Goal: Task Accomplishment & Management: Manage account settings

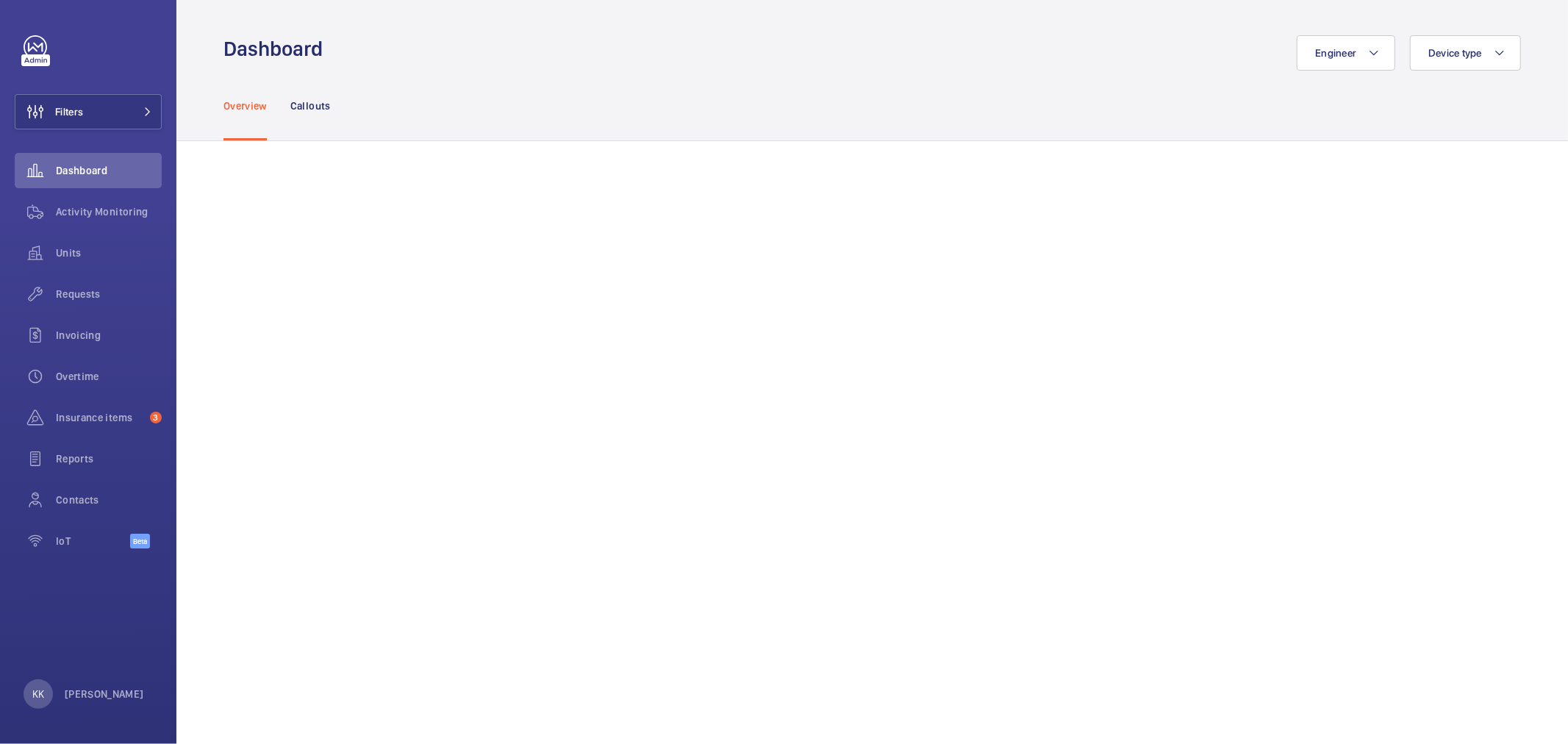
click at [730, 92] on div "Overview Callouts" at bounding box center [872, 106] width 1298 height 70
click at [92, 109] on button "Filters" at bounding box center [88, 112] width 147 height 35
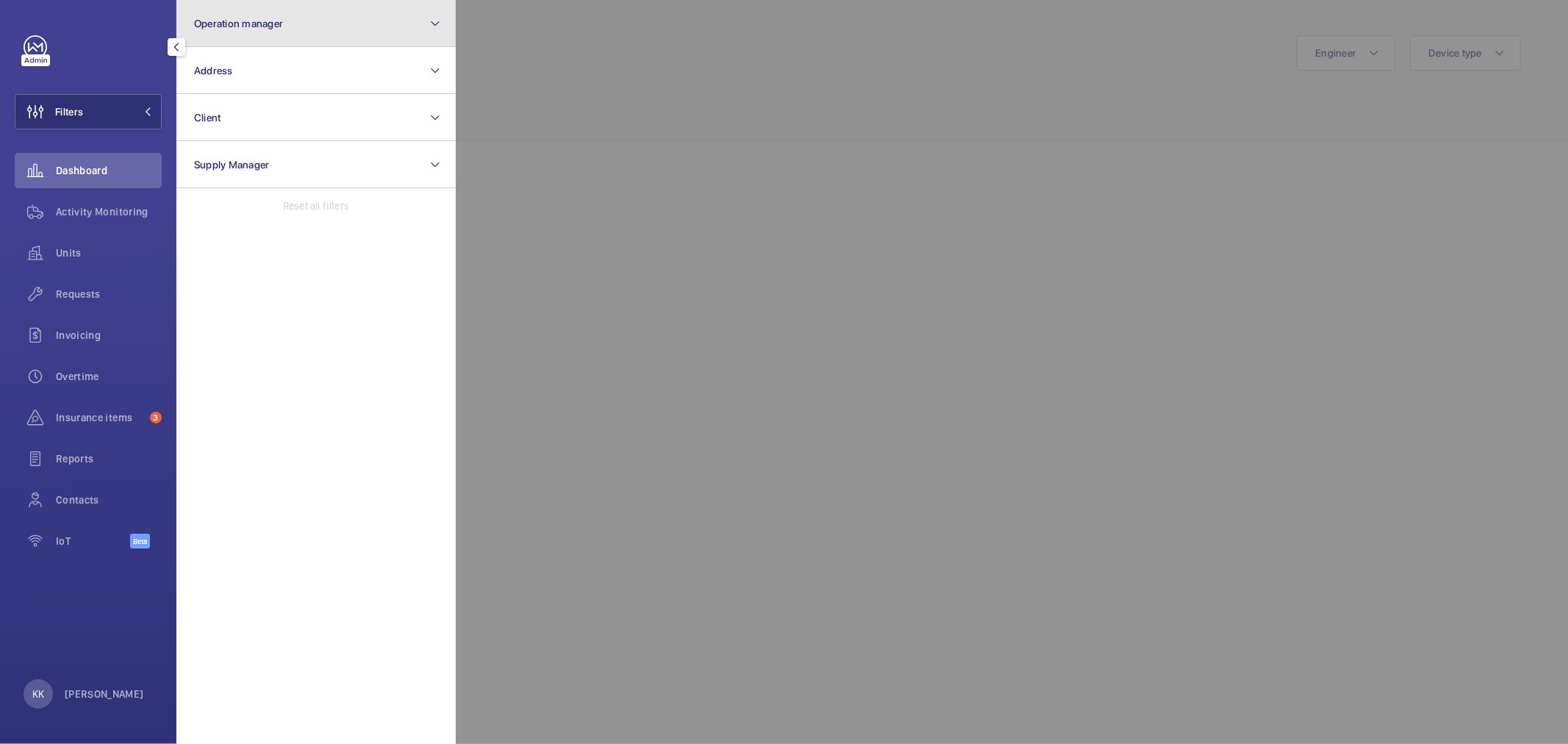
drag, startPoint x: 201, startPoint y: 25, endPoint x: 221, endPoint y: 45, distance: 28.3
click at [201, 25] on span "Operation manager" at bounding box center [238, 23] width 89 height 12
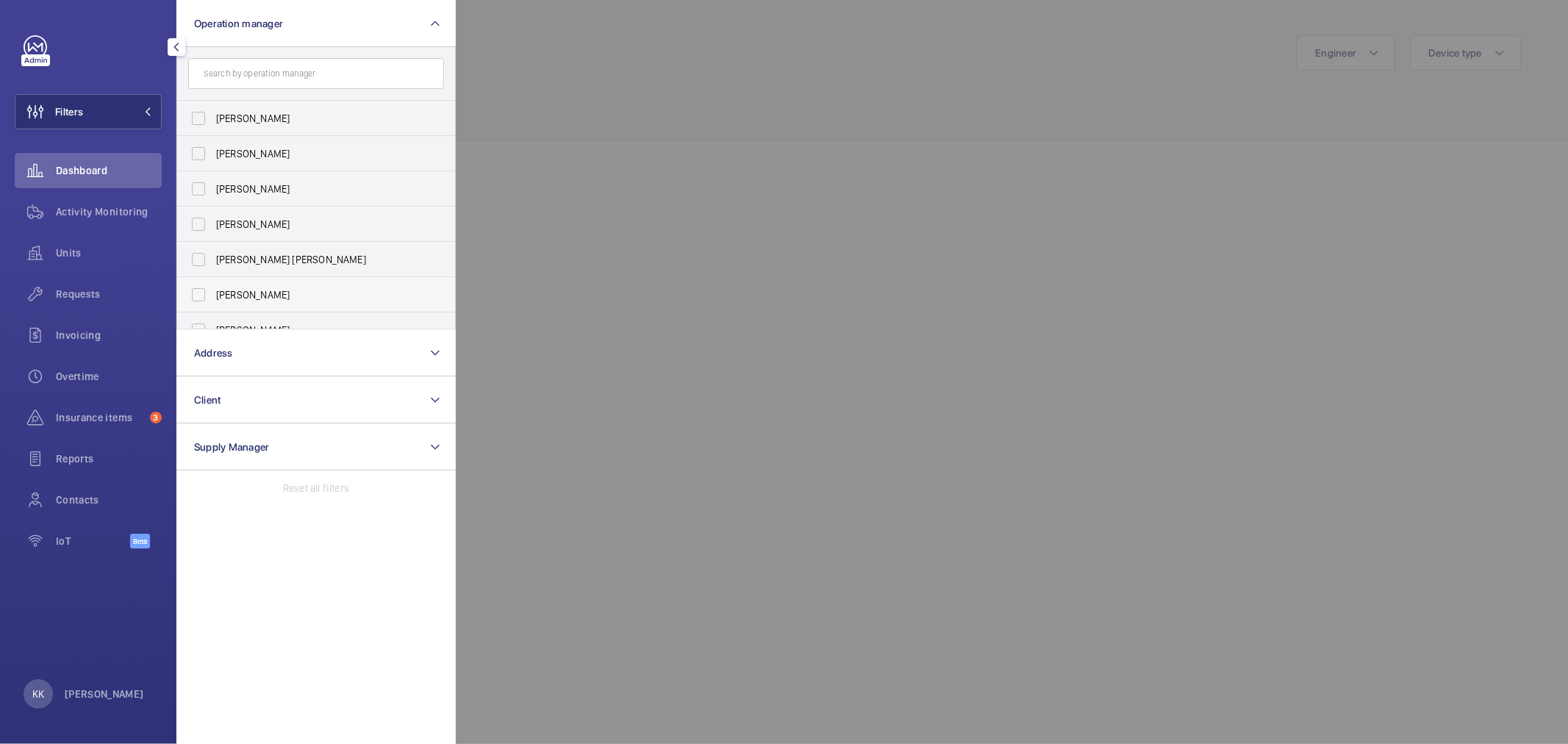
scroll to position [54, 0]
click at [273, 266] on label "[PERSON_NAME]" at bounding box center [304, 276] width 255 height 35
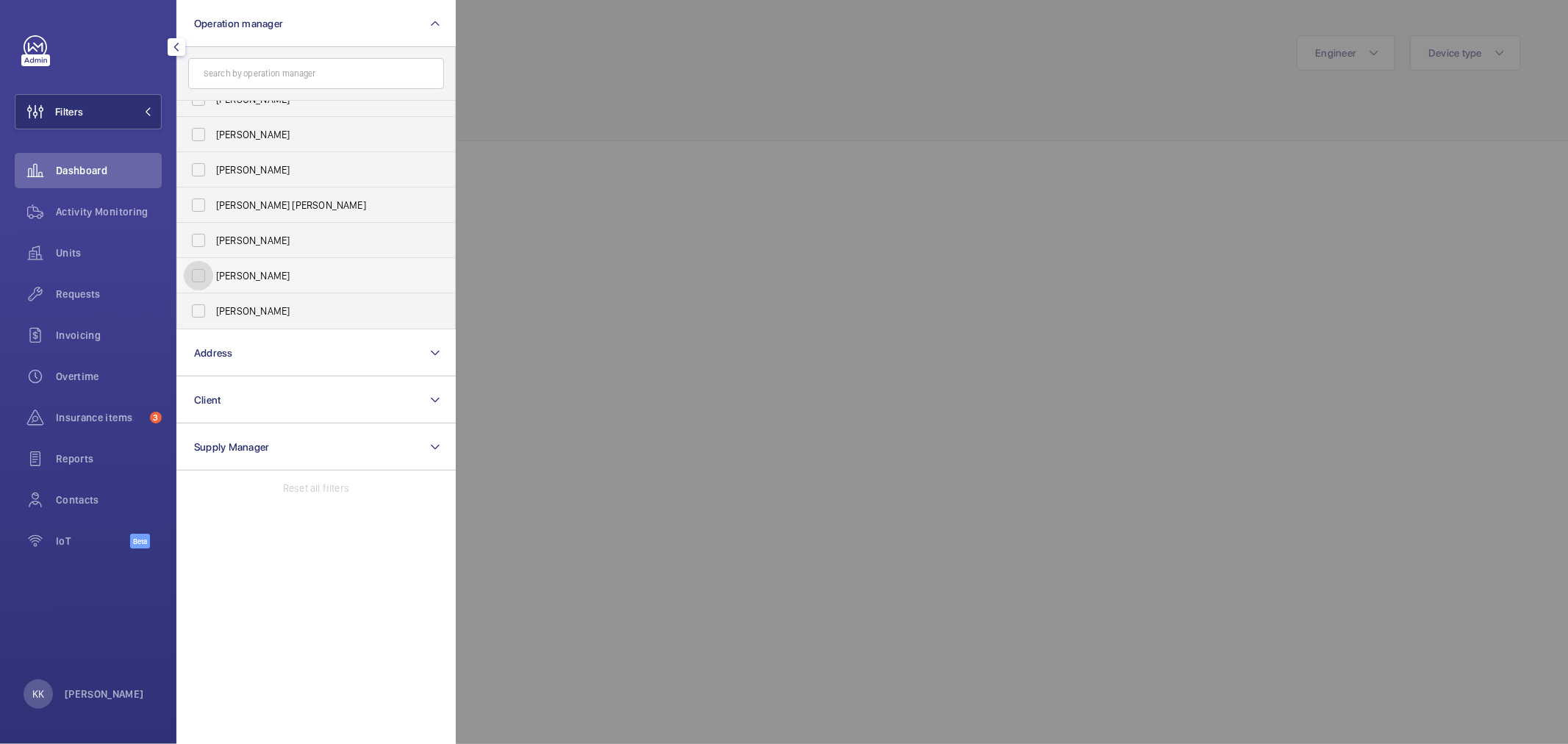
click at [213, 266] on input "[PERSON_NAME]" at bounding box center [198, 276] width 30 height 30
checkbox input "true"
click at [659, 171] on div at bounding box center [1240, 372] width 1568 height 744
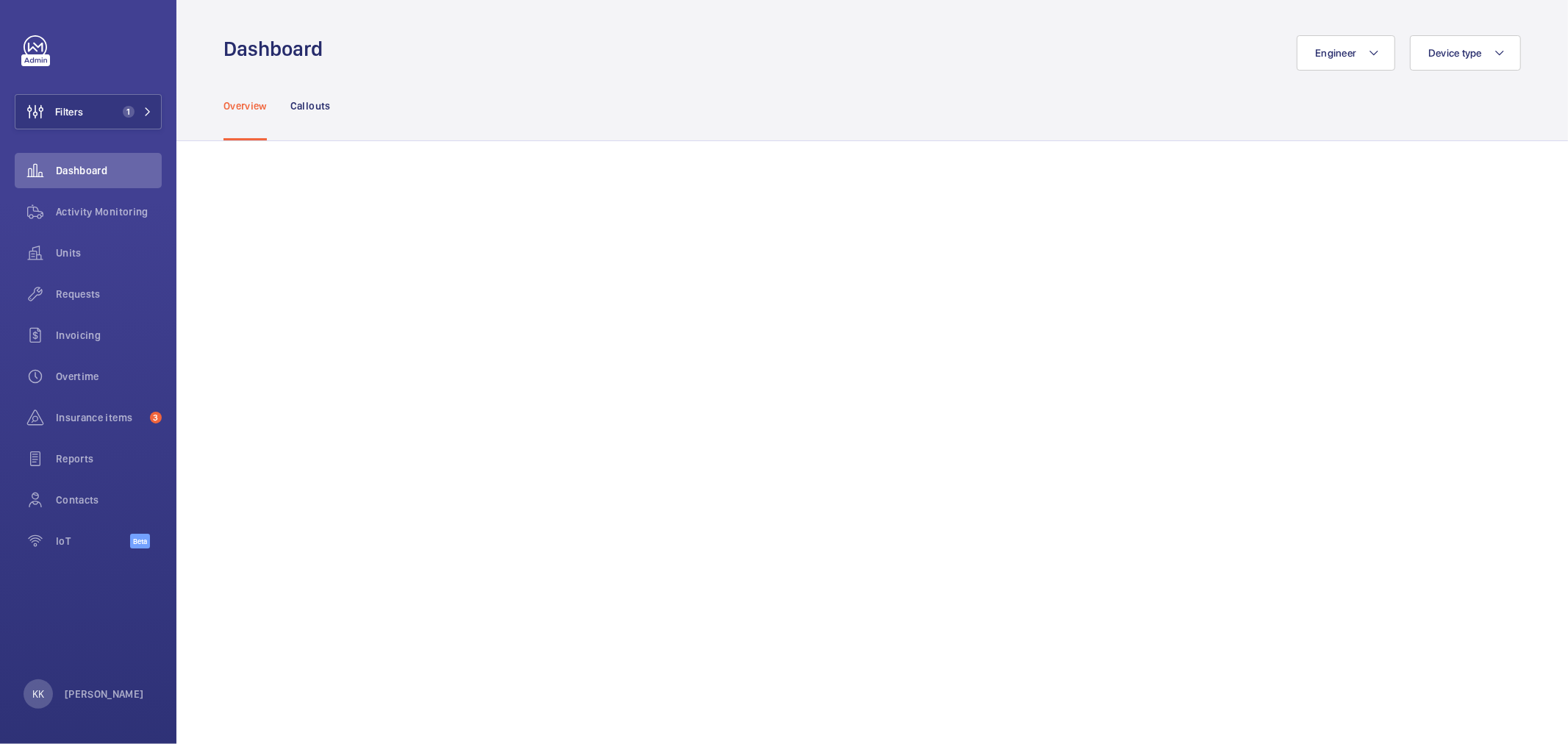
click at [794, 115] on div "Overview Callouts" at bounding box center [872, 106] width 1298 height 70
click at [137, 247] on span "Units" at bounding box center [109, 253] width 106 height 15
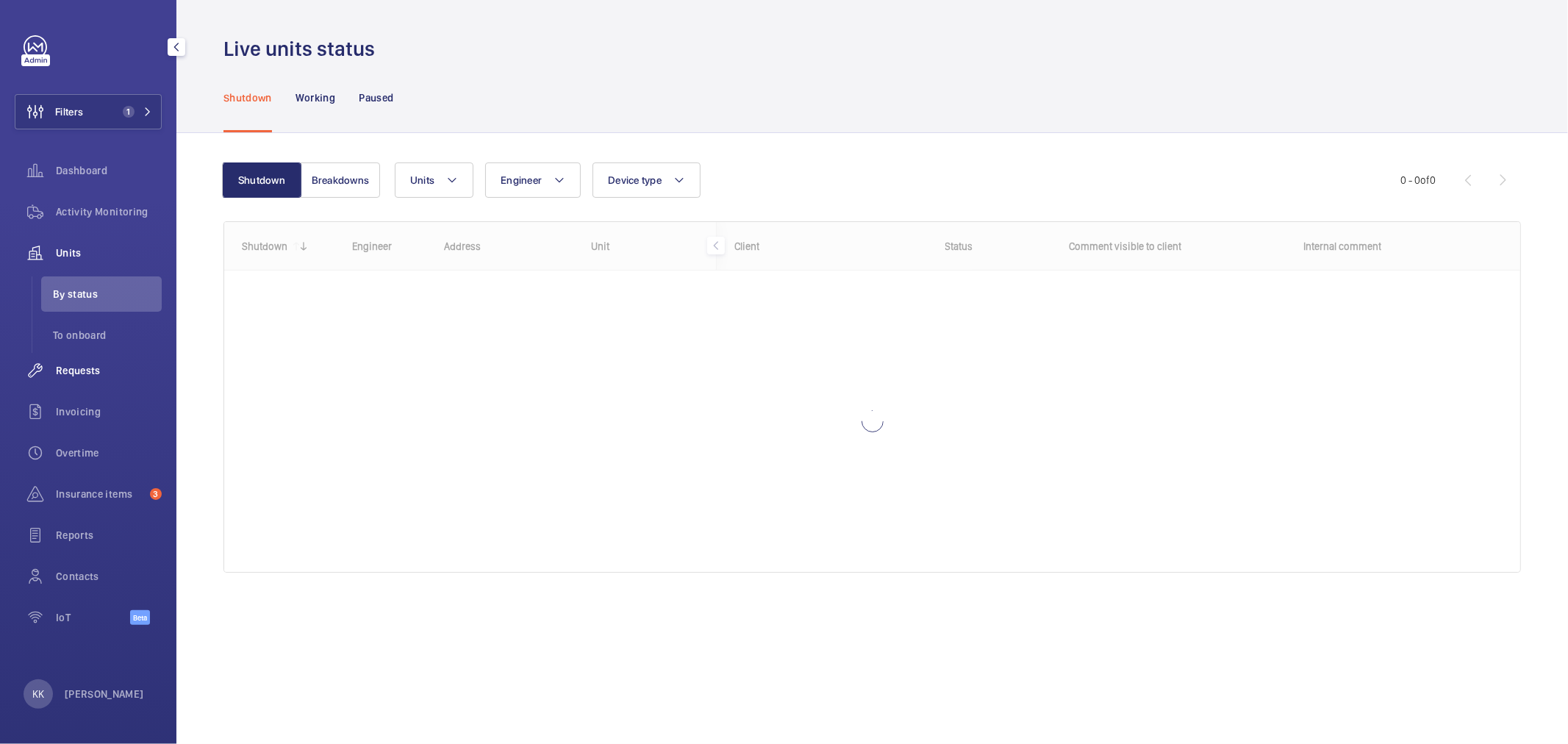
click at [121, 380] on div "Requests" at bounding box center [88, 371] width 147 height 35
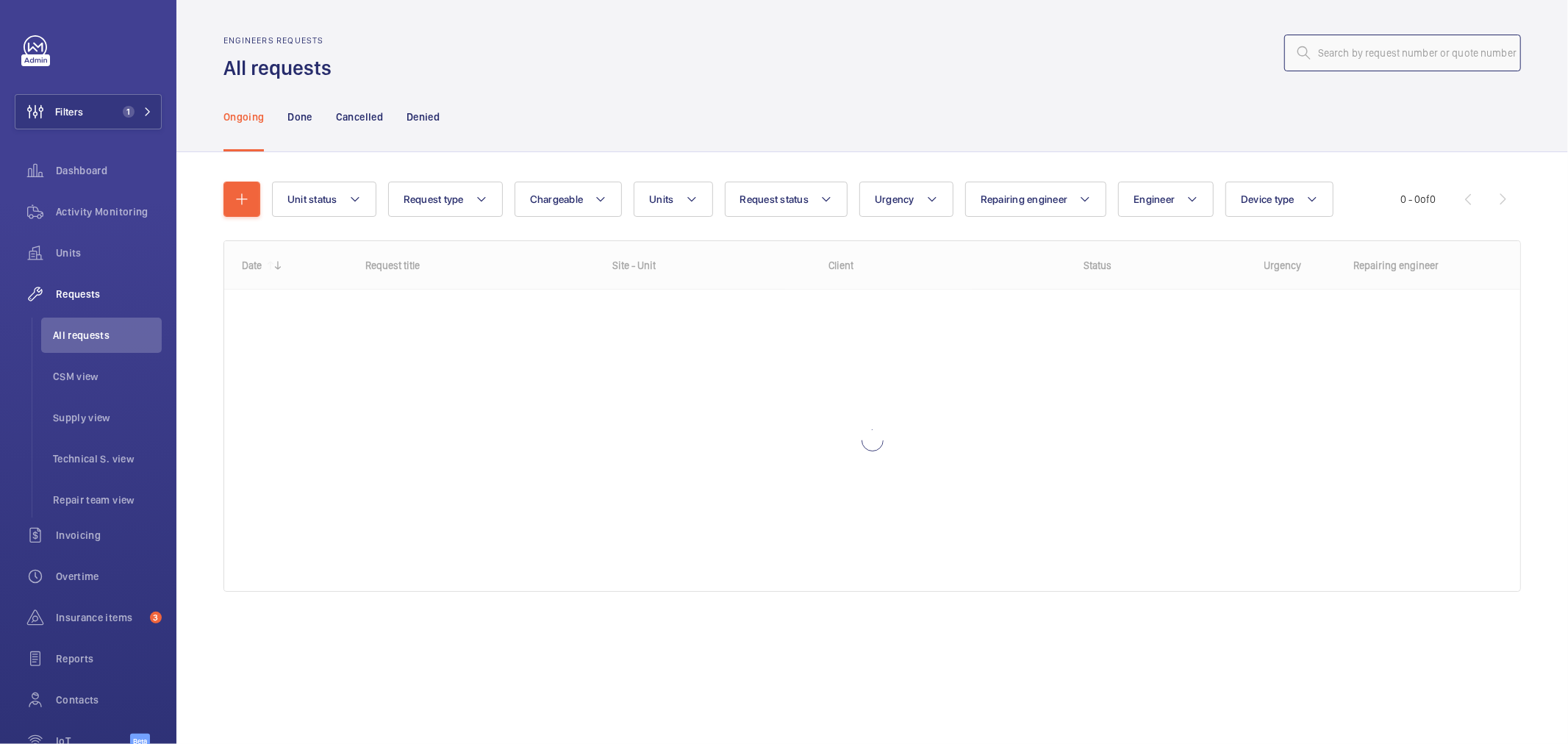
click at [1444, 66] on input "text" at bounding box center [1402, 53] width 237 height 37
paste input "11478"
type input "11478"
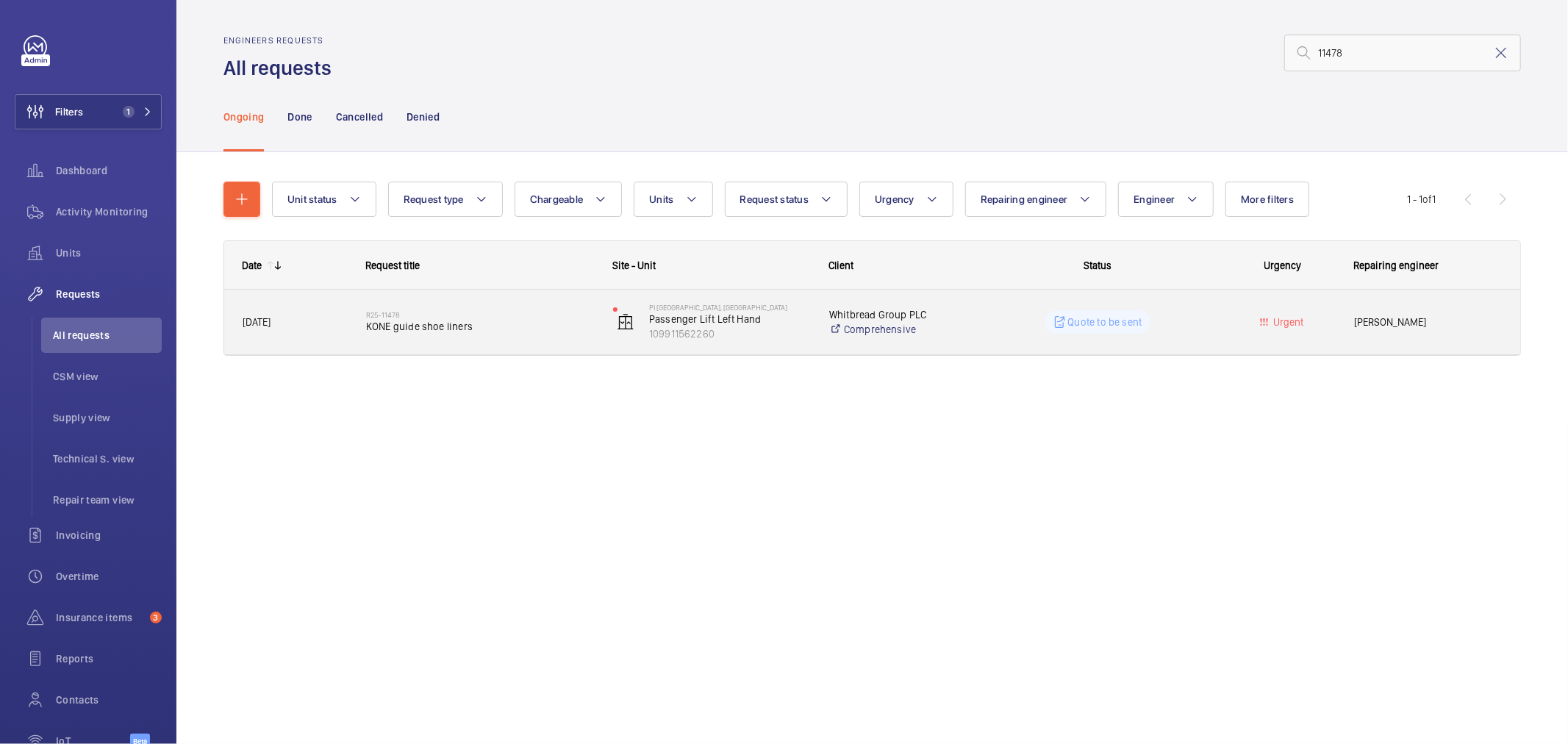
click at [419, 328] on span "KONE guide shoe liners" at bounding box center [480, 326] width 228 height 15
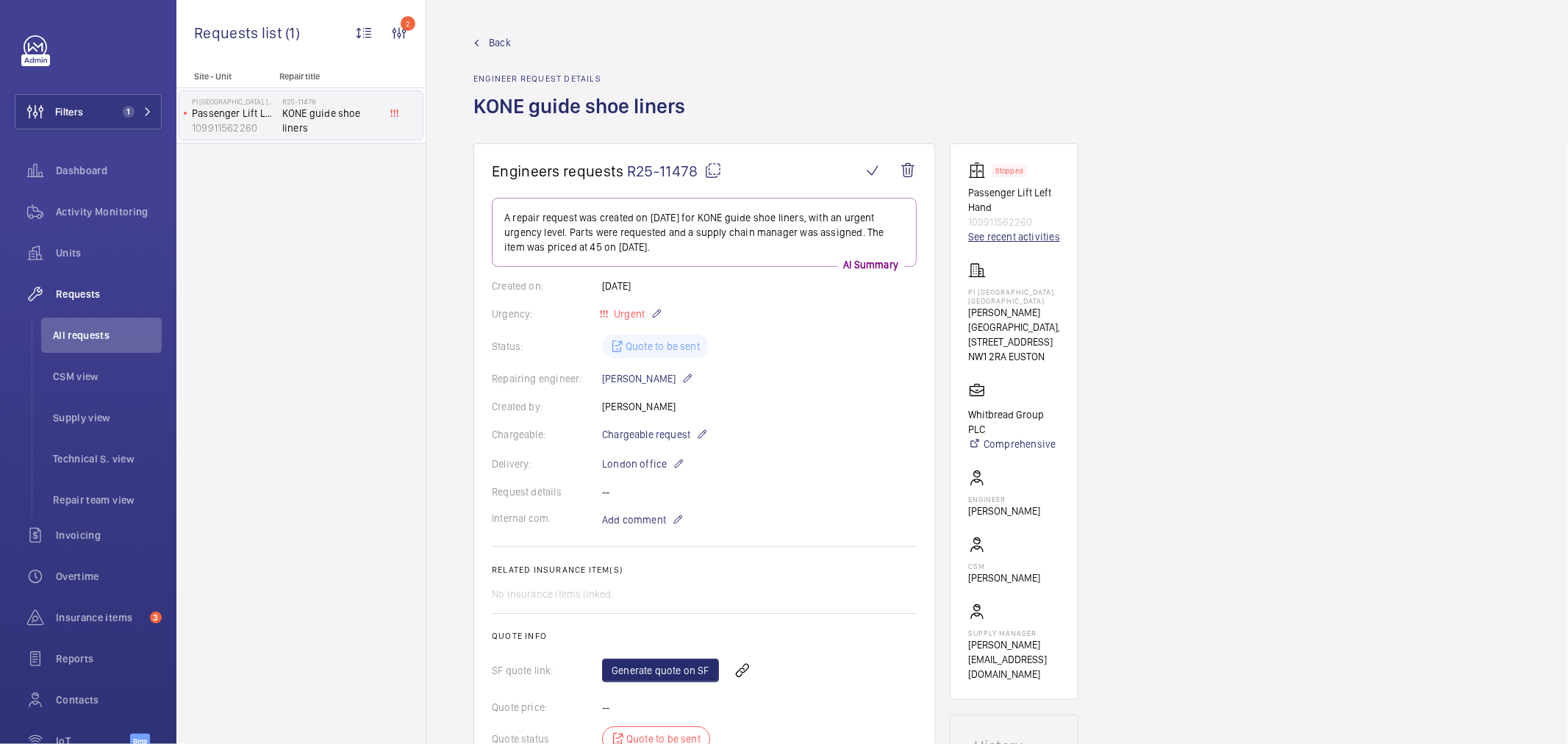
click at [1024, 233] on link "See recent activities" at bounding box center [1015, 237] width 92 height 15
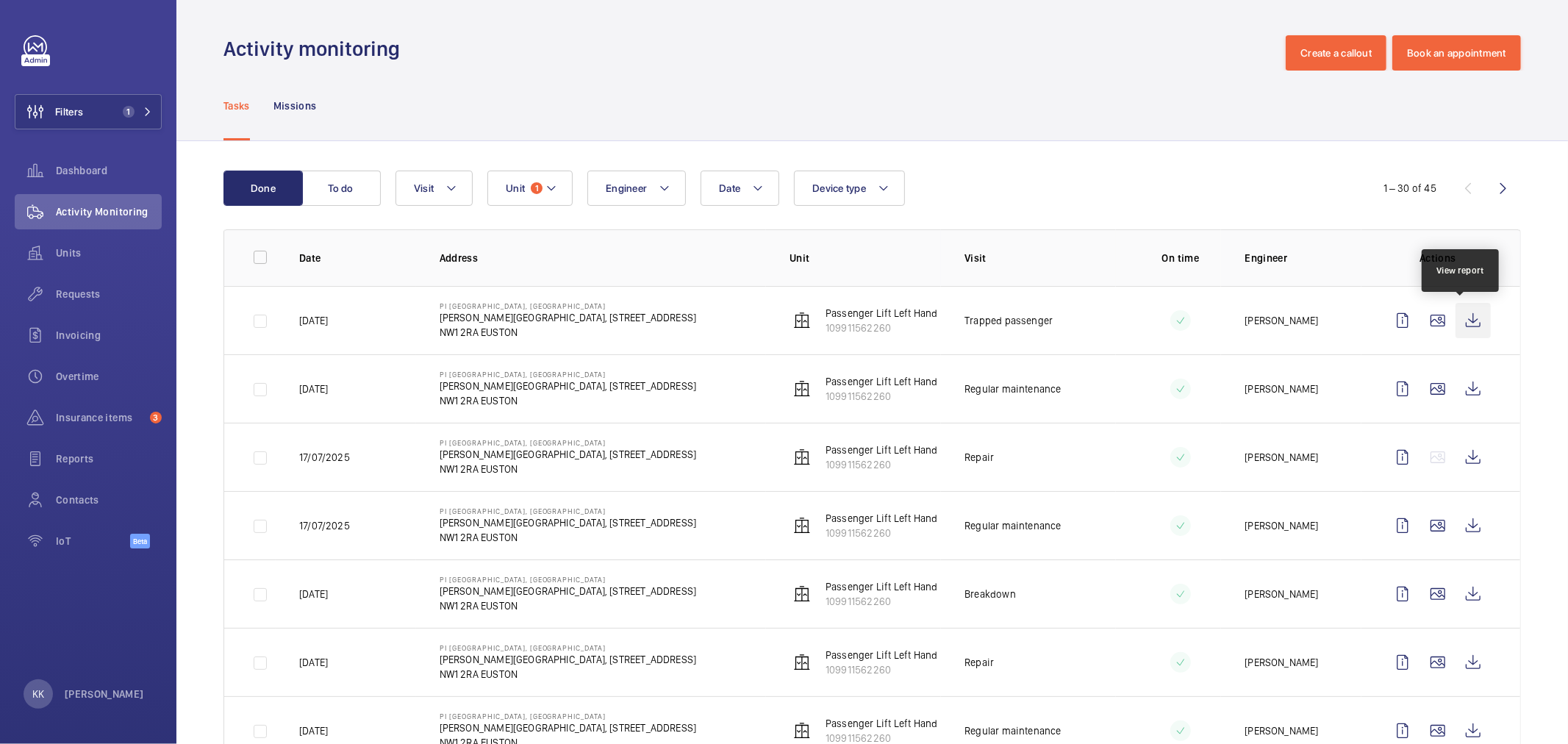
click at [1463, 313] on wm-front-icon-button at bounding box center [1473, 320] width 35 height 35
click at [1011, 122] on div "Tasks Missions" at bounding box center [872, 106] width 1298 height 70
click at [100, 112] on button "Filters 1" at bounding box center [88, 112] width 147 height 35
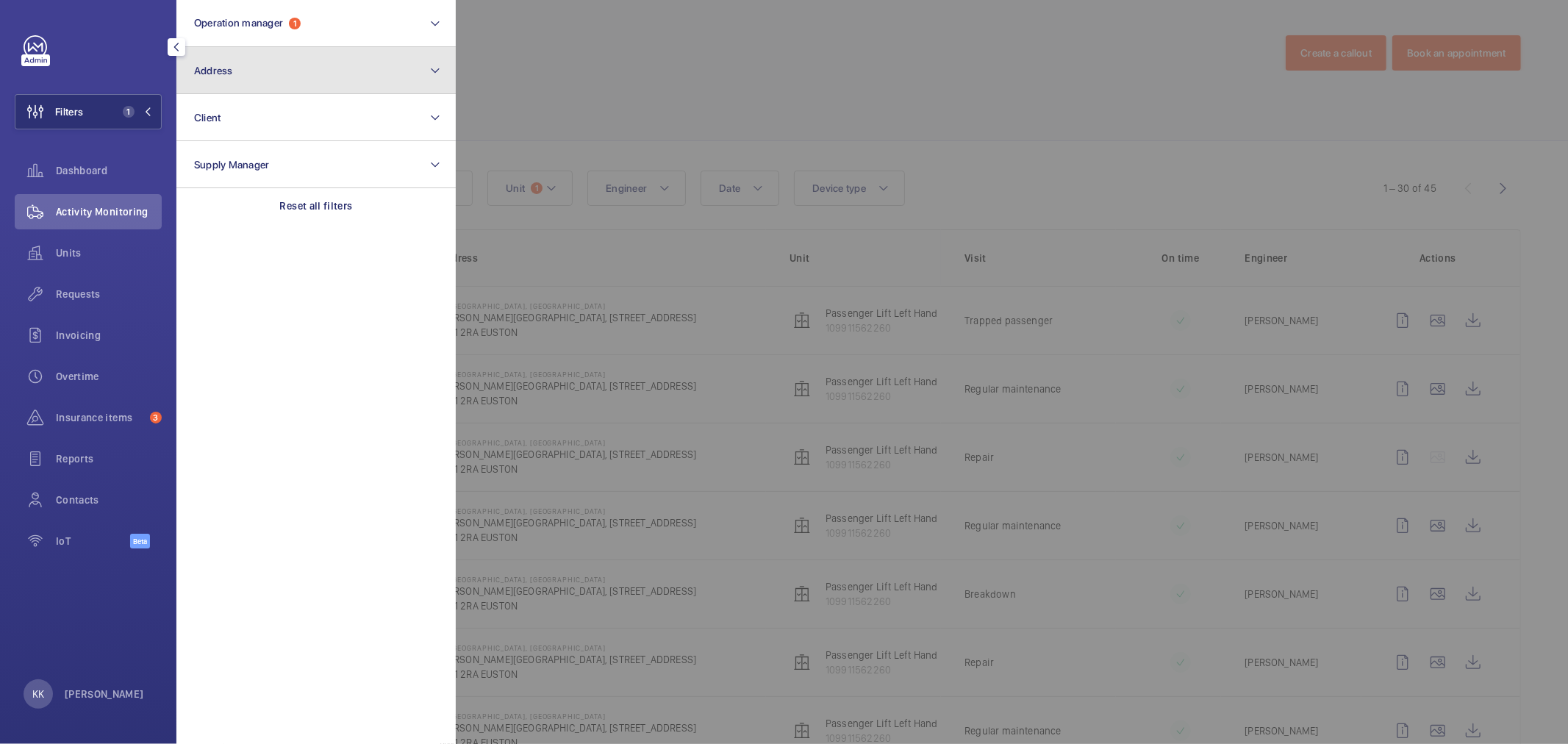
click at [244, 85] on button "Address" at bounding box center [315, 70] width 279 height 47
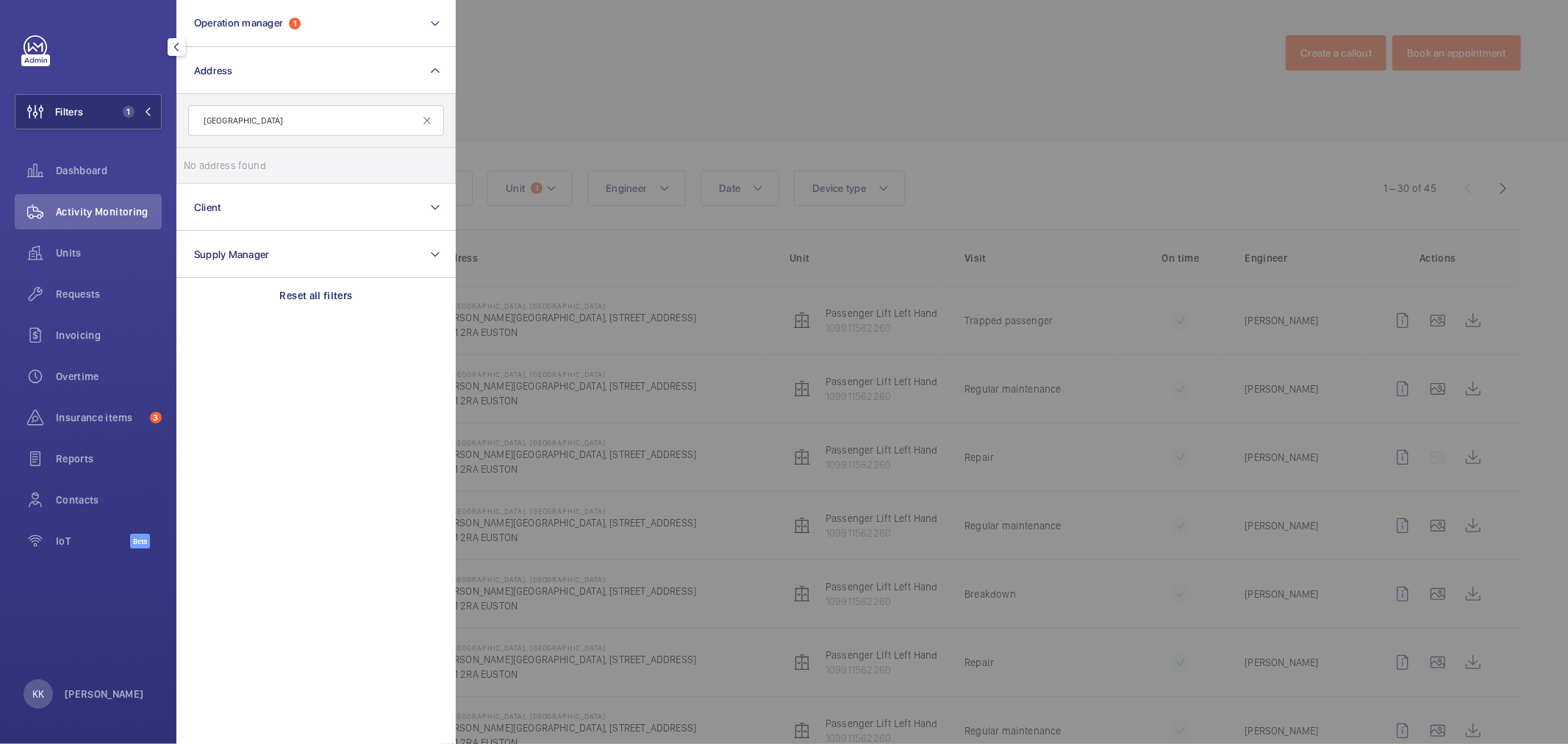
click at [216, 114] on input "[GEOGRAPHIC_DATA]" at bounding box center [315, 120] width 255 height 30
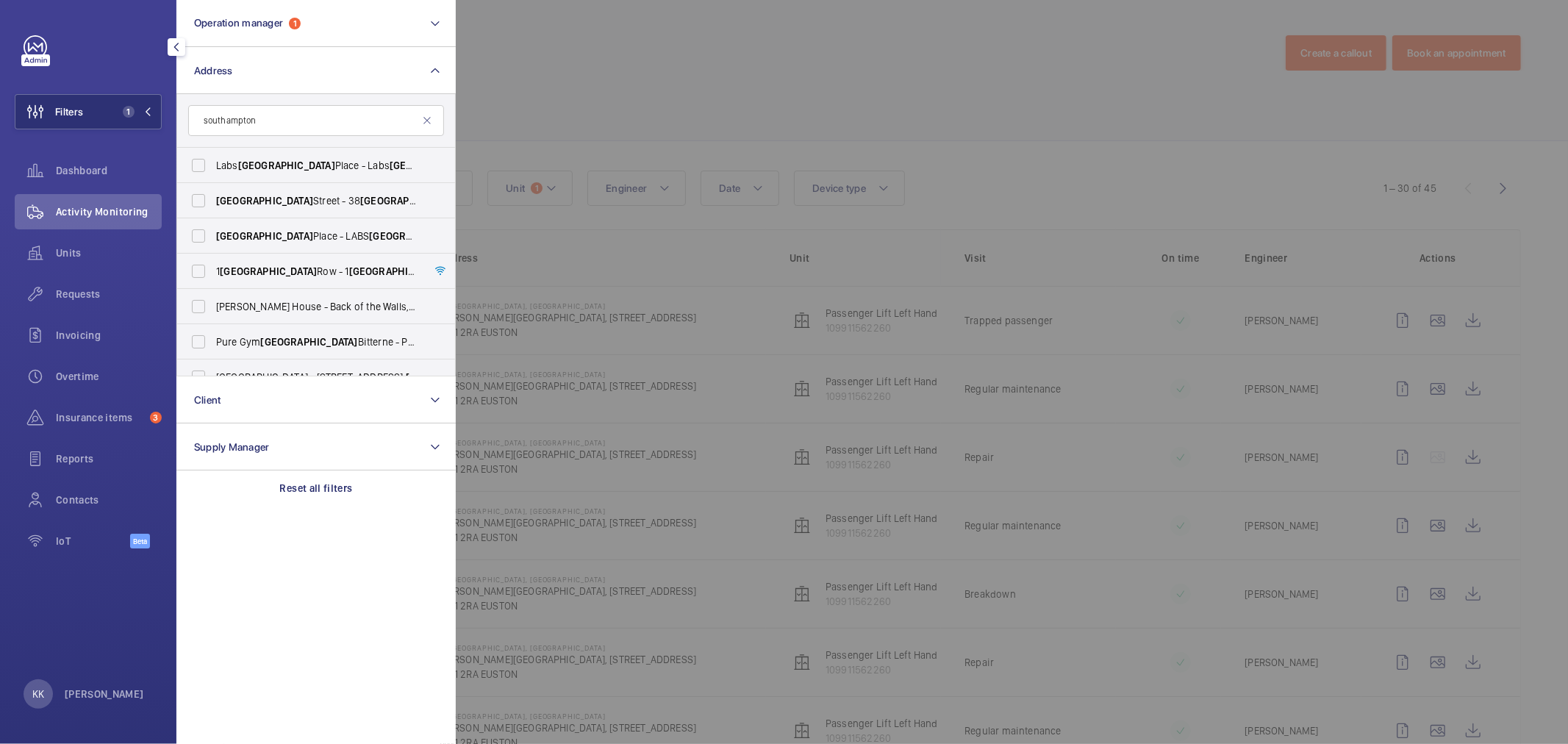
click at [287, 125] on input "southampton" at bounding box center [315, 120] width 255 height 30
type input "southampton"
click at [291, 275] on span "[STREET_ADDRESS]" at bounding box center [316, 271] width 202 height 15
click at [213, 275] on input "[STREET_ADDRESS]" at bounding box center [198, 271] width 30 height 30
checkbox input "true"
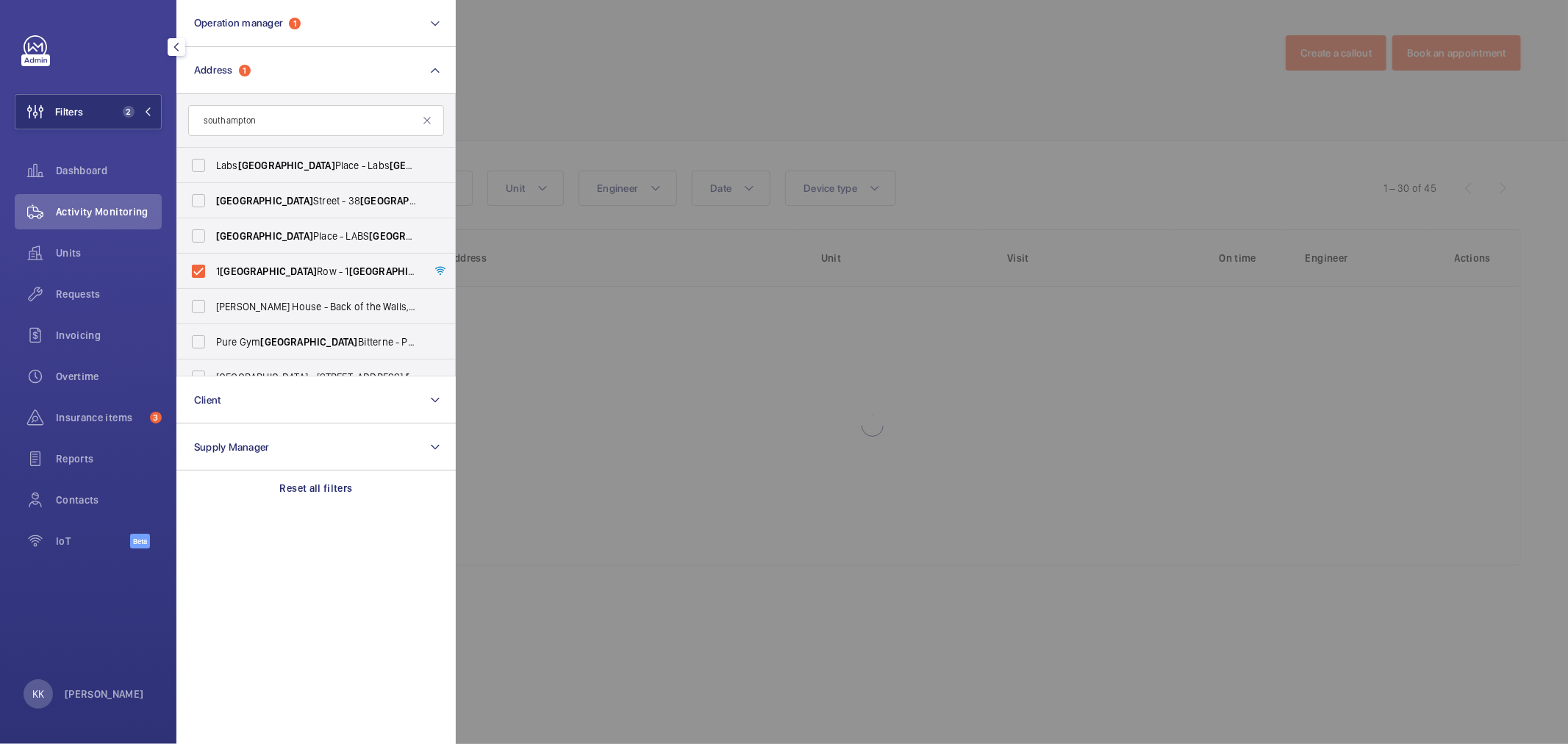
click at [607, 96] on div at bounding box center [1240, 372] width 1568 height 744
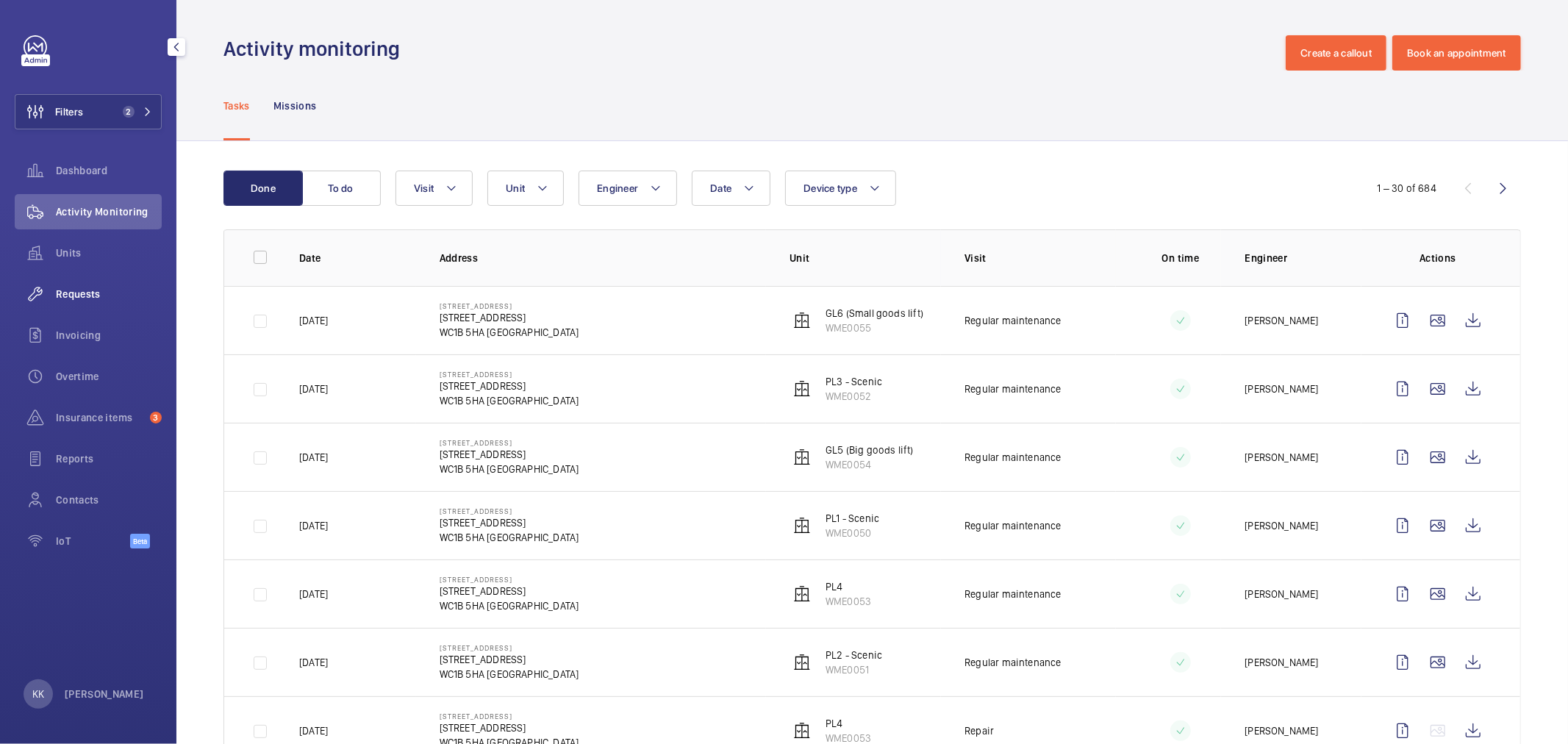
click at [111, 297] on span "Requests" at bounding box center [109, 294] width 106 height 15
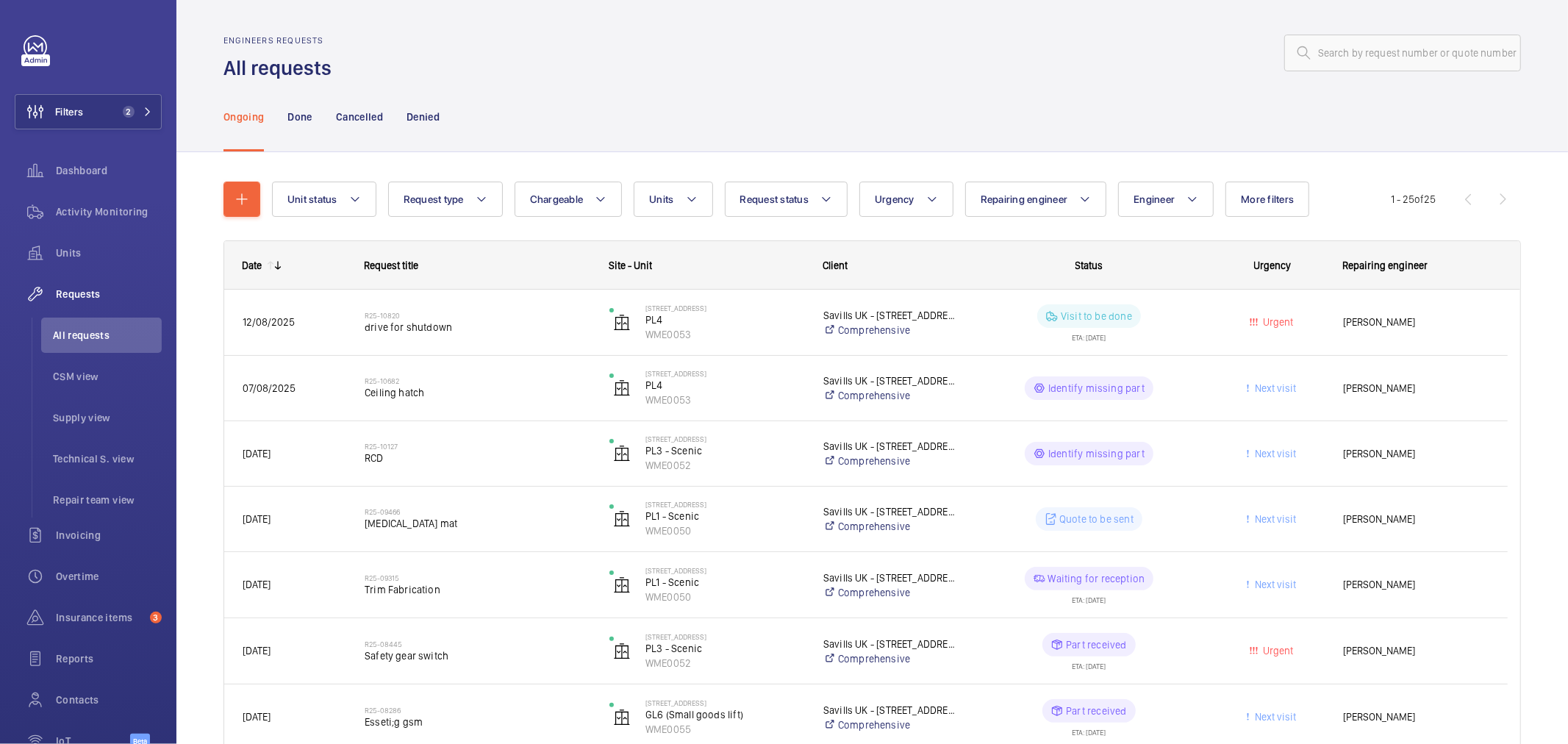
click at [647, 59] on div at bounding box center [931, 53] width 1181 height 35
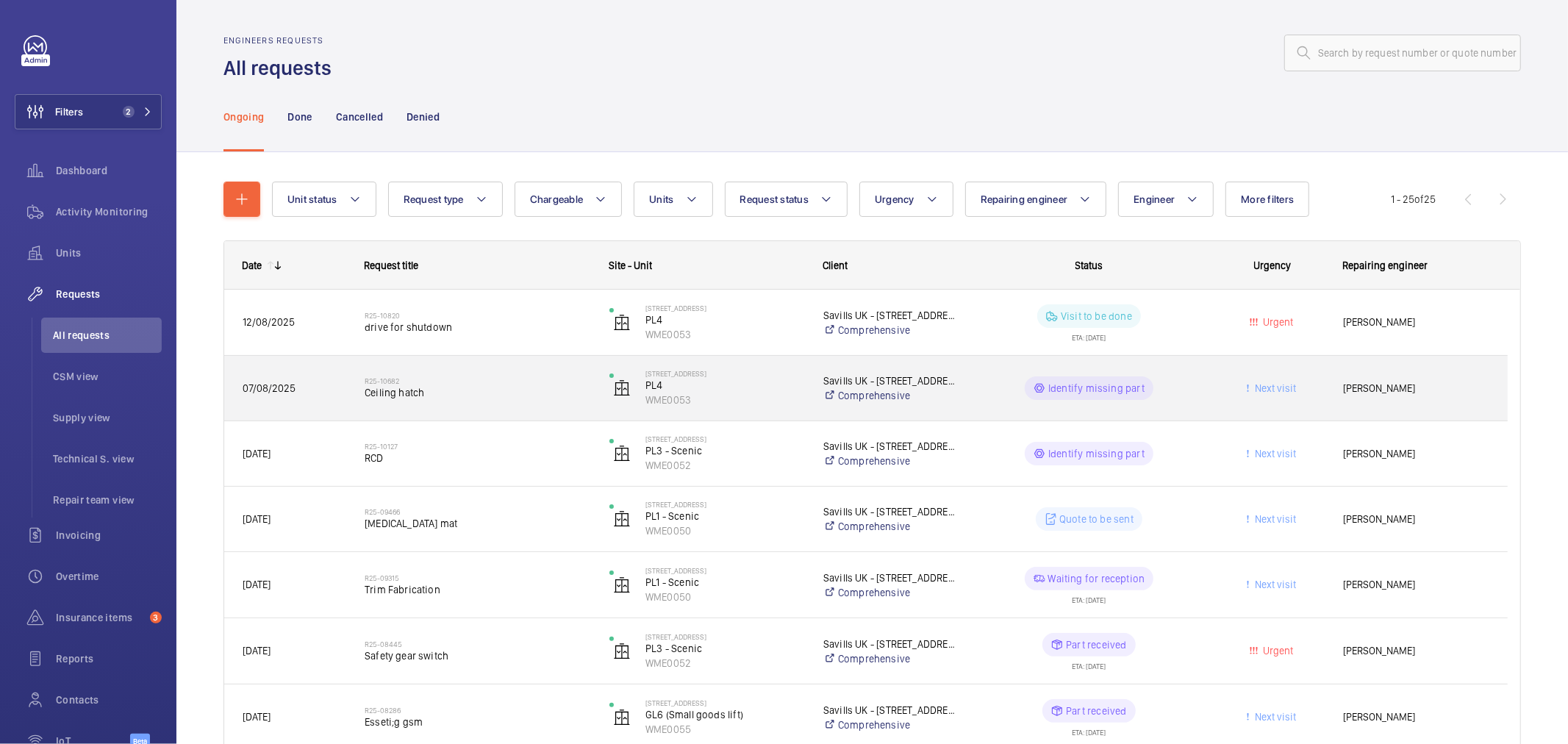
click at [502, 398] on span "Ceiling hatch" at bounding box center [477, 393] width 226 height 15
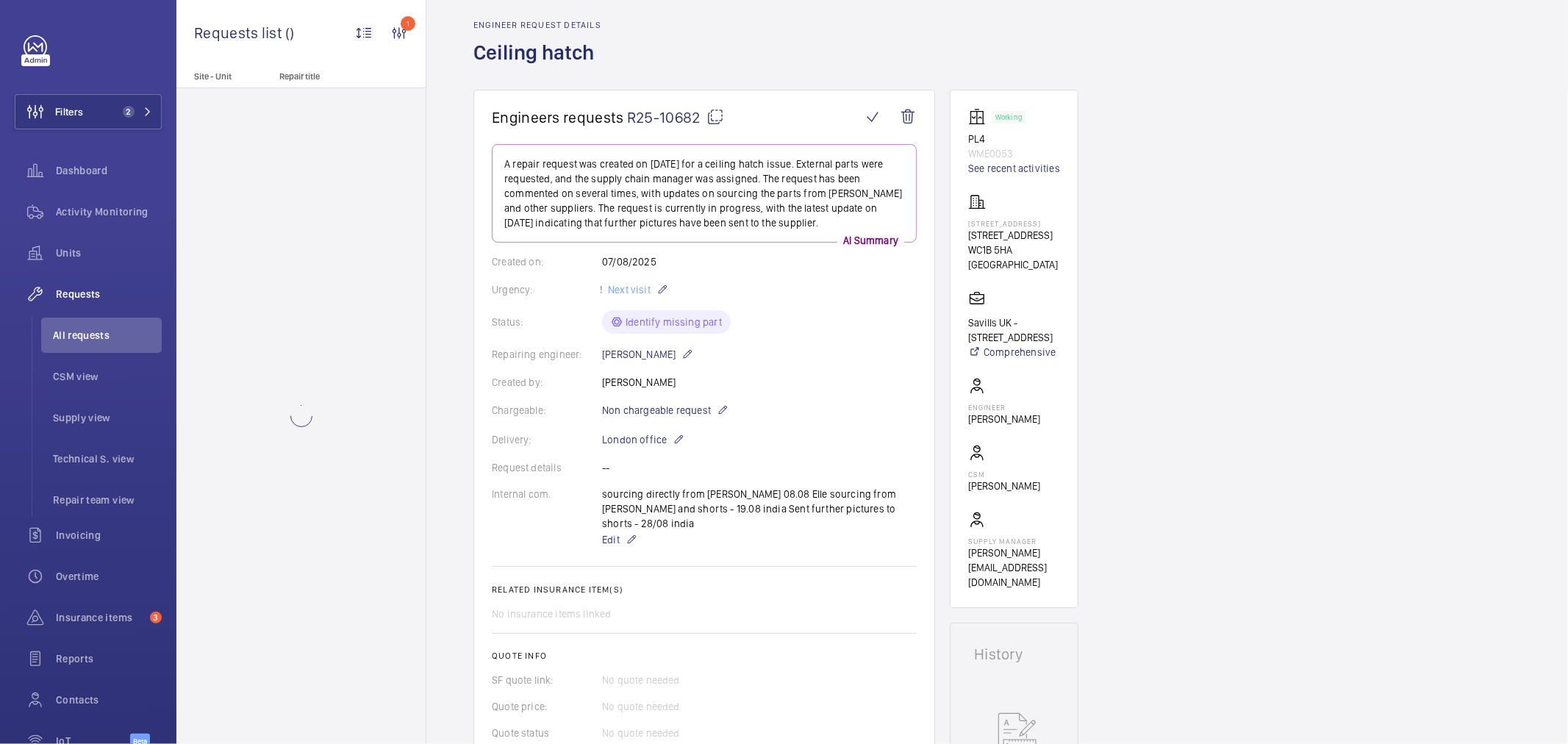
scroll to position [81, 0]
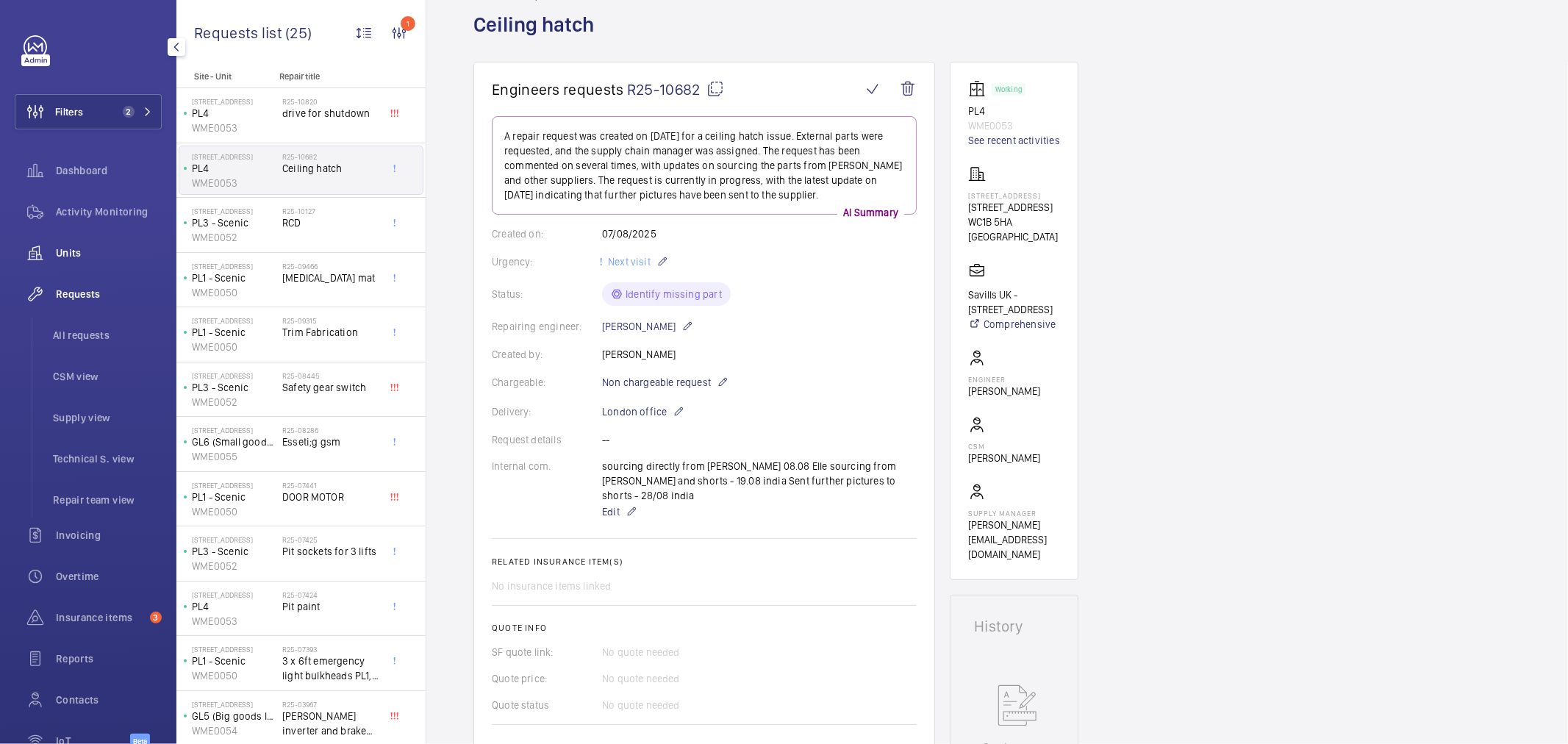
click at [72, 251] on span "Units" at bounding box center [109, 253] width 106 height 15
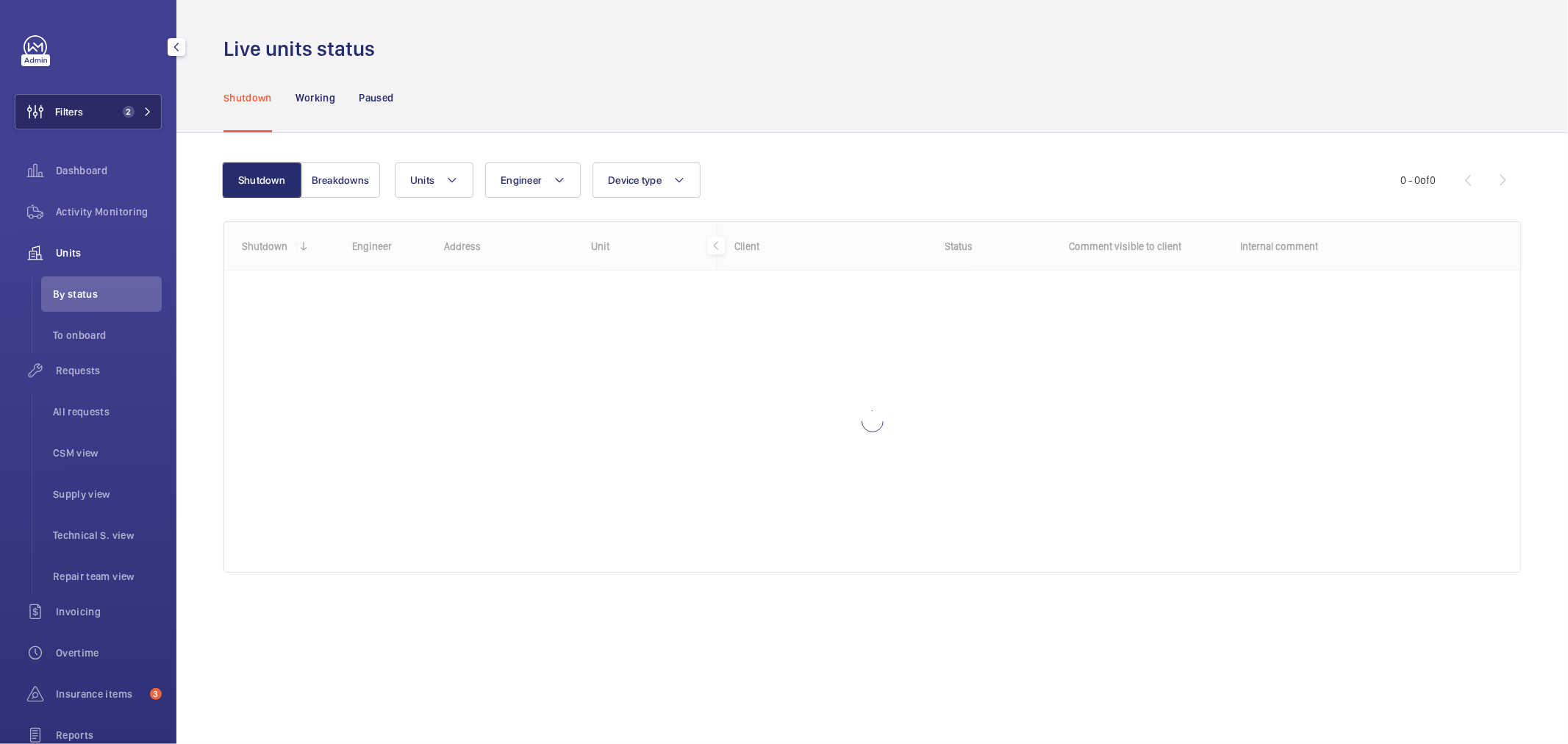
click at [108, 107] on button "Filters 2" at bounding box center [88, 112] width 147 height 35
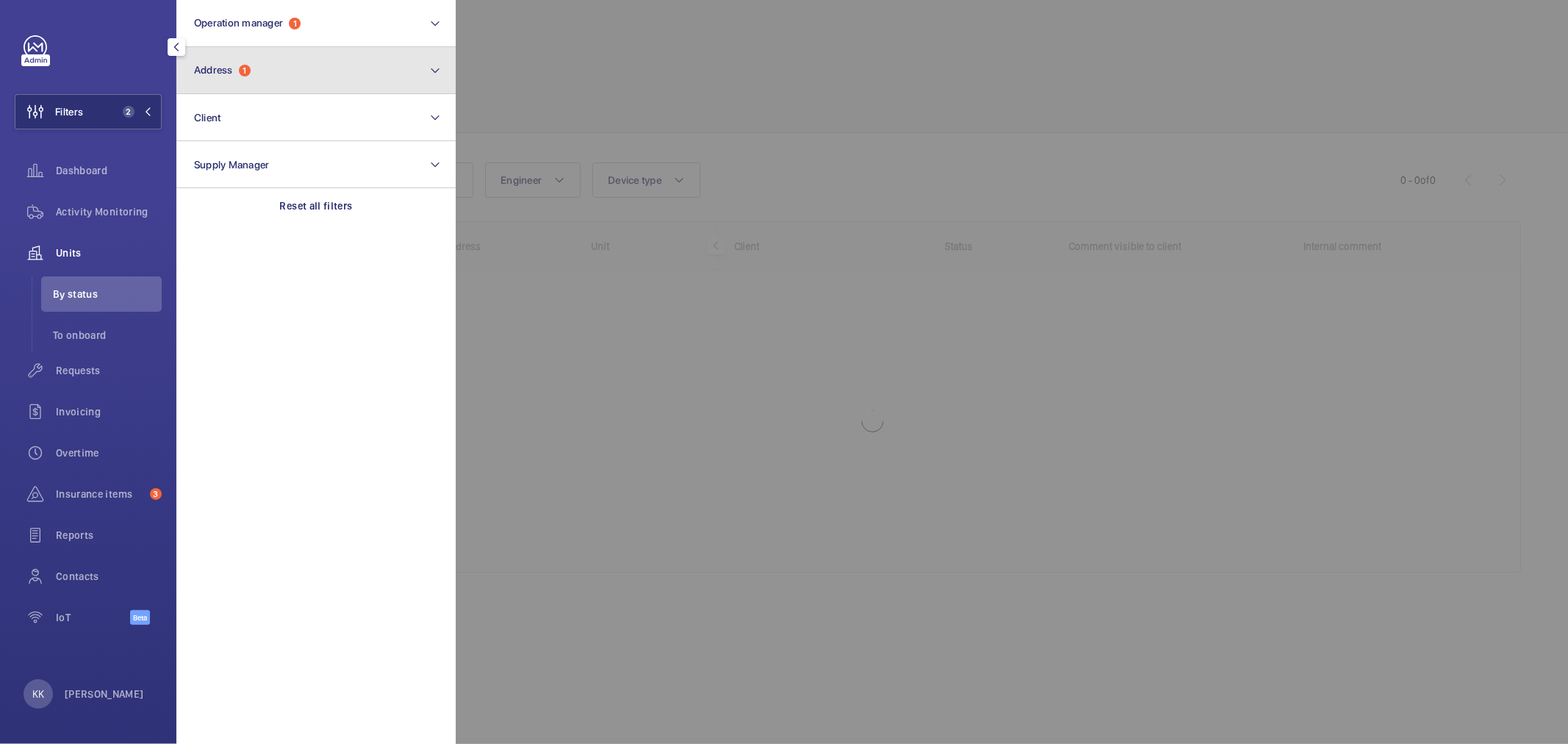
click at [230, 77] on button "Address 1" at bounding box center [315, 70] width 279 height 47
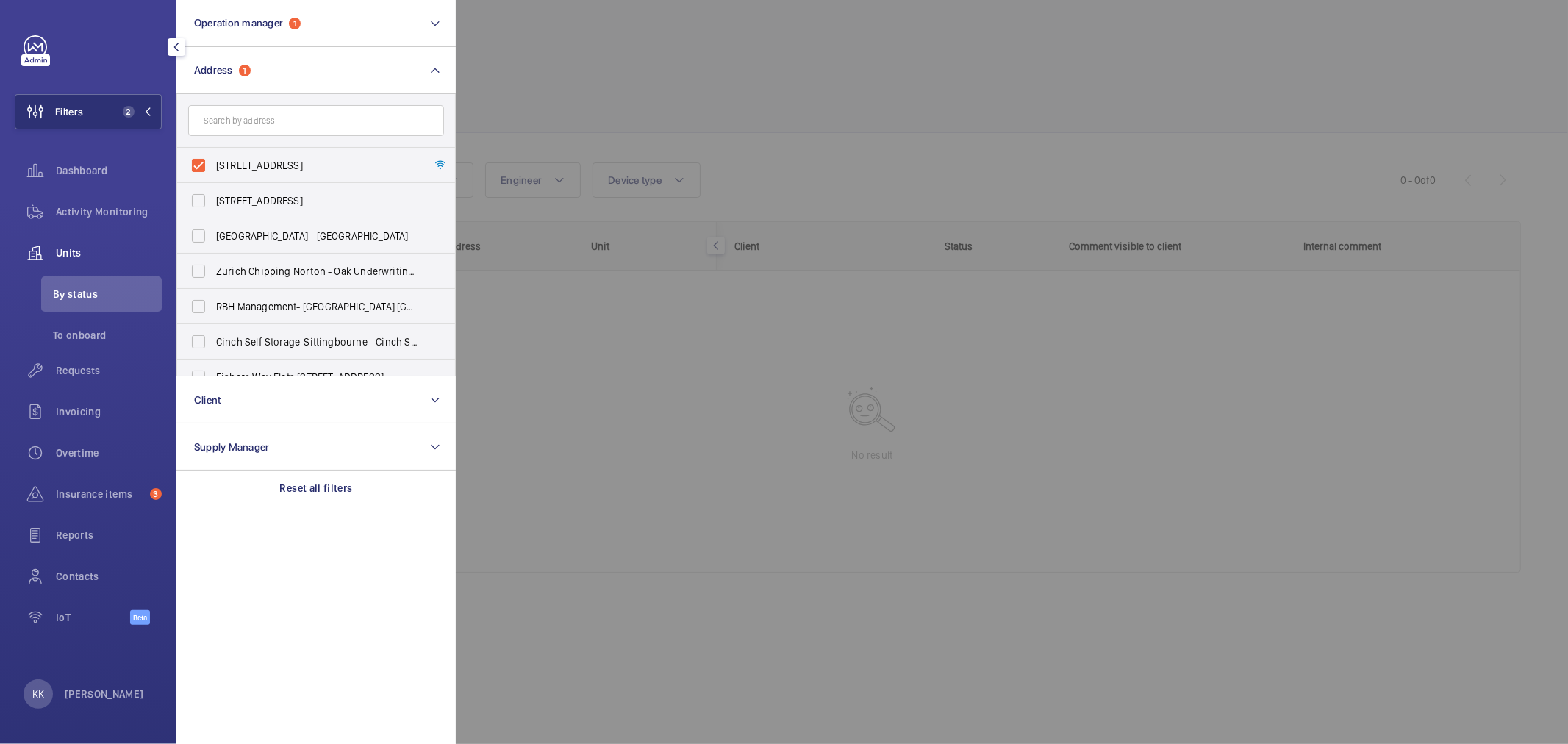
click at [258, 135] on input "text" at bounding box center [315, 120] width 255 height 30
click at [267, 162] on span "[STREET_ADDRESS]" at bounding box center [316, 165] width 202 height 15
click at [213, 162] on input "[STREET_ADDRESS]" at bounding box center [198, 165] width 30 height 30
checkbox input "false"
click at [624, 83] on div at bounding box center [1240, 372] width 1568 height 744
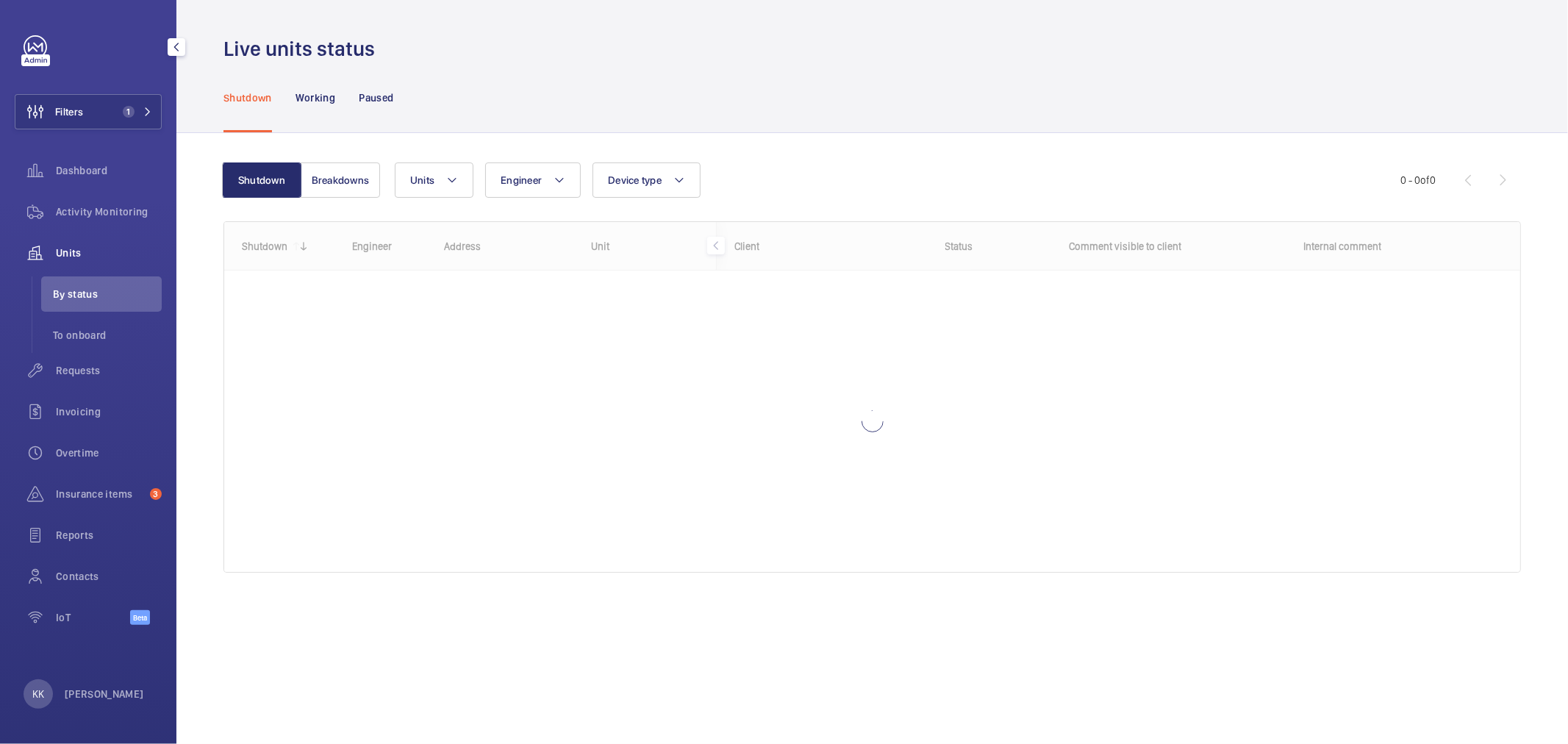
click at [1082, 151] on div "Shutdown Breakdowns Units Engineer Device type More filters Reset all filters 0…" at bounding box center [872, 373] width 1298 height 468
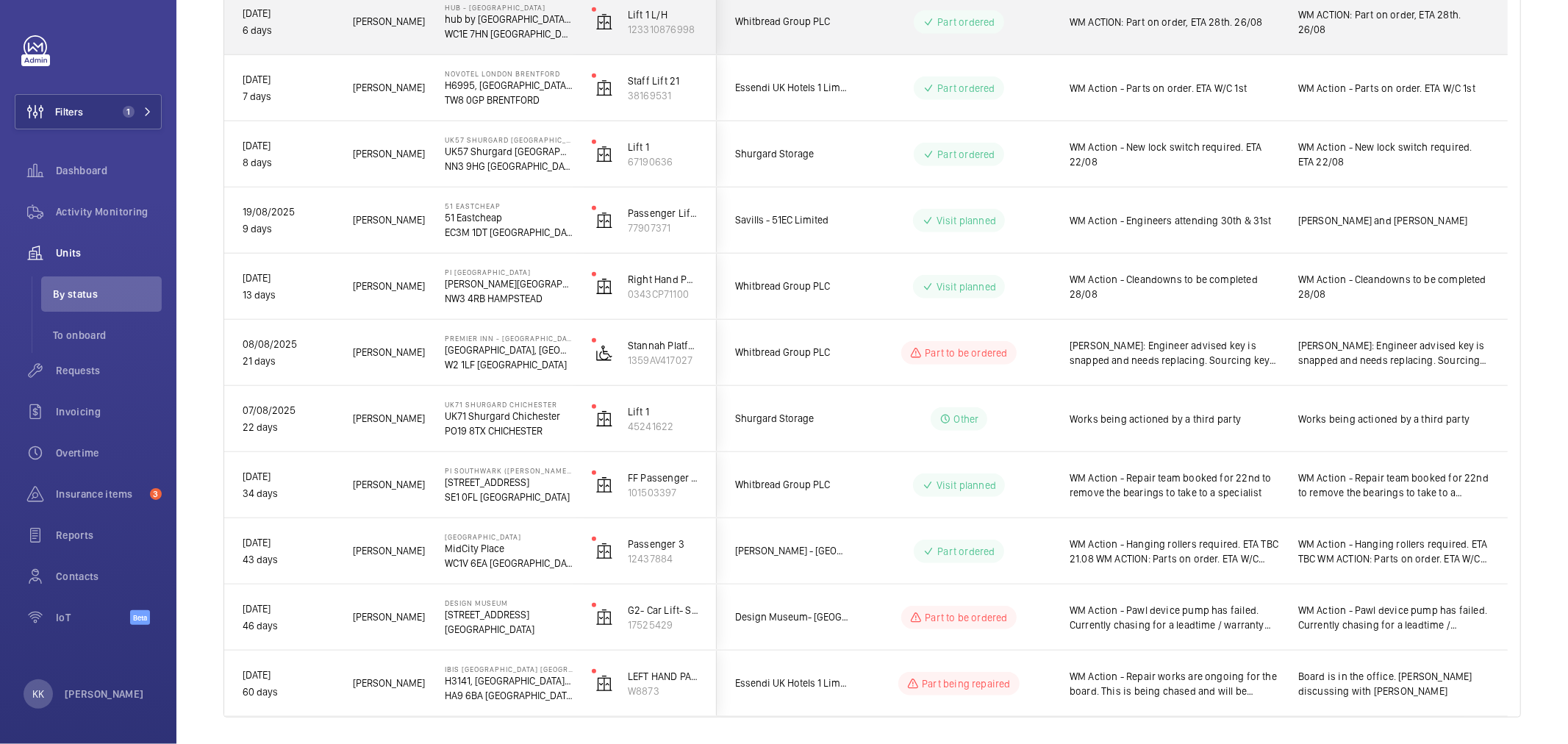
scroll to position [816, 0]
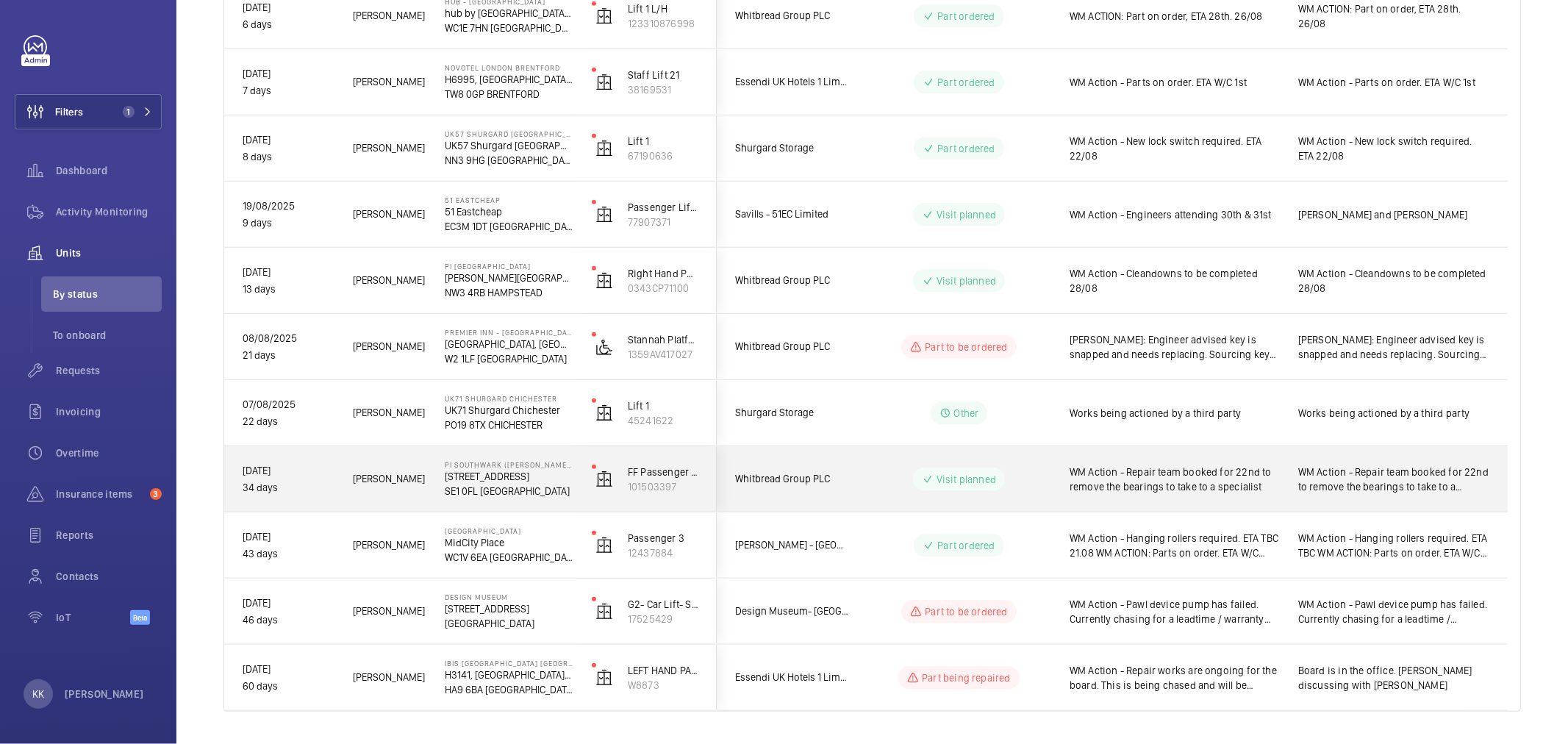
click at [1098, 483] on span "WM Action - Repair team booked for 22nd to remove the bearings to take to a spe…" at bounding box center [1174, 479] width 209 height 30
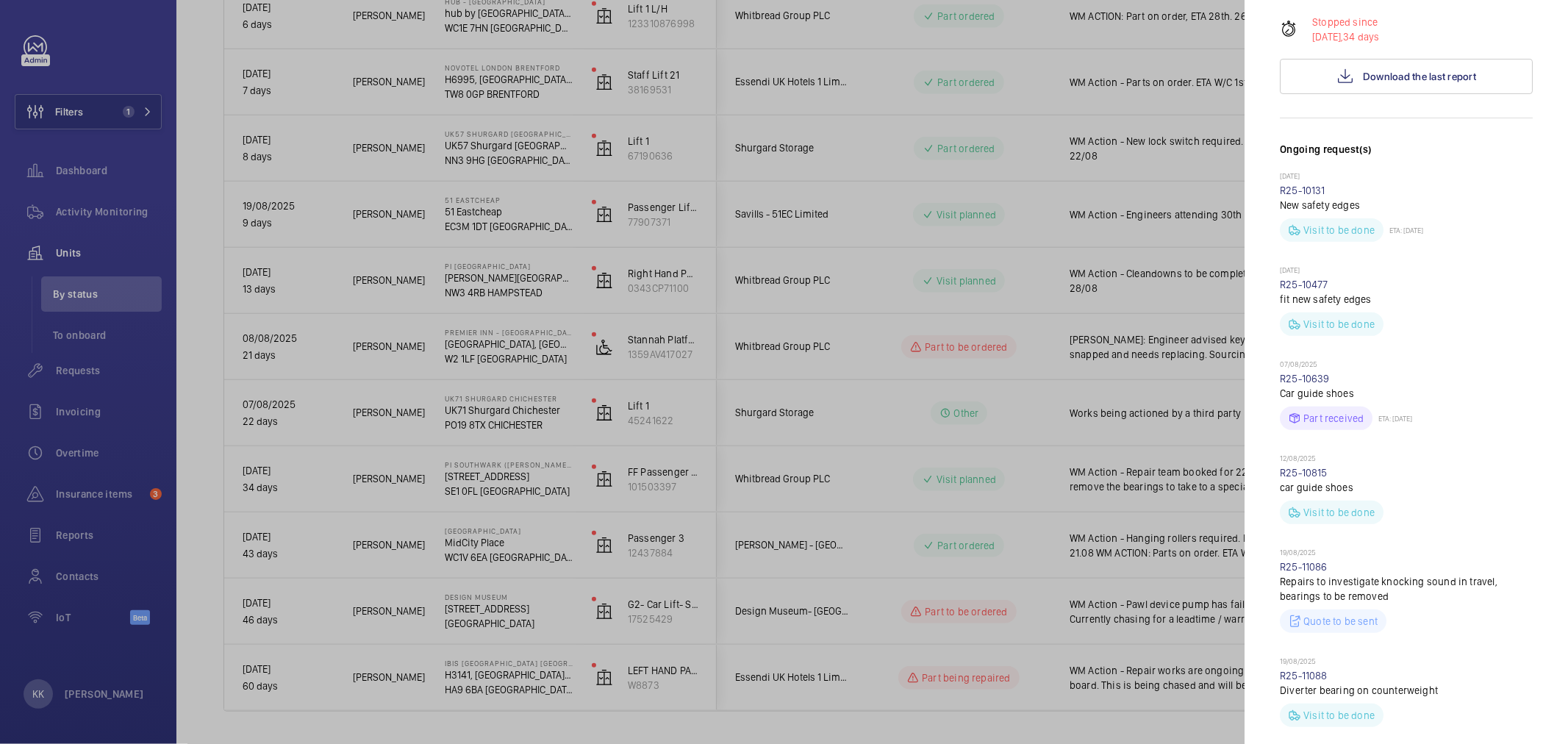
scroll to position [653, 0]
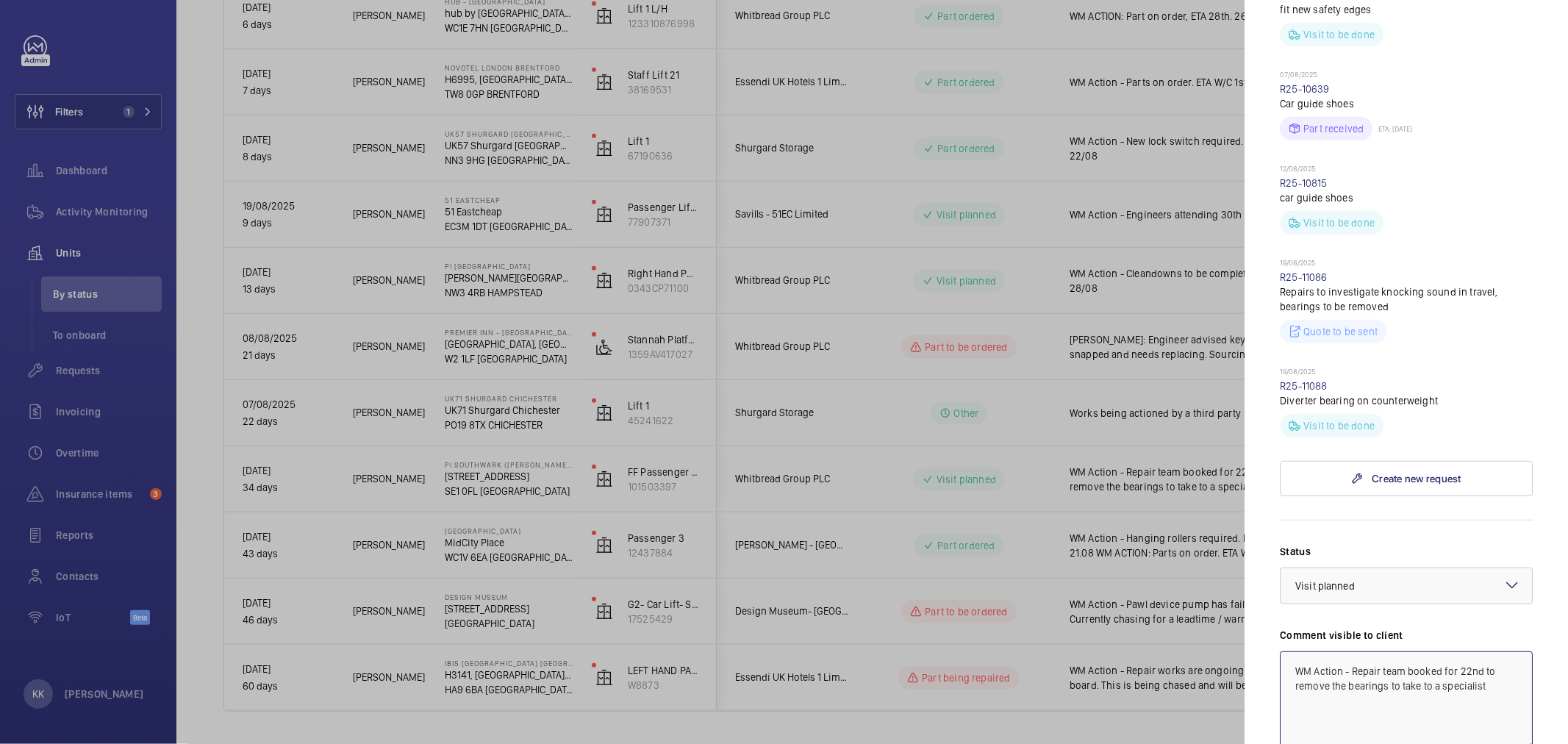
click at [1430, 654] on textarea "WM Action - Repair team booked for 22nd to remove the bearings to take to a spe…" at bounding box center [1407, 700] width 253 height 99
click at [1468, 651] on textarea "WM Action - Repair team booked for 22nd to remove the bearings to take to a spe…" at bounding box center [1407, 700] width 253 height 99
click at [1497, 651] on textarea "WM Action - Repair team booked for 22nd to remove the bearings to take to a spe…" at bounding box center [1407, 700] width 253 height 99
drag, startPoint x: 1497, startPoint y: 634, endPoint x: 1408, endPoint y: 613, distance: 91.4
click at [1408, 651] on textarea "WM Action - Repair team booked for 22nd to remove the bearings to take to a spe…" at bounding box center [1407, 700] width 253 height 99
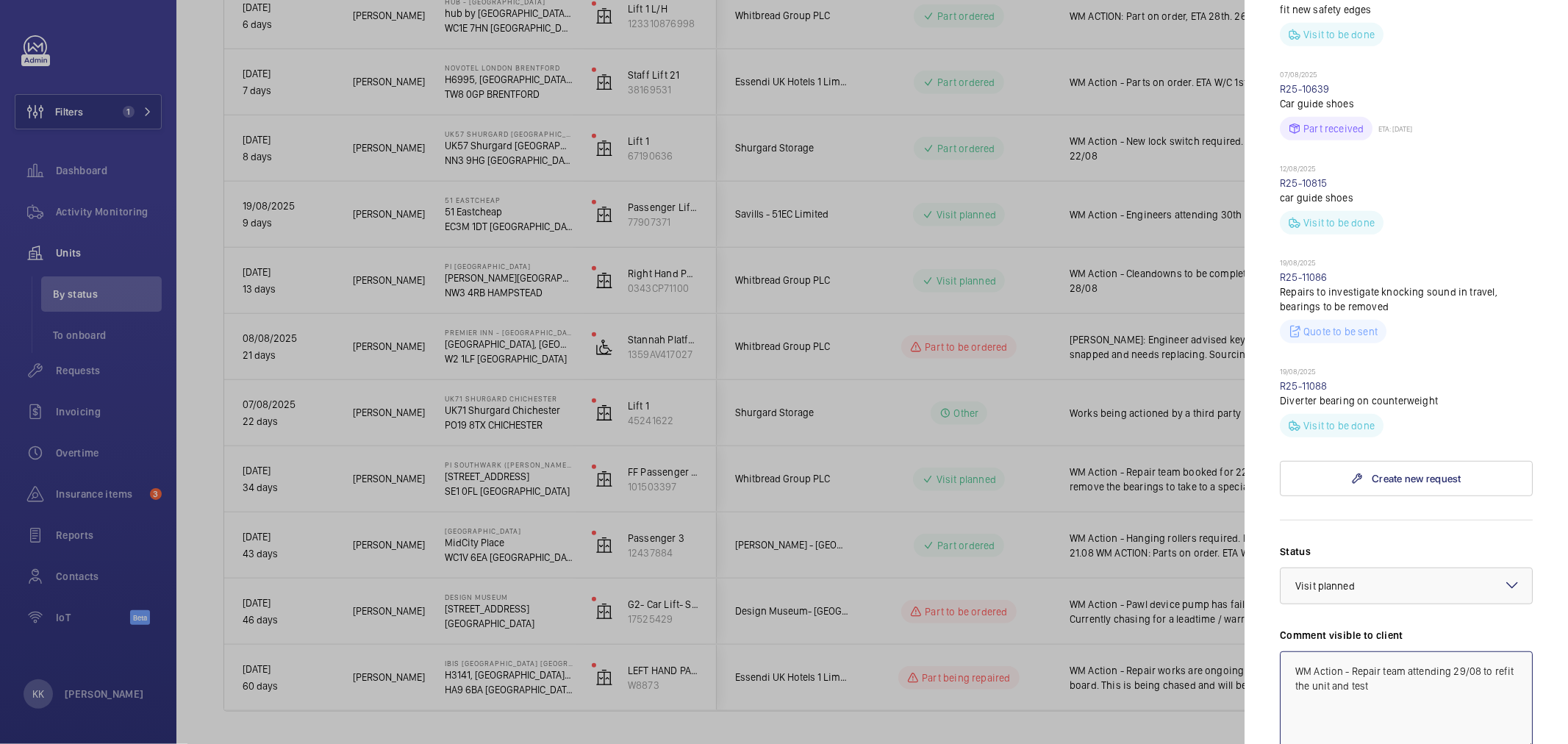
scroll to position [816, 0]
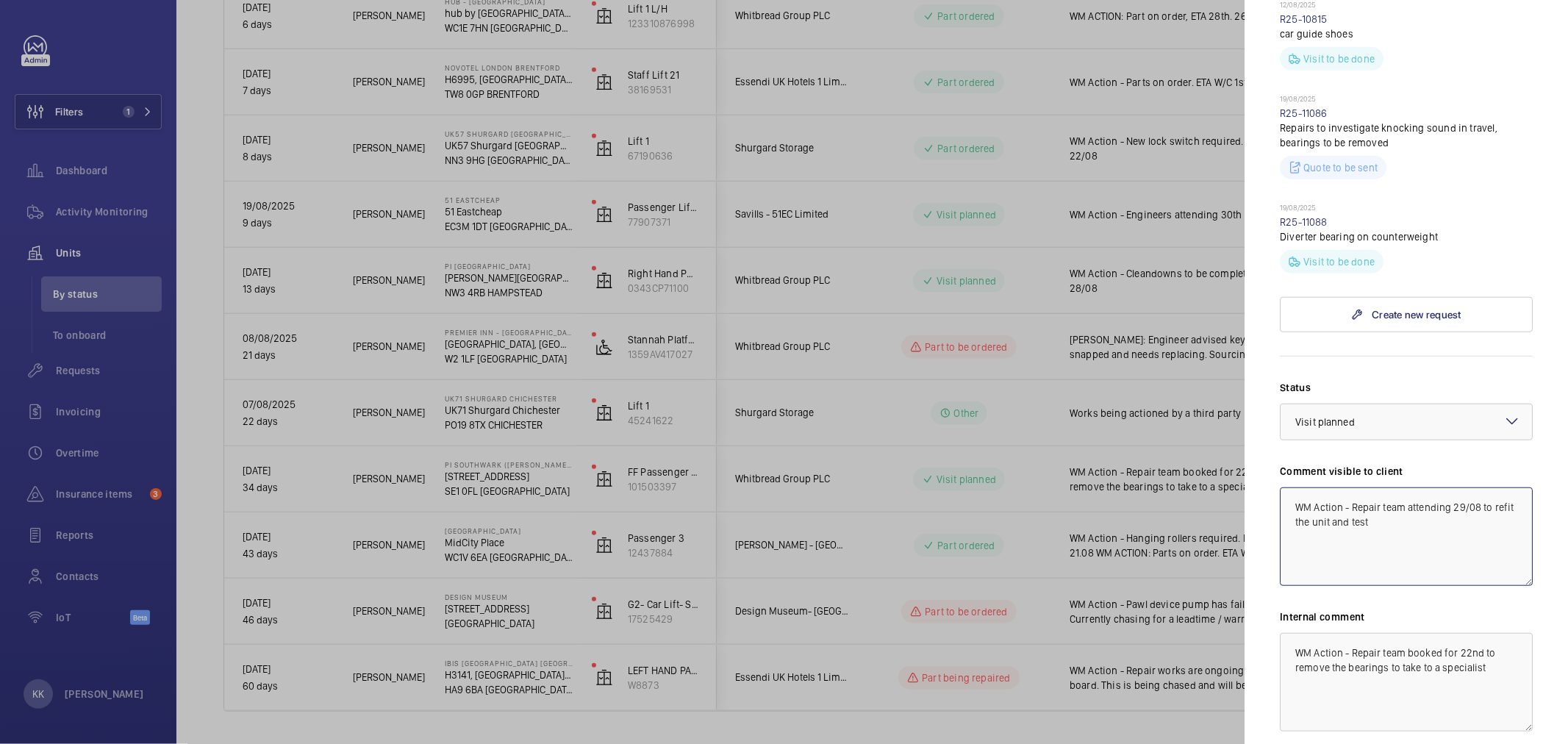
drag, startPoint x: 1438, startPoint y: 512, endPoint x: 1162, endPoint y: 357, distance: 316.5
click at [1162, 357] on mat-sidenav-container "Filters 1 Dashboard Activity Monitoring Units By status To onboard Requests Inv…" at bounding box center [784, 372] width 1568 height 744
type textarea "WM Action - Repair team attending 29/08 to refit the unit and test"
drag, startPoint x: 1496, startPoint y: 623, endPoint x: 1201, endPoint y: 534, distance: 308.1
click at [1201, 534] on mat-sidenav-container "Filters 1 Dashboard Activity Monitoring Units By status To onboard Requests Inv…" at bounding box center [784, 372] width 1568 height 744
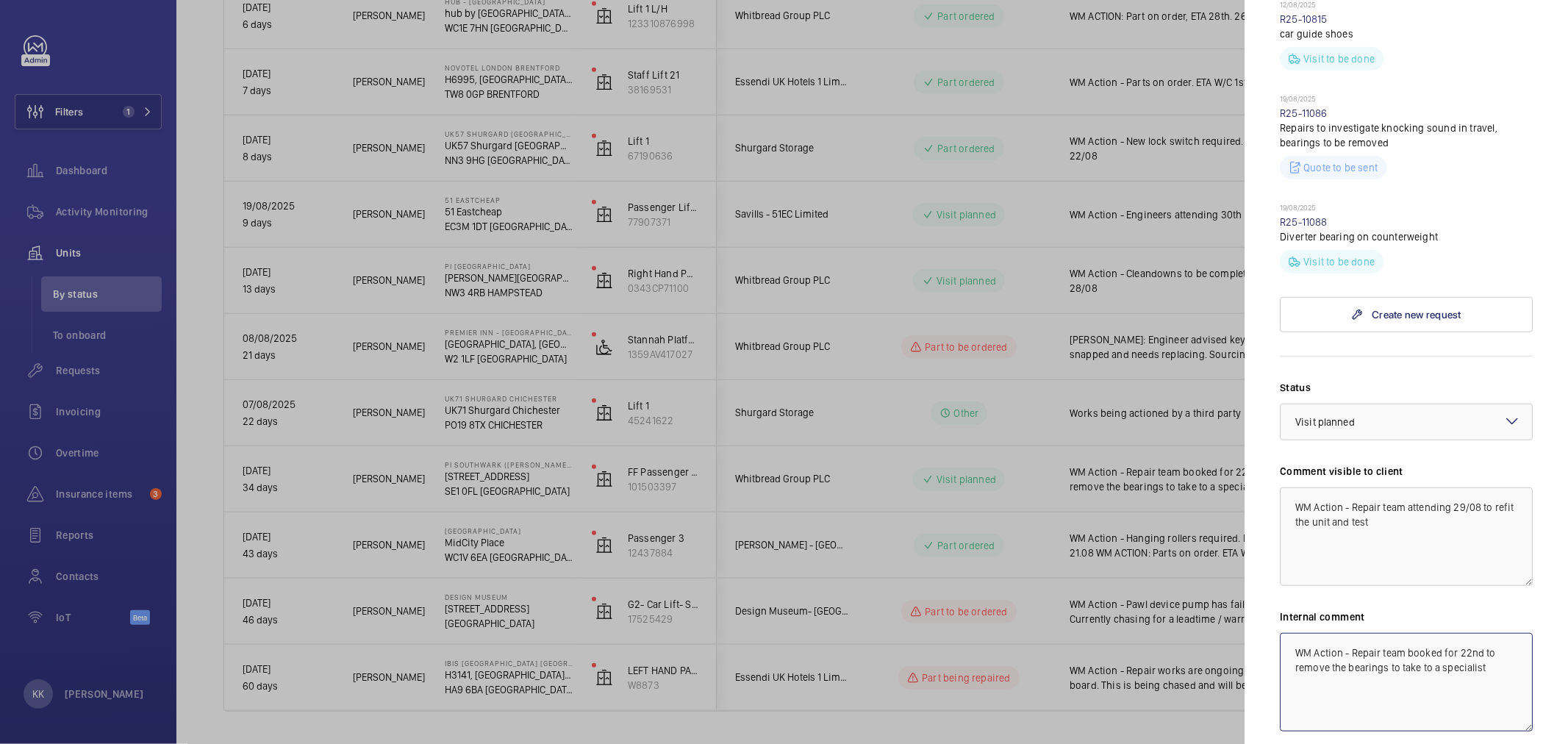
paste textarea "attending 29/08 to refit the unit and te"
type textarea "WM Action - Repair team attending 29/08 to refit the unit and test"
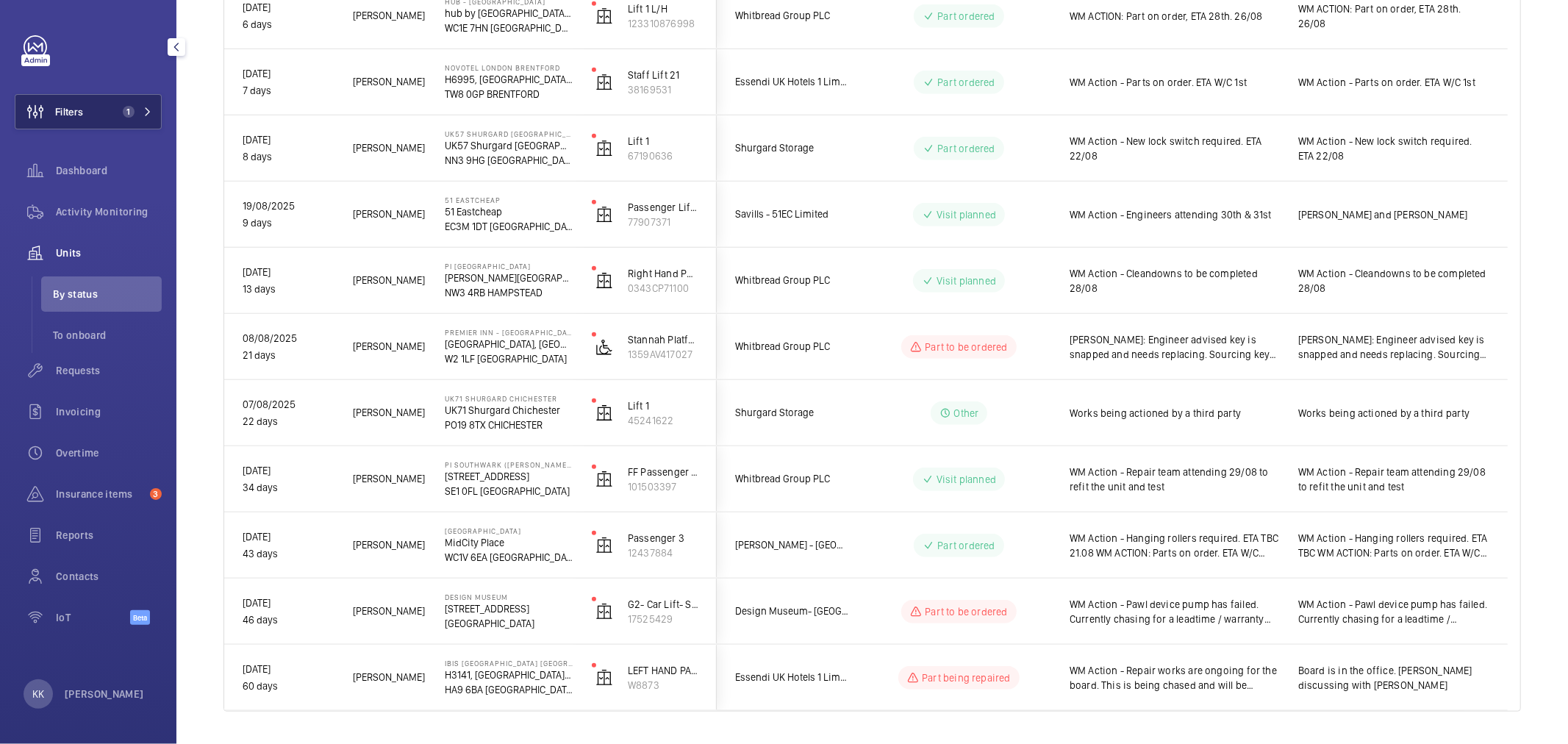
click at [139, 101] on button "Filters 1" at bounding box center [88, 112] width 147 height 35
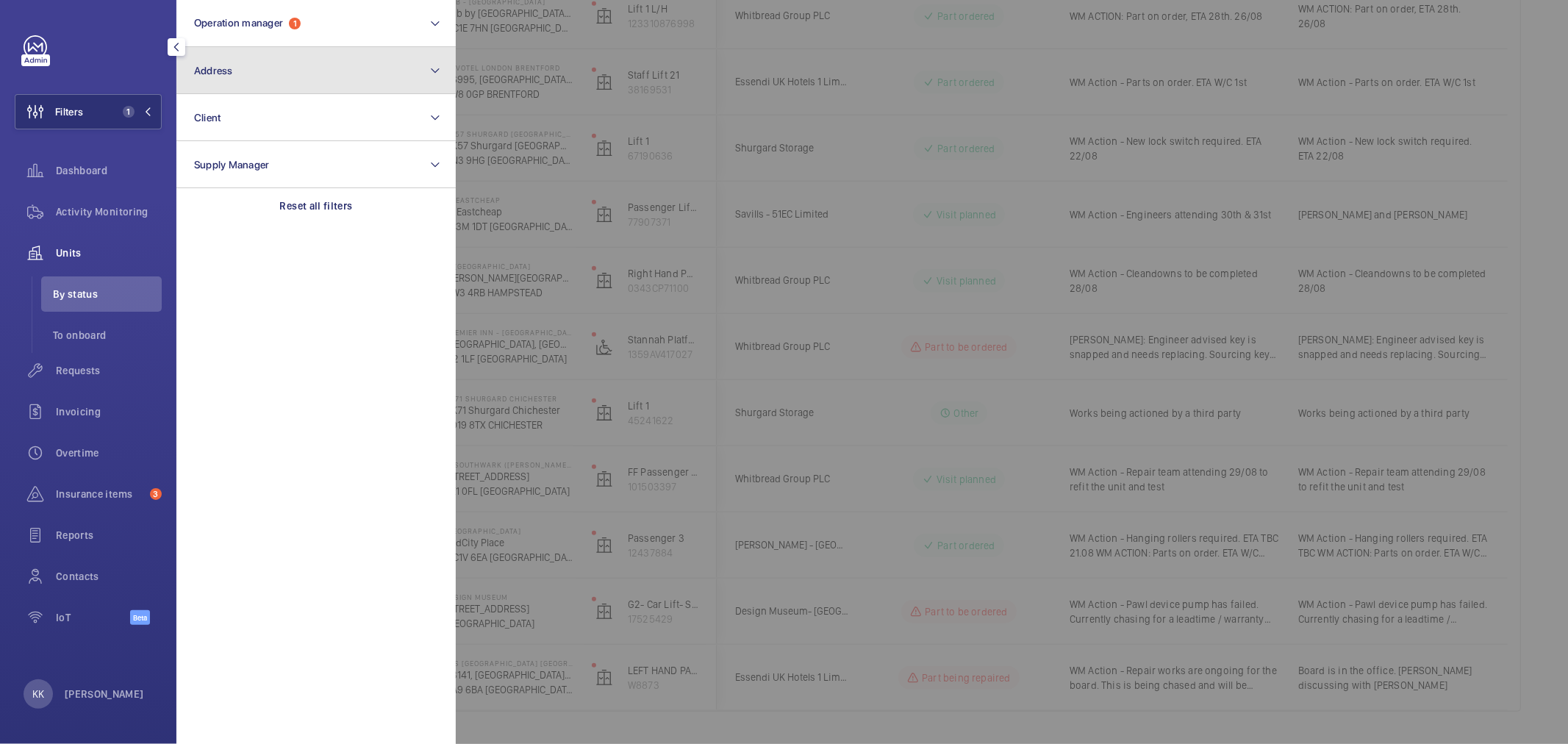
click at [236, 77] on button "Address" at bounding box center [315, 70] width 279 height 47
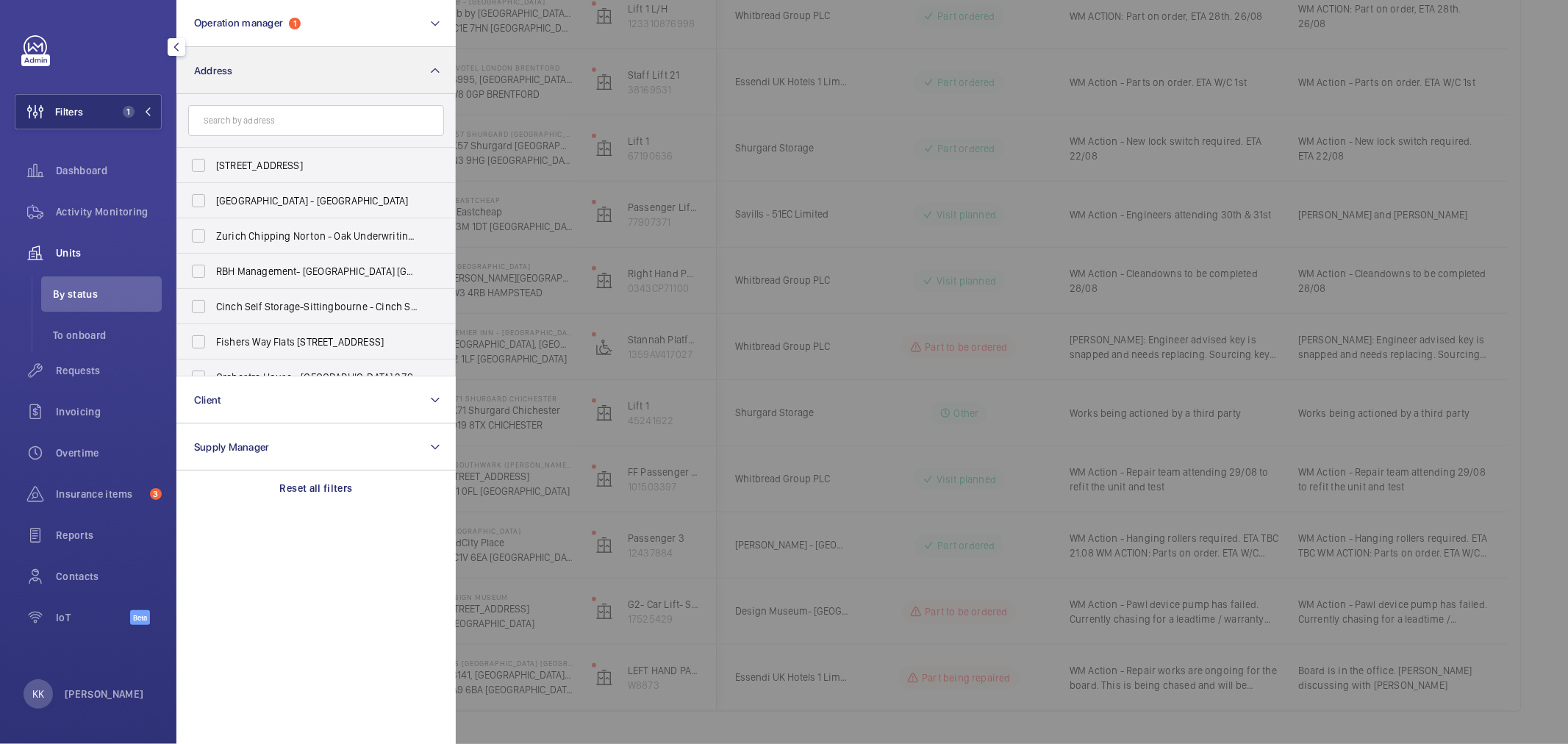
type input "q"
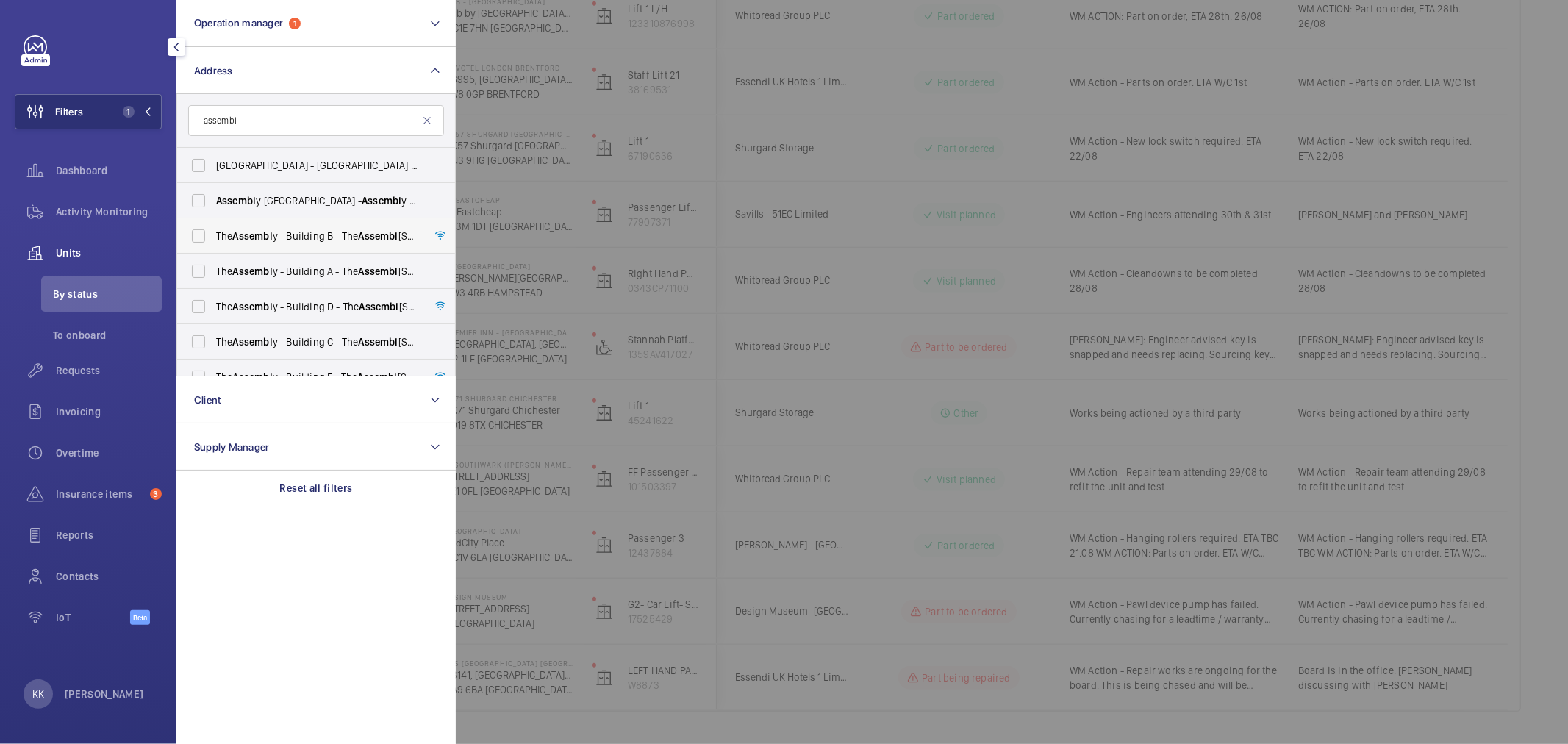
type input "assembl"
click at [307, 232] on span "The Assembl y - Building B - [STREET_ADDRESS]" at bounding box center [316, 236] width 202 height 15
click at [213, 232] on input "The Assembl y - Building B - [STREET_ADDRESS]" at bounding box center [198, 236] width 30 height 30
checkbox input "true"
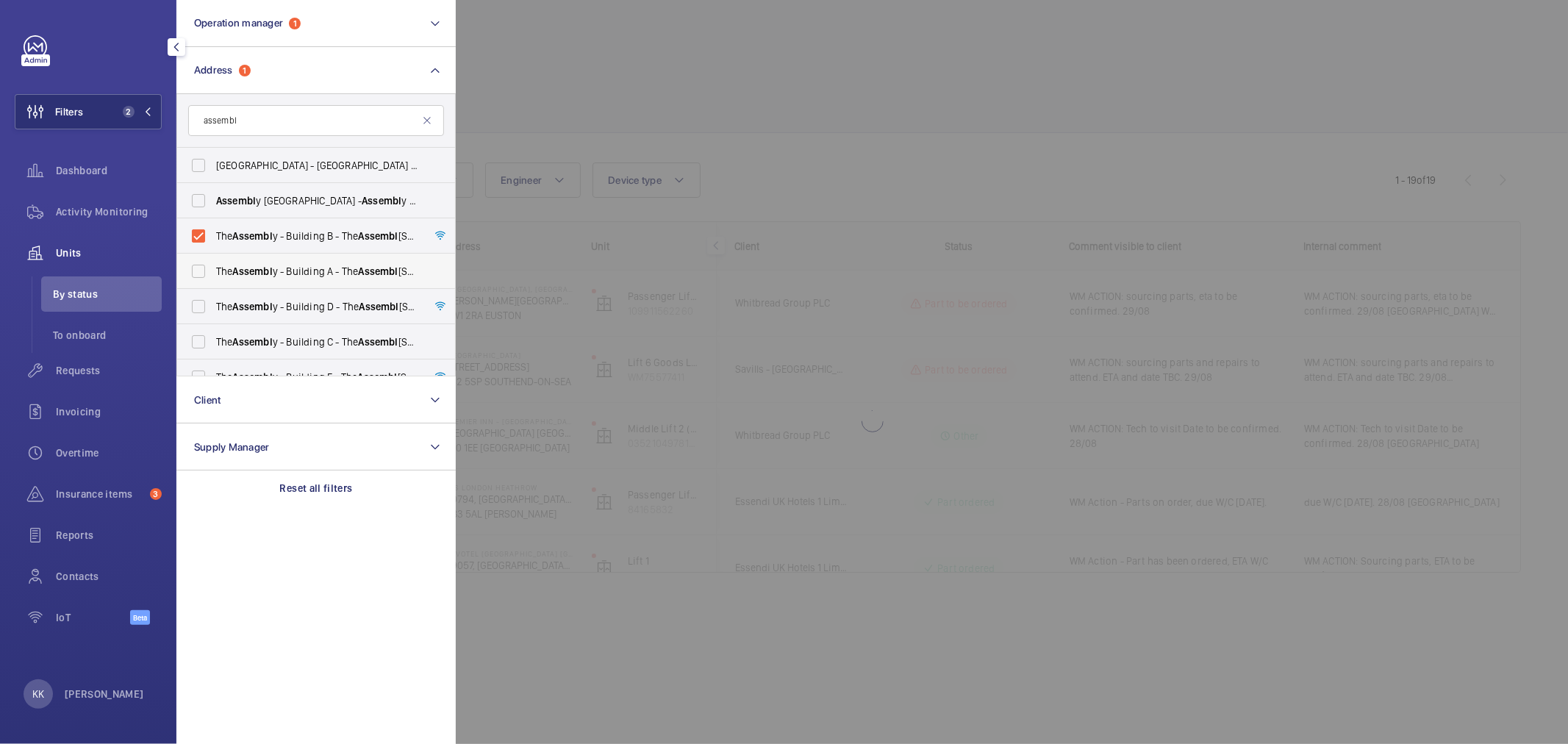
click at [317, 278] on span "The Assembl y - Building A - The Assembl y - [STREET_ADDRESS]" at bounding box center [316, 271] width 202 height 15
click at [213, 278] on input "The Assembl y - Building A - The Assembl y - [STREET_ADDRESS]" at bounding box center [198, 271] width 30 height 30
checkbox input "true"
click at [324, 312] on span "The Assembl y - Building D - The Assembl y - Building [STREET_ADDRESS]" at bounding box center [316, 306] width 202 height 15
click at [213, 312] on input "The Assembl y - Building D - The Assembl y - Building [STREET_ADDRESS]" at bounding box center [198, 306] width 30 height 30
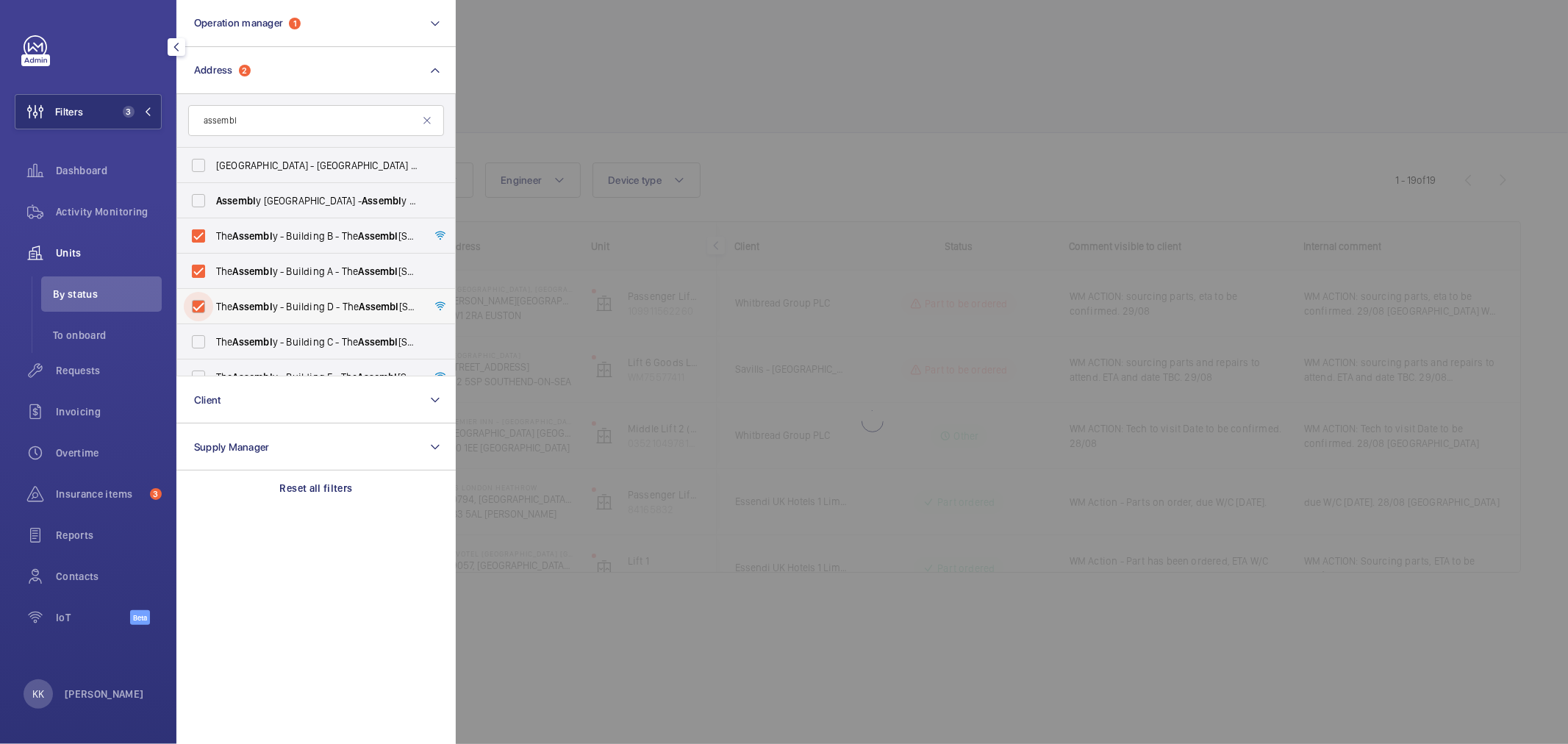
checkbox input "true"
click at [322, 340] on span "The Assembl y - Building C - [STREET_ADDRESS]" at bounding box center [316, 342] width 202 height 15
click at [213, 340] on input "The Assembl y - Building C - [STREET_ADDRESS]" at bounding box center [198, 342] width 30 height 30
checkbox input "true"
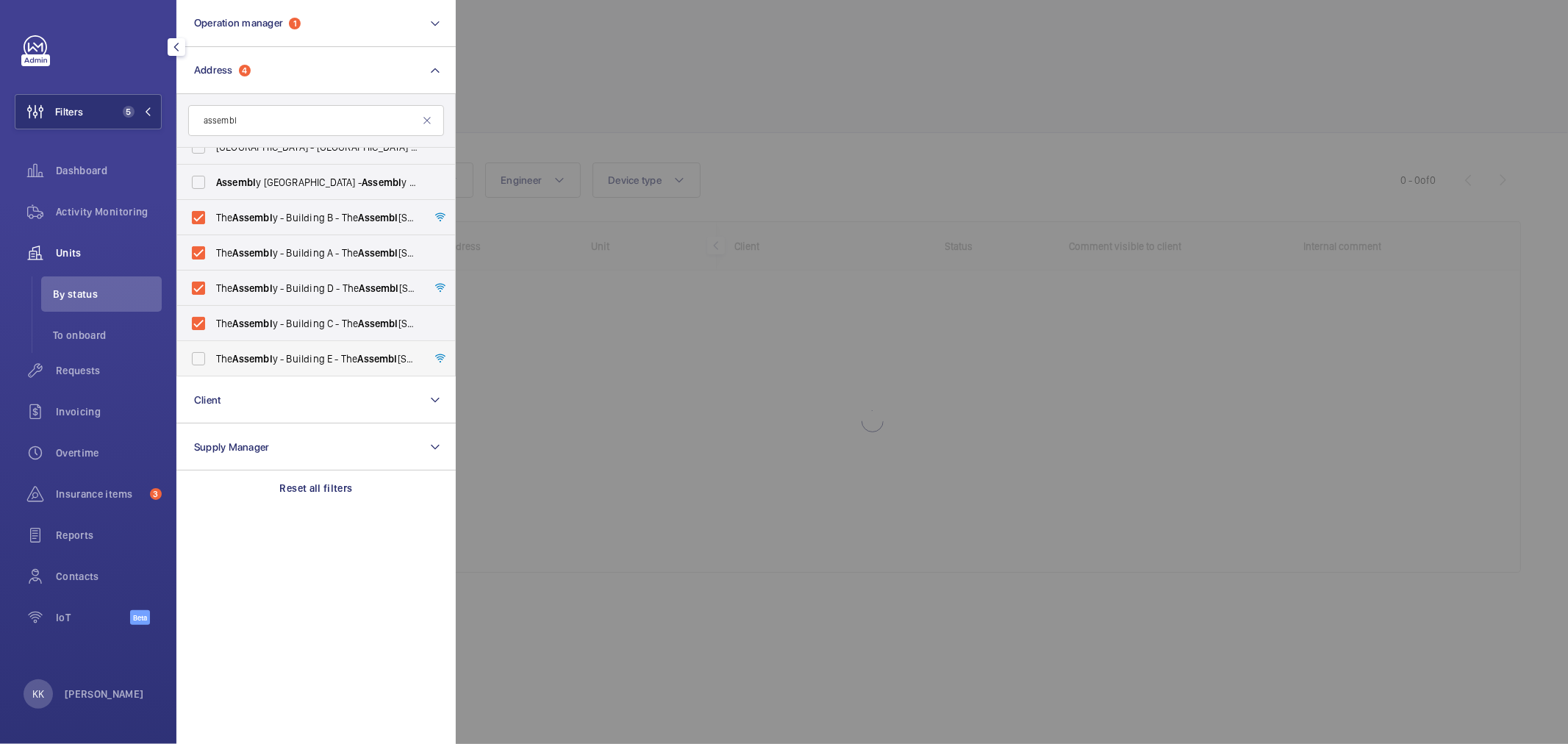
click at [328, 354] on span "The Assembl y - Building E - The Assembl y - [STREET_ADDRESS]" at bounding box center [316, 359] width 202 height 15
click at [213, 354] on input "The Assembl y - Building E - The Assembl y - [STREET_ADDRESS]" at bounding box center [198, 359] width 30 height 30
checkbox input "true"
click at [920, 112] on div at bounding box center [1240, 372] width 1568 height 744
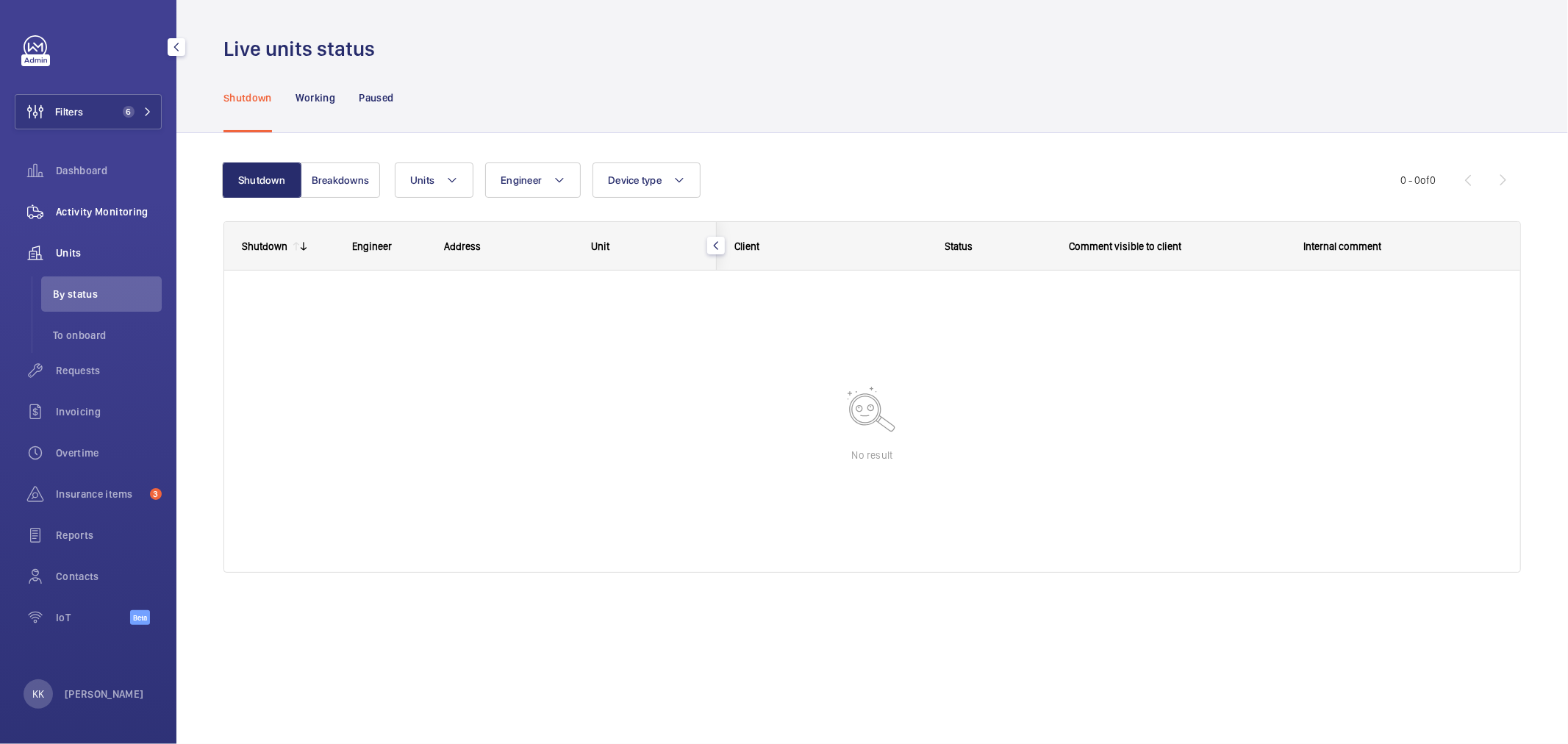
click at [86, 208] on span "Activity Monitoring" at bounding box center [109, 212] width 106 height 15
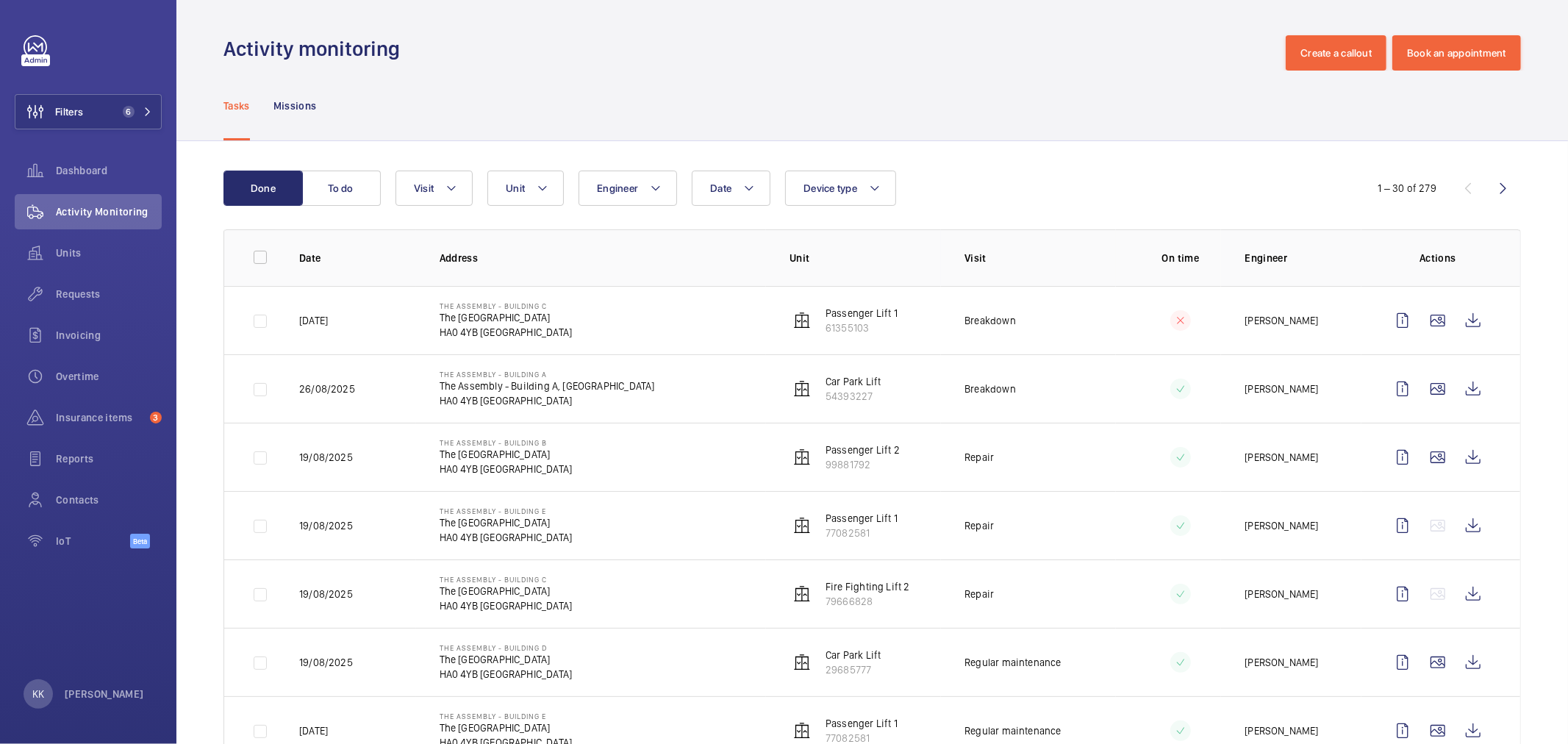
click at [518, 112] on div "Tasks Missions" at bounding box center [872, 106] width 1298 height 70
drag, startPoint x: 885, startPoint y: 400, endPoint x: 816, endPoint y: 409, distance: 69.6
click at [816, 409] on td "Car Park Lift 54393227" at bounding box center [853, 388] width 175 height 68
copy p "54393227"
click at [516, 194] on button "Unit" at bounding box center [525, 188] width 77 height 35
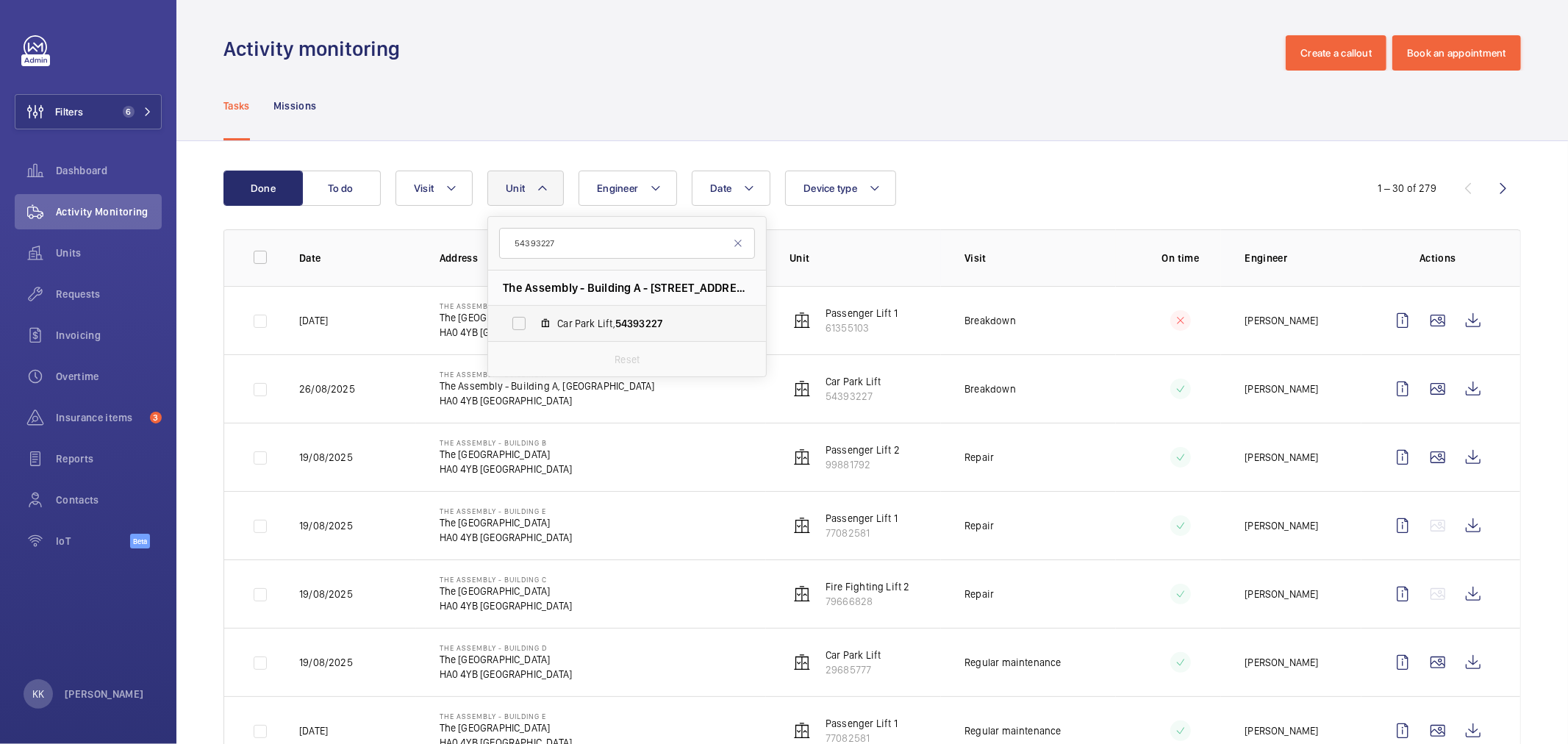
type input "54393227"
click at [590, 310] on label "Car Park Lift, 54393227" at bounding box center [615, 324] width 255 height 35
click at [534, 310] on input "Car Park Lift, 54393227" at bounding box center [519, 324] width 30 height 30
checkbox input "true"
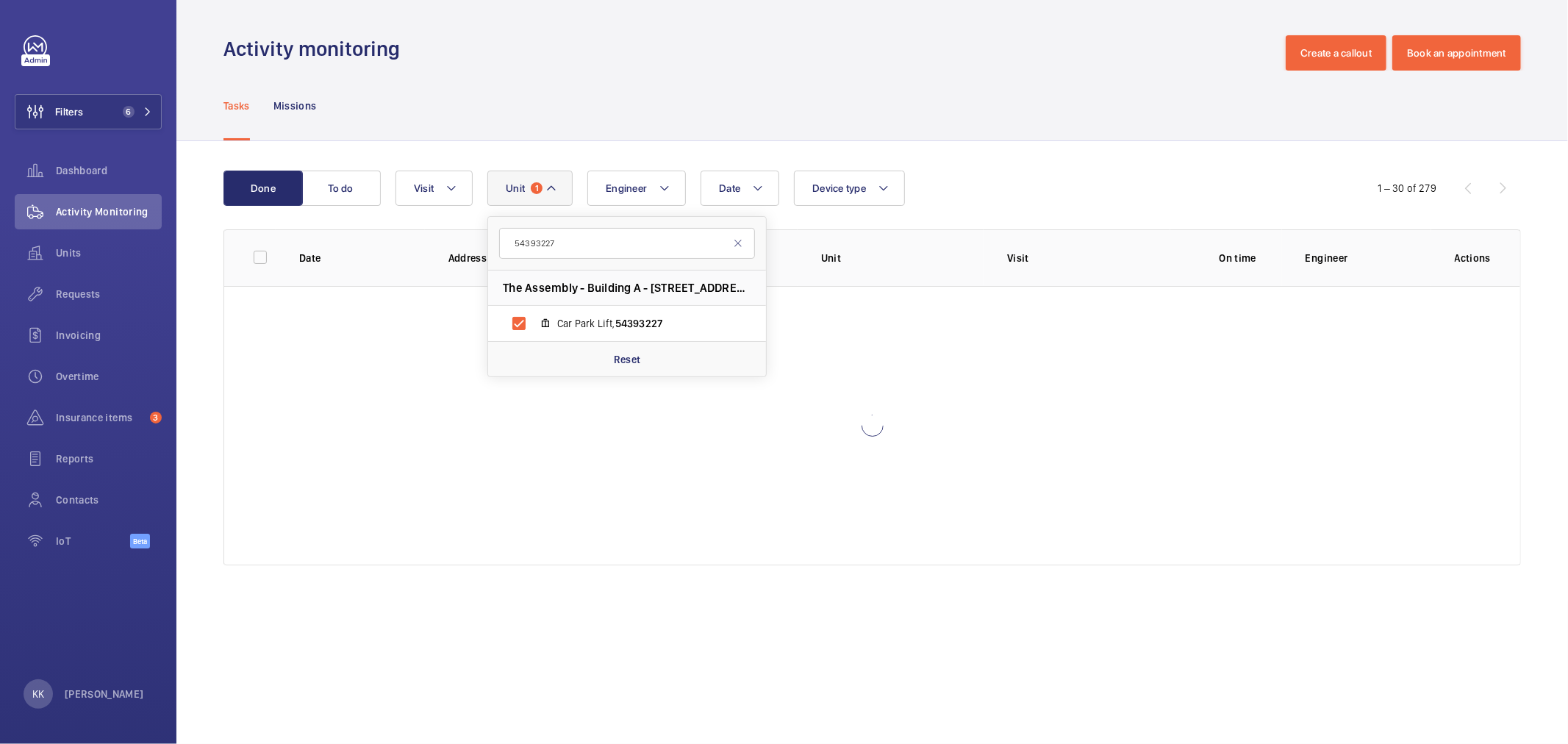
click at [1042, 152] on div "Done To do Date Engineer Unit 1 54393227 The Assembly - Building A - [GEOGRAPHI…" at bounding box center [872, 371] width 1392 height 459
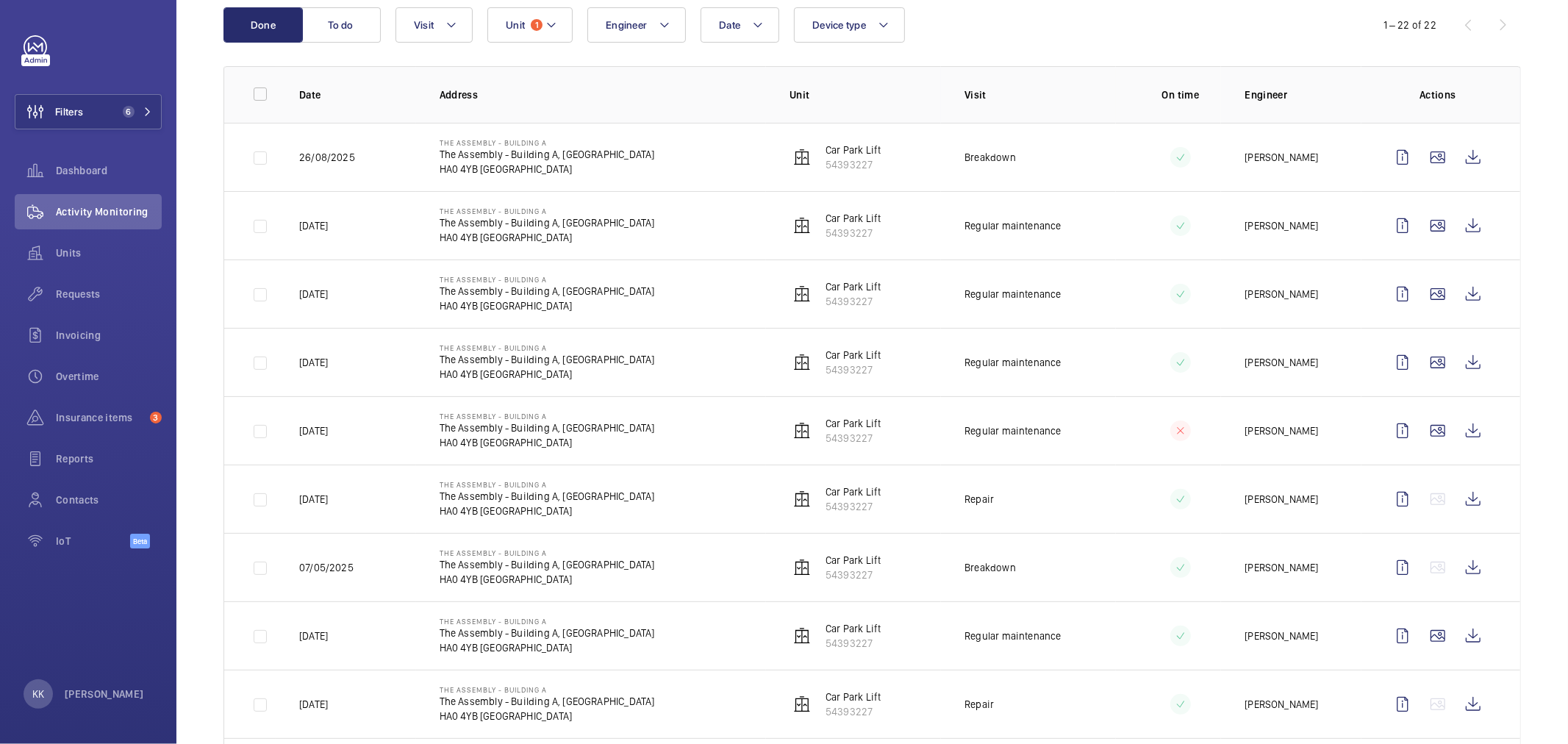
scroll to position [244, 0]
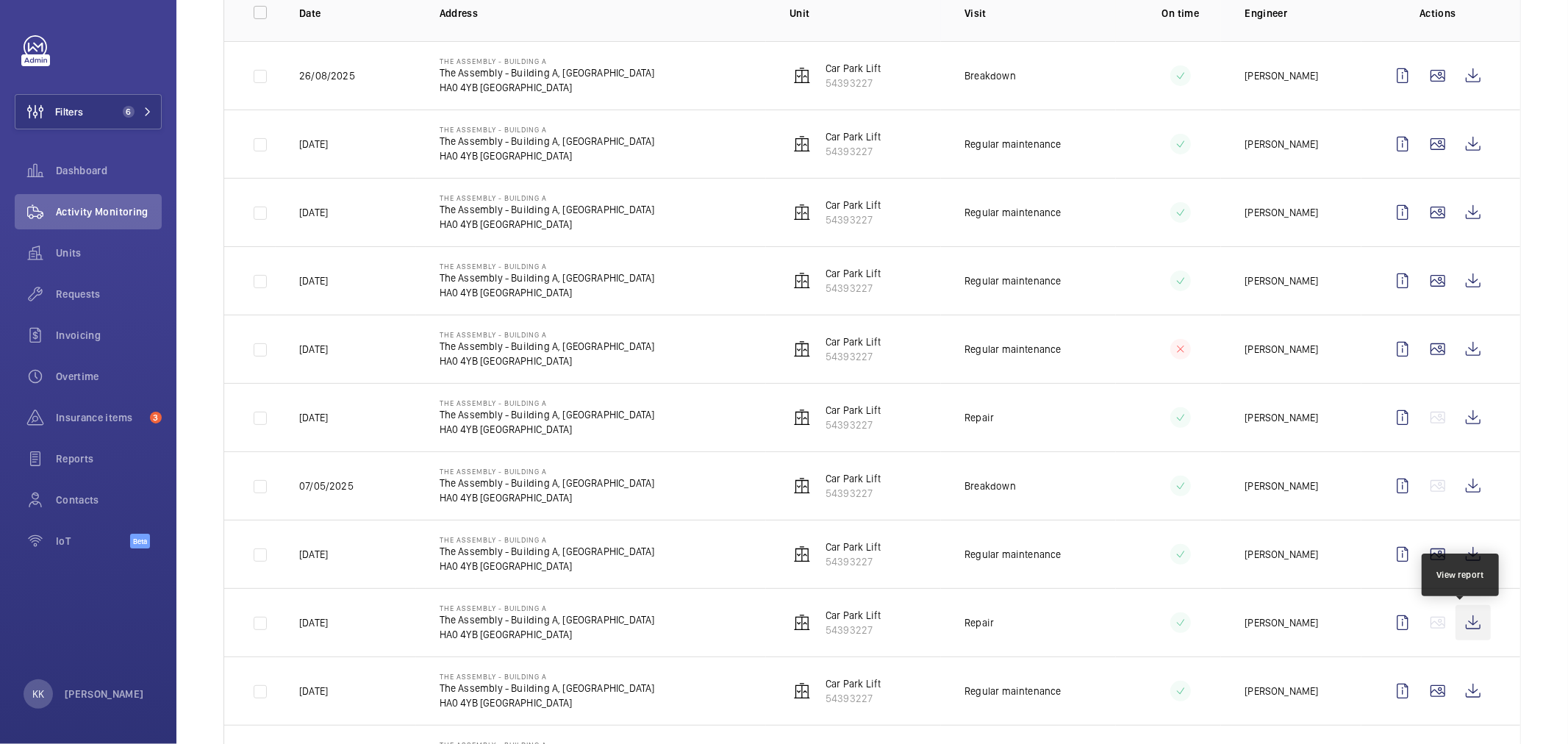
click at [1465, 621] on wm-front-icon-button at bounding box center [1473, 622] width 35 height 35
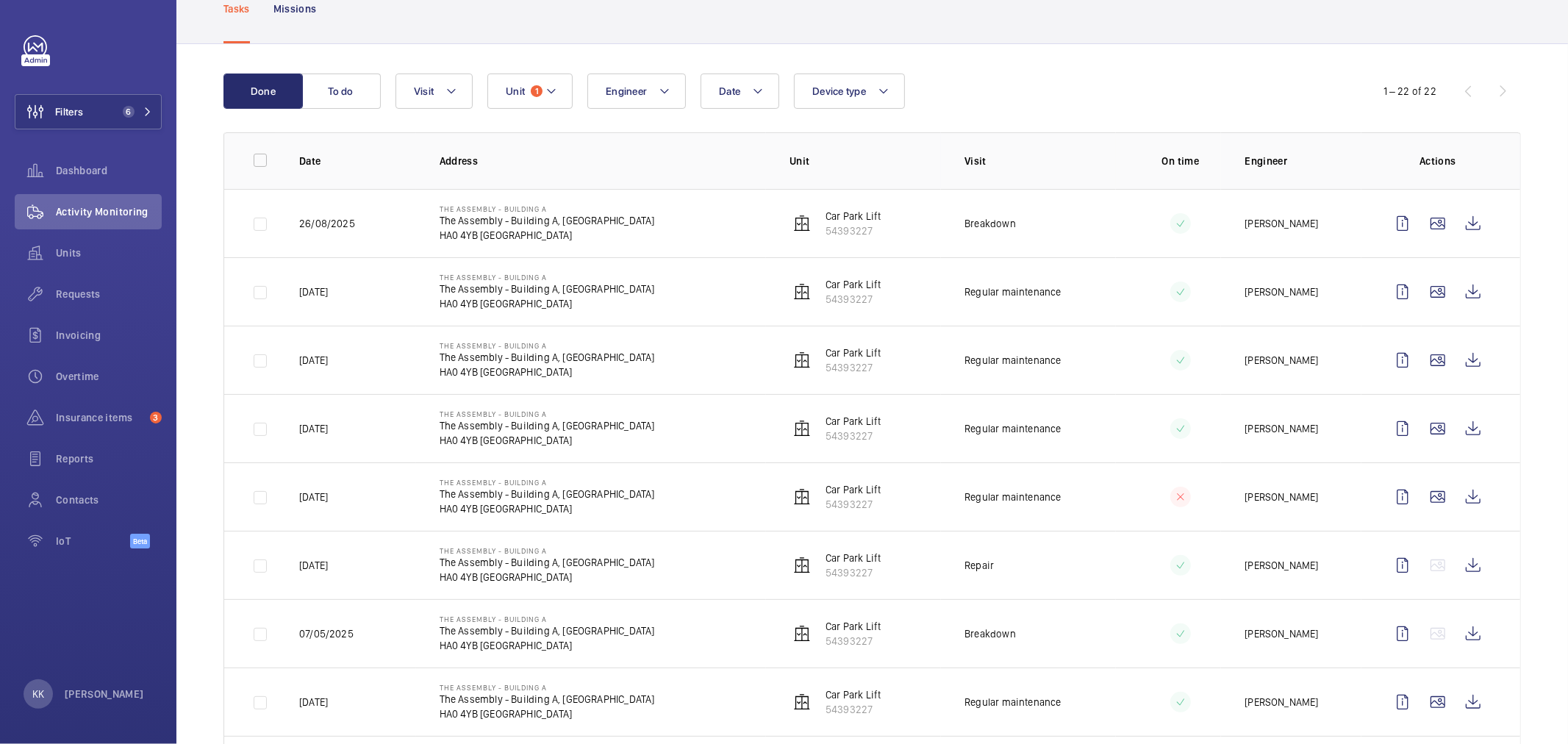
scroll to position [0, 0]
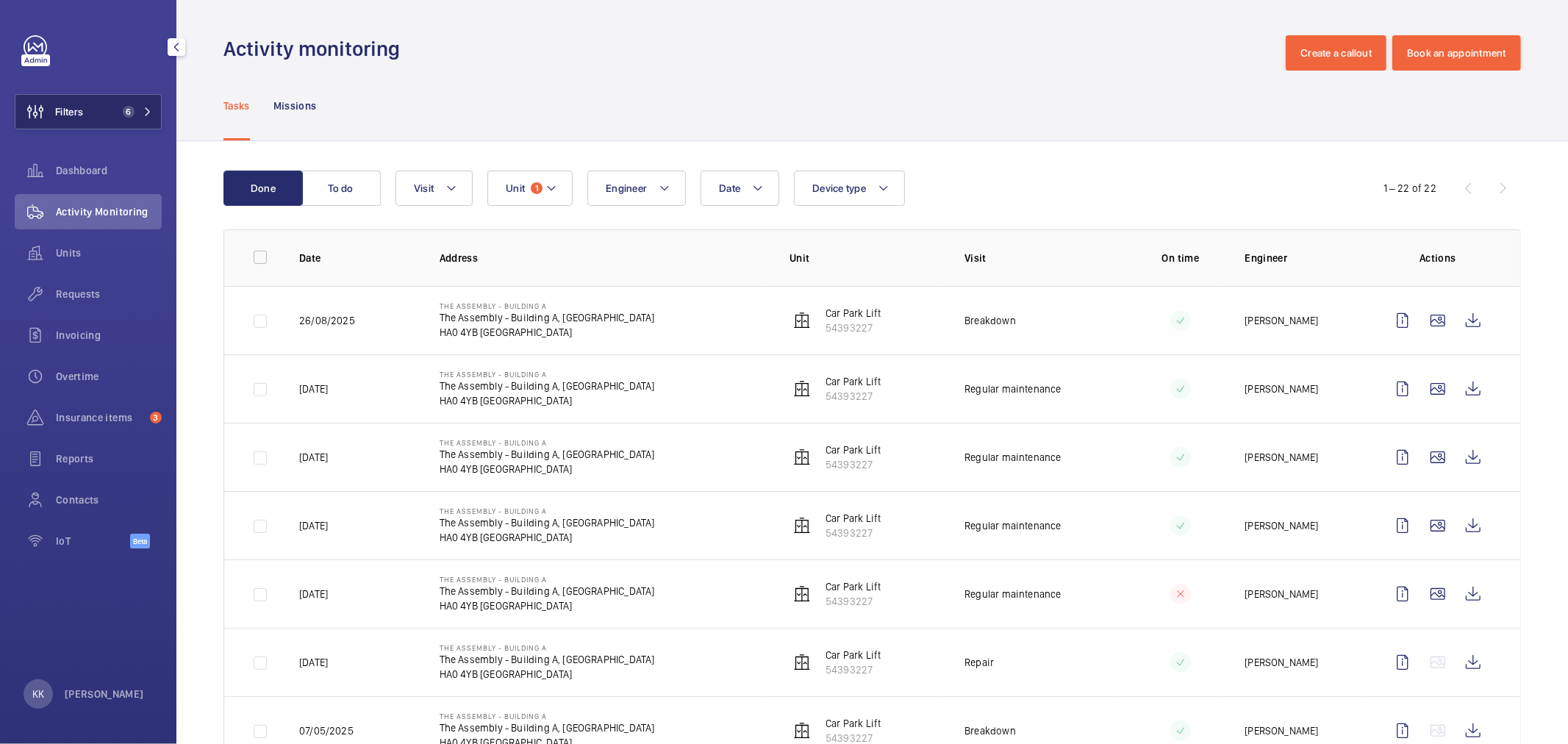
click at [143, 114] on mat-icon at bounding box center [148, 112] width 9 height 9
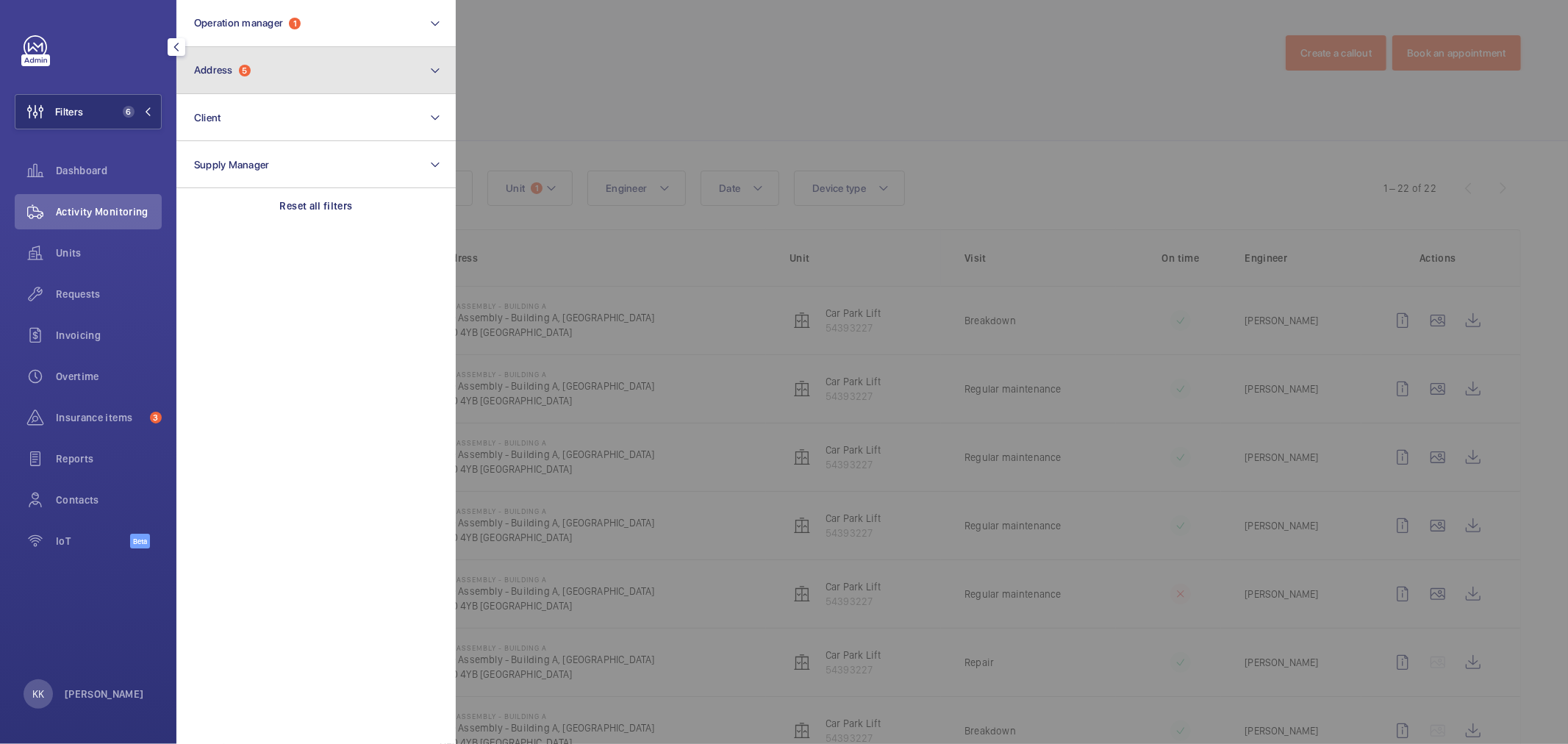
click at [258, 75] on button "Address 5" at bounding box center [315, 70] width 279 height 47
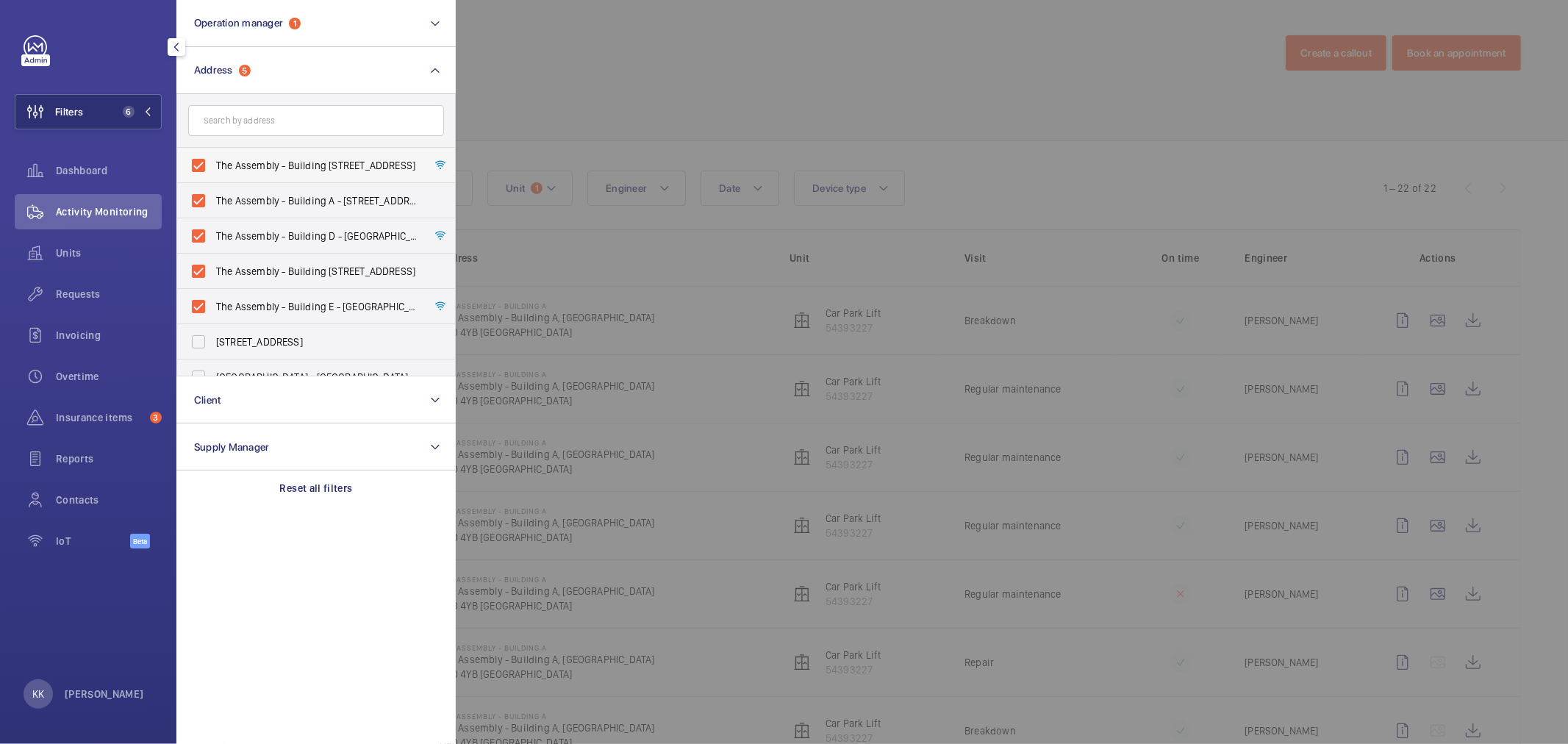
click at [295, 170] on span "The Assembly - Building [STREET_ADDRESS]" at bounding box center [316, 165] width 202 height 15
click at [213, 170] on input "The Assembly - Building [STREET_ADDRESS]" at bounding box center [198, 165] width 30 height 30
checkbox input "false"
drag, startPoint x: 314, startPoint y: 197, endPoint x: 318, endPoint y: 223, distance: 26.3
click at [317, 202] on span "The Assembly - Building A - [STREET_ADDRESS]" at bounding box center [316, 201] width 202 height 15
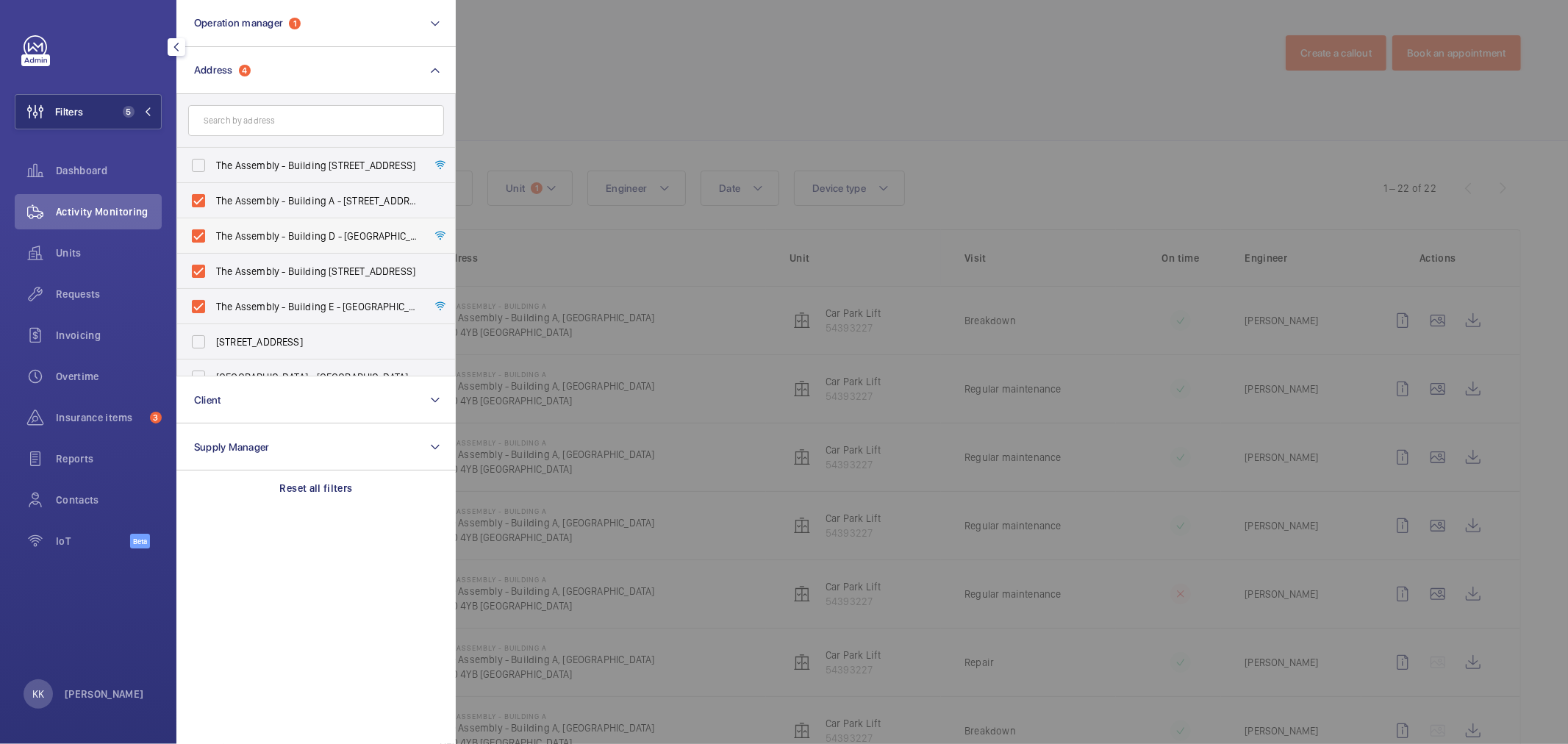
click at [320, 225] on label "The Assembly - Building D - [GEOGRAPHIC_DATA][STREET_ADDRESS]" at bounding box center [304, 236] width 255 height 35
click at [213, 225] on input "The Assembly - Building D - [GEOGRAPHIC_DATA][STREET_ADDRESS]" at bounding box center [198, 236] width 30 height 30
checkbox input "false"
click at [328, 254] on label "The Assembly - Building [STREET_ADDRESS]" at bounding box center [304, 271] width 255 height 35
click at [213, 256] on input "The Assembly - Building [STREET_ADDRESS]" at bounding box center [198, 271] width 30 height 30
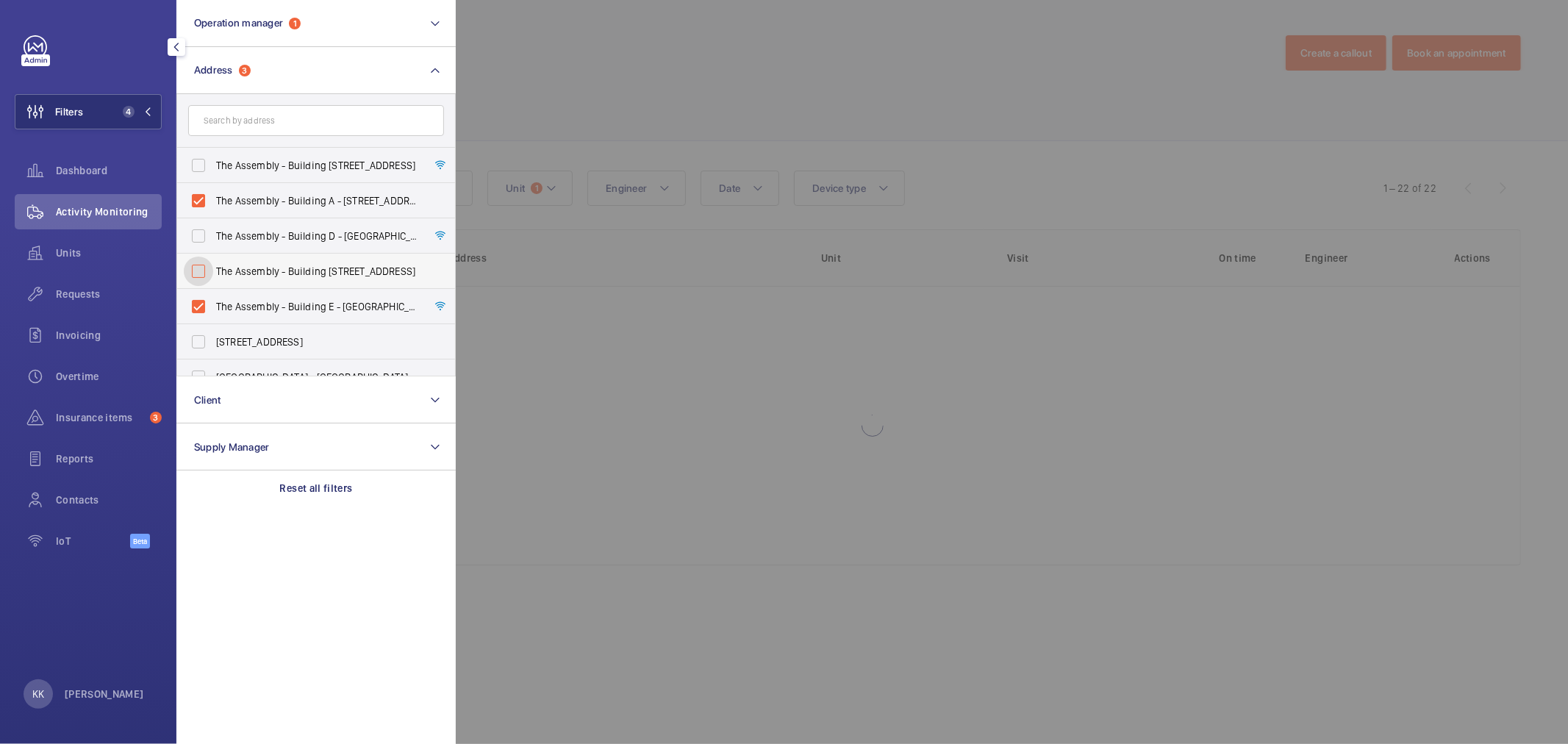
checkbox input "false"
click at [334, 217] on label "The Assembly - Building A - [STREET_ADDRESS]" at bounding box center [304, 200] width 255 height 35
click at [213, 216] on input "The Assembly - Building A - [STREET_ADDRESS]" at bounding box center [198, 201] width 30 height 30
checkbox input "false"
click at [320, 290] on label "The Assembly - Building E - [GEOGRAPHIC_DATA][STREET_ADDRESS]" at bounding box center [304, 306] width 255 height 35
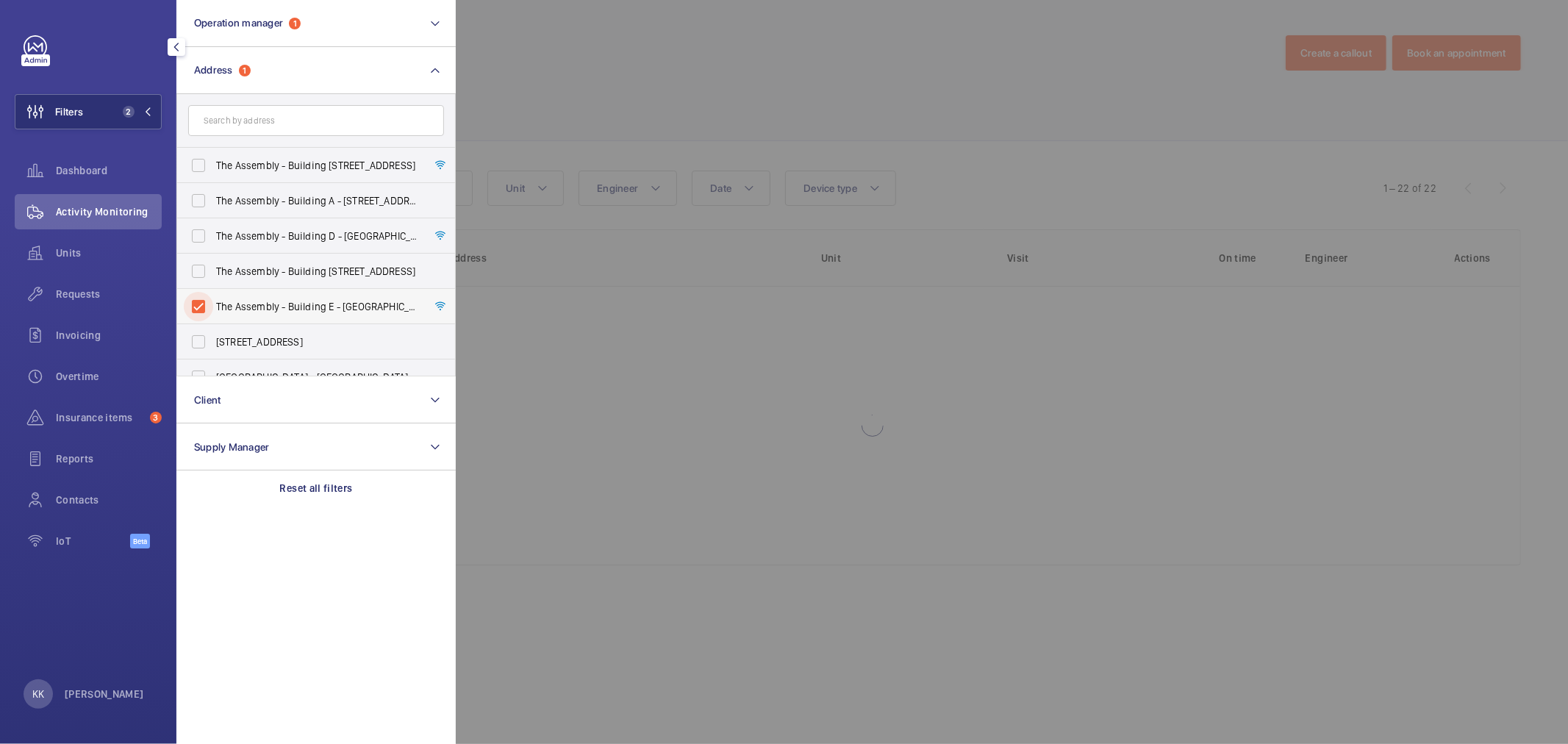
click at [213, 291] on input "The Assembly - Building E - [GEOGRAPHIC_DATA][STREET_ADDRESS]" at bounding box center [198, 306] width 30 height 30
checkbox input "false"
click at [600, 89] on div at bounding box center [1240, 372] width 1568 height 744
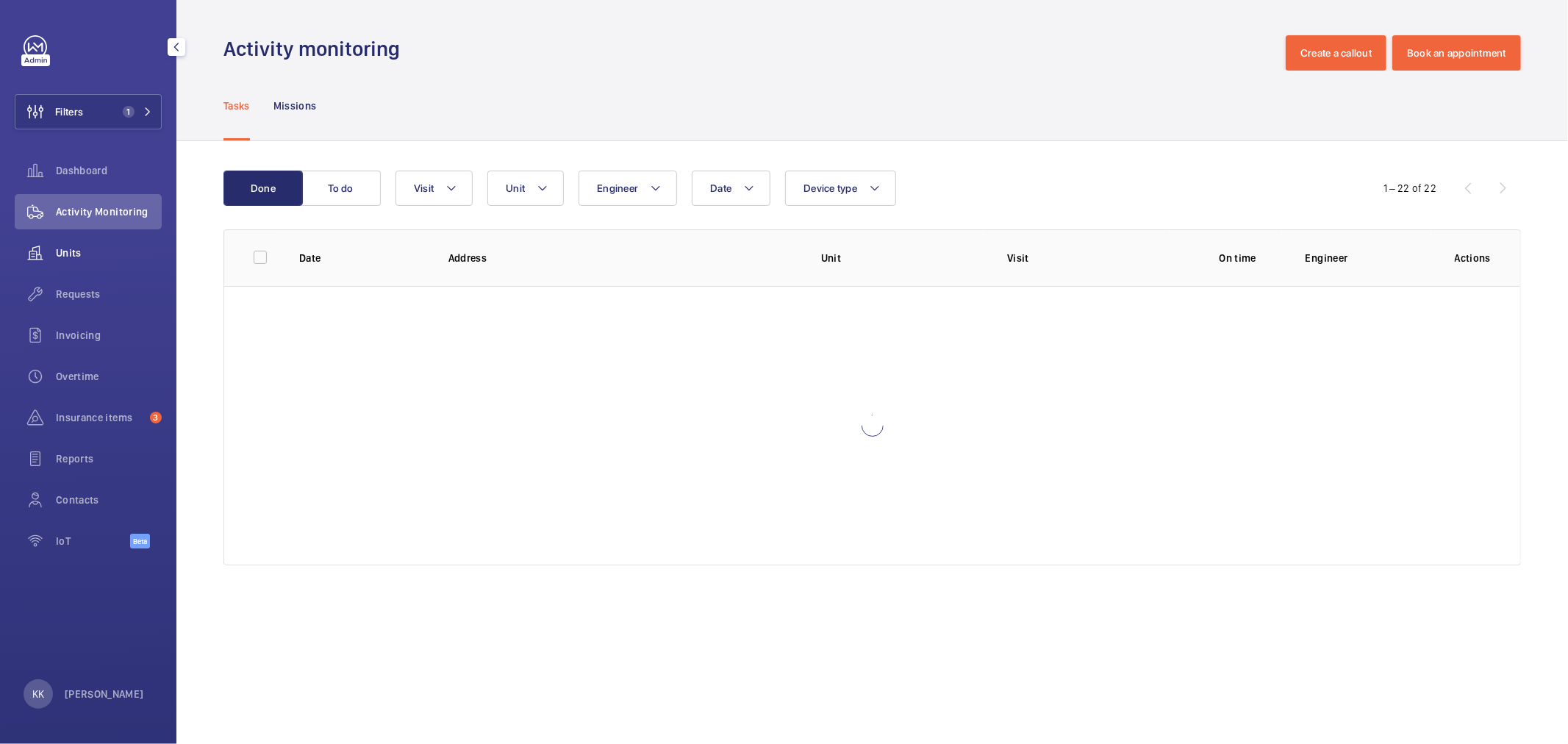
click at [59, 248] on span "Units" at bounding box center [109, 253] width 106 height 15
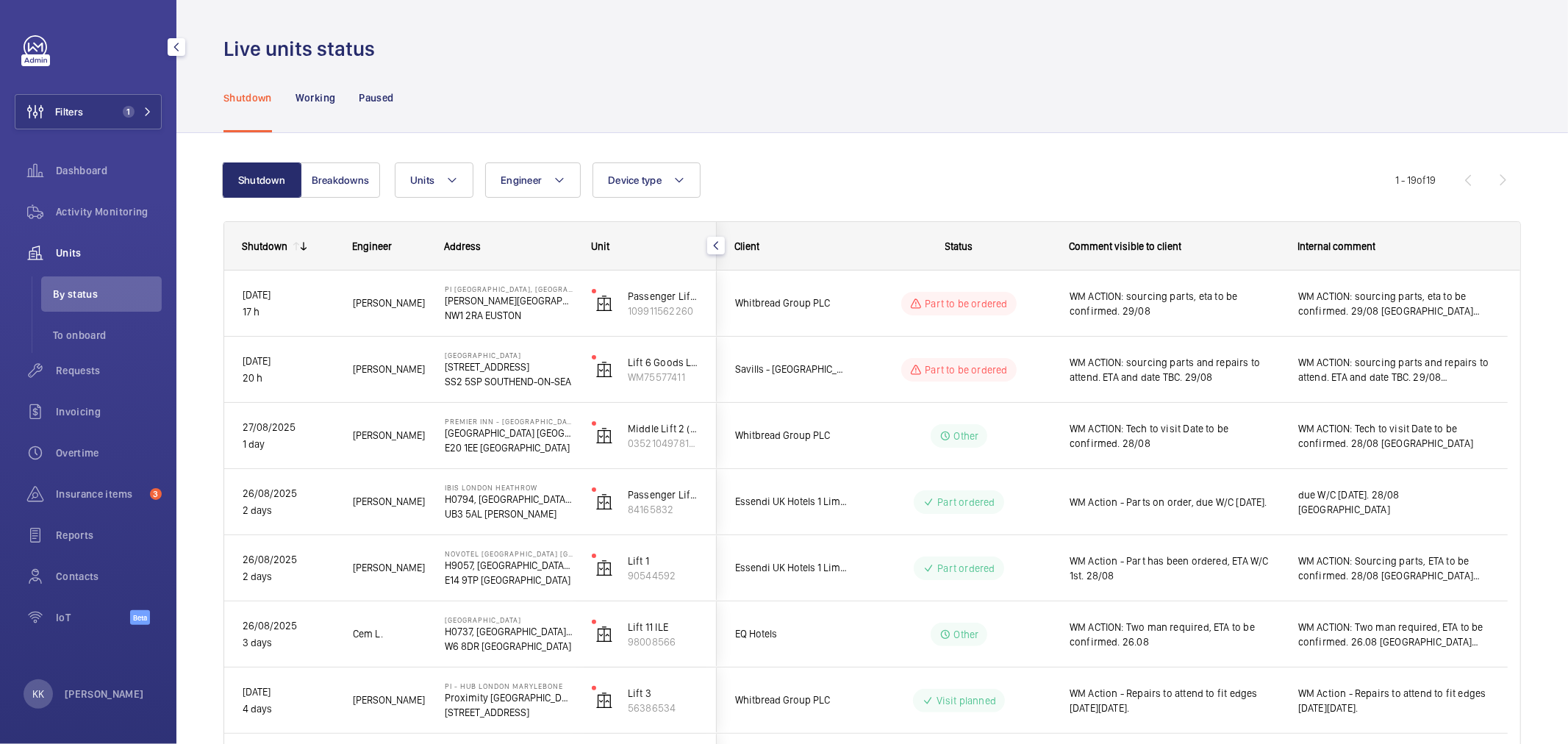
click at [67, 255] on span "Units" at bounding box center [109, 253] width 106 height 15
click at [935, 178] on div "Units Engineer Device type More filters Reset all filters" at bounding box center [895, 180] width 1001 height 35
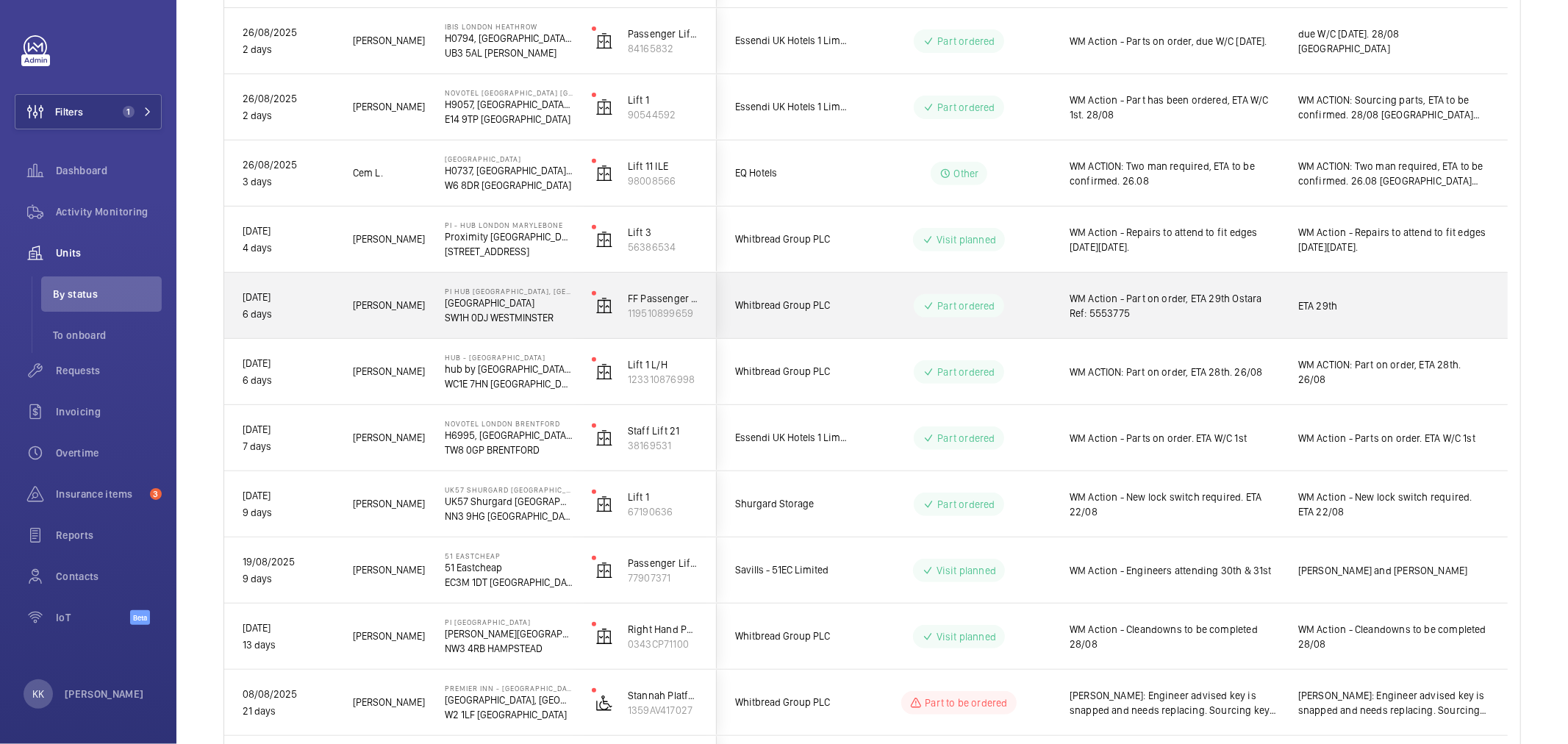
scroll to position [490, 0]
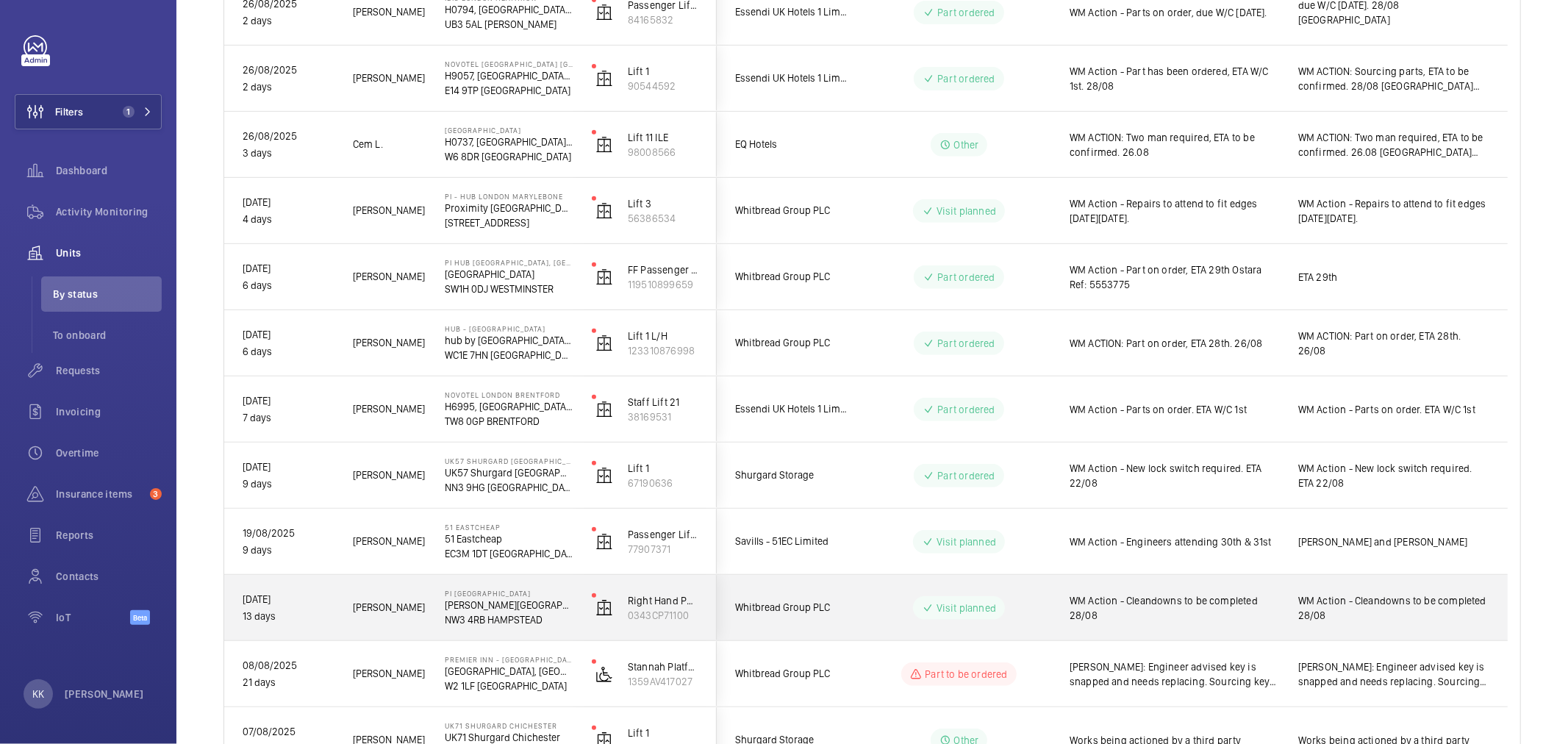
click at [1146, 605] on span "WM Action - Cleandowns to be completed 28/08" at bounding box center [1174, 608] width 209 height 30
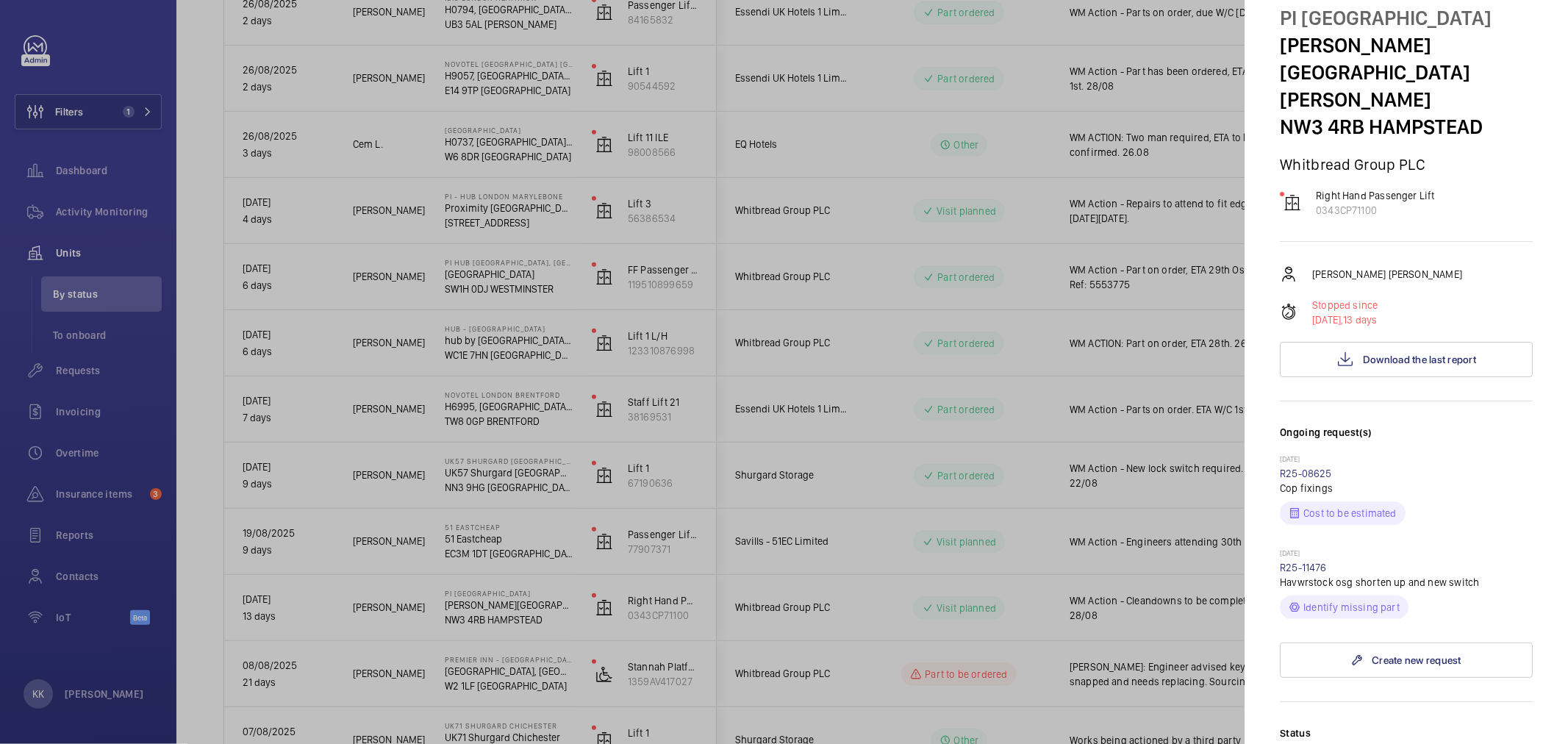
scroll to position [81, 0]
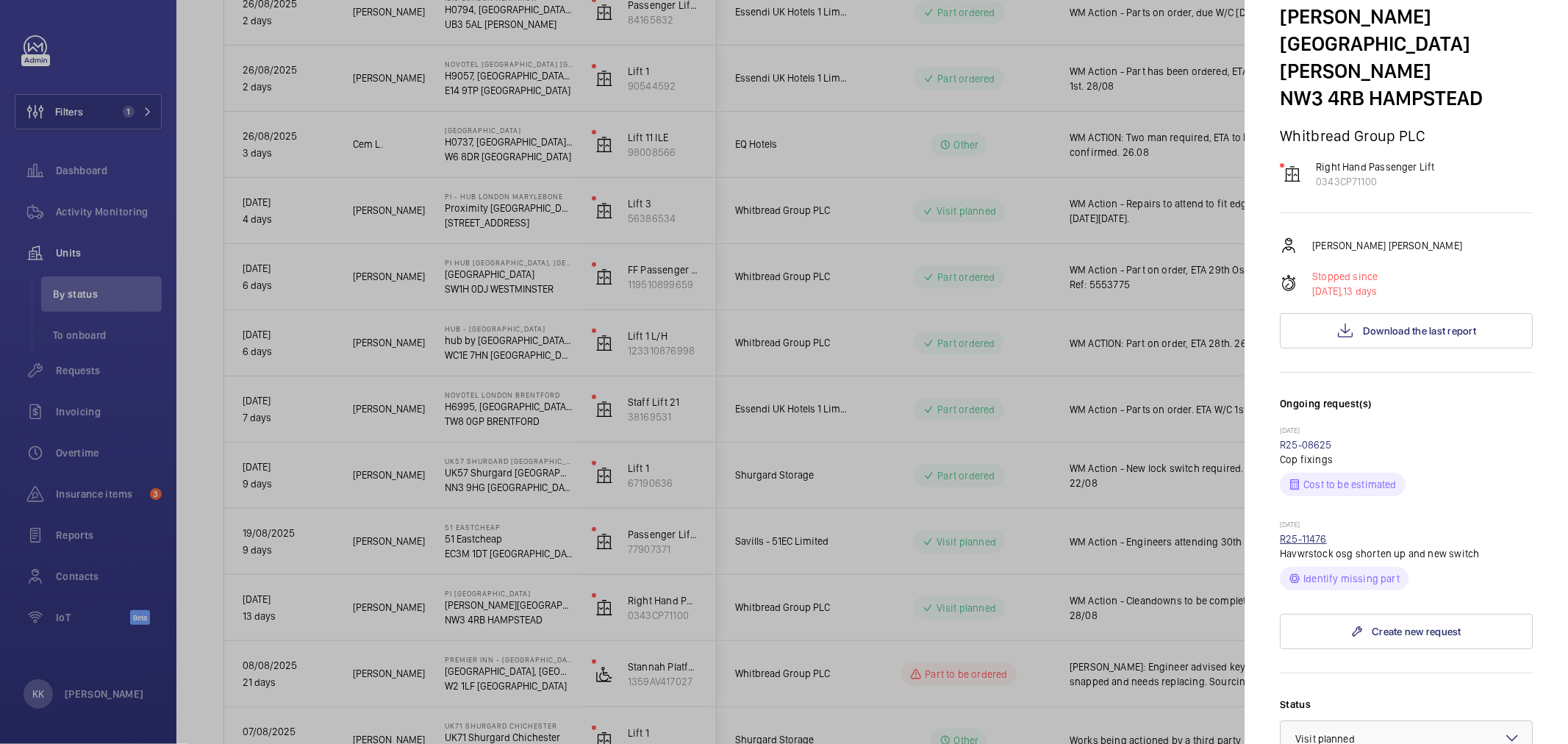
click at [1324, 533] on link "R25-11476" at bounding box center [1303, 538] width 47 height 12
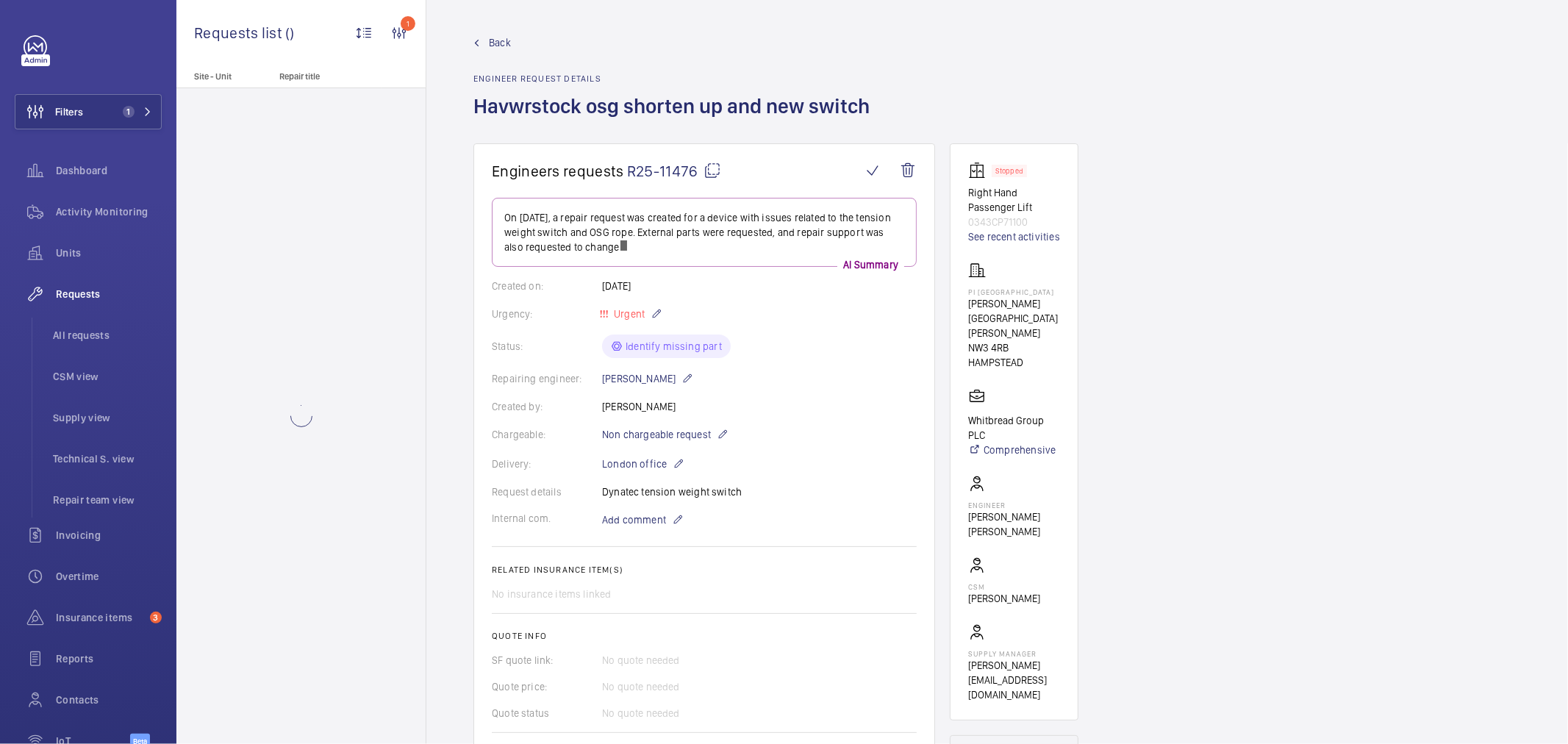
click at [687, 169] on span "R25-11476" at bounding box center [674, 171] width 94 height 18
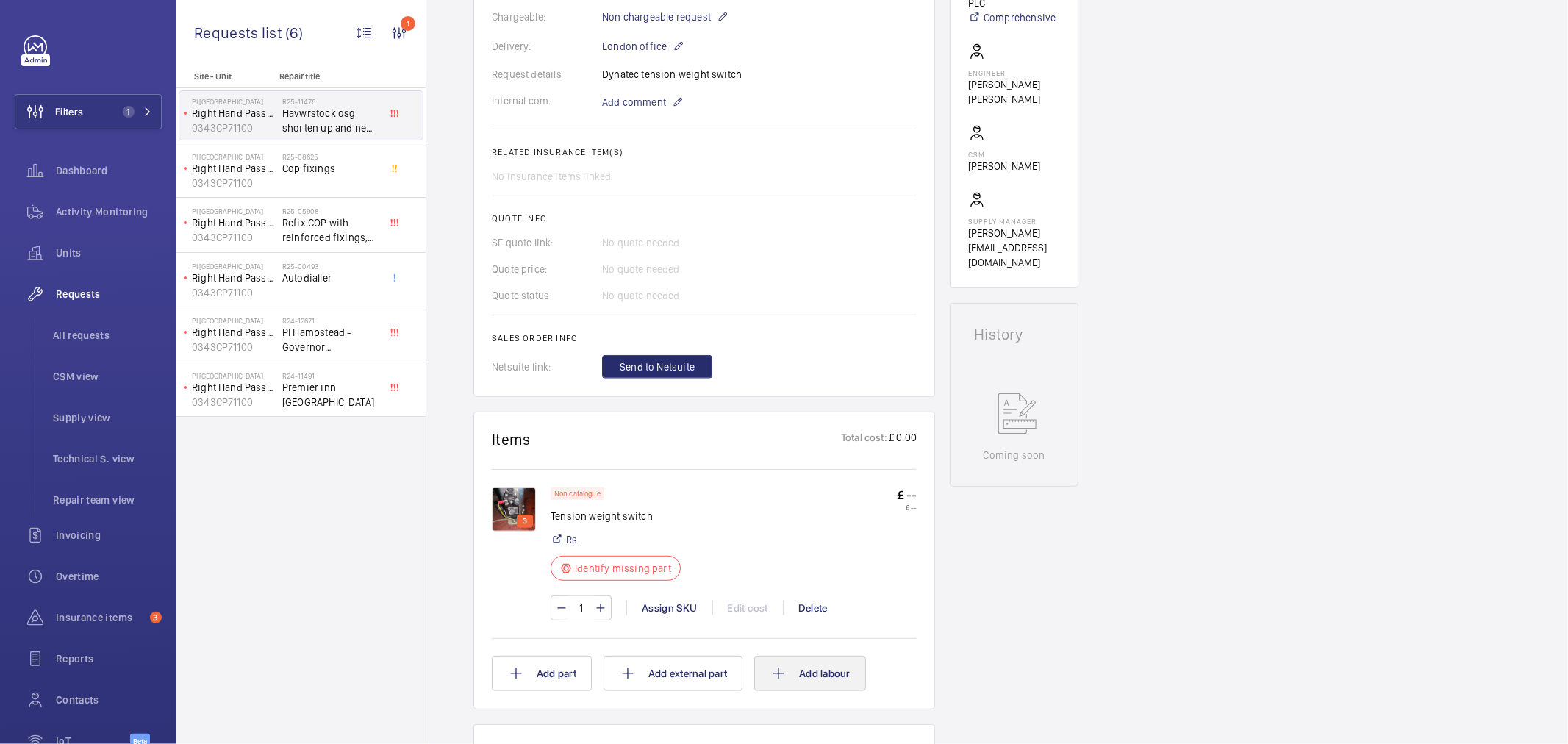
scroll to position [653, 0]
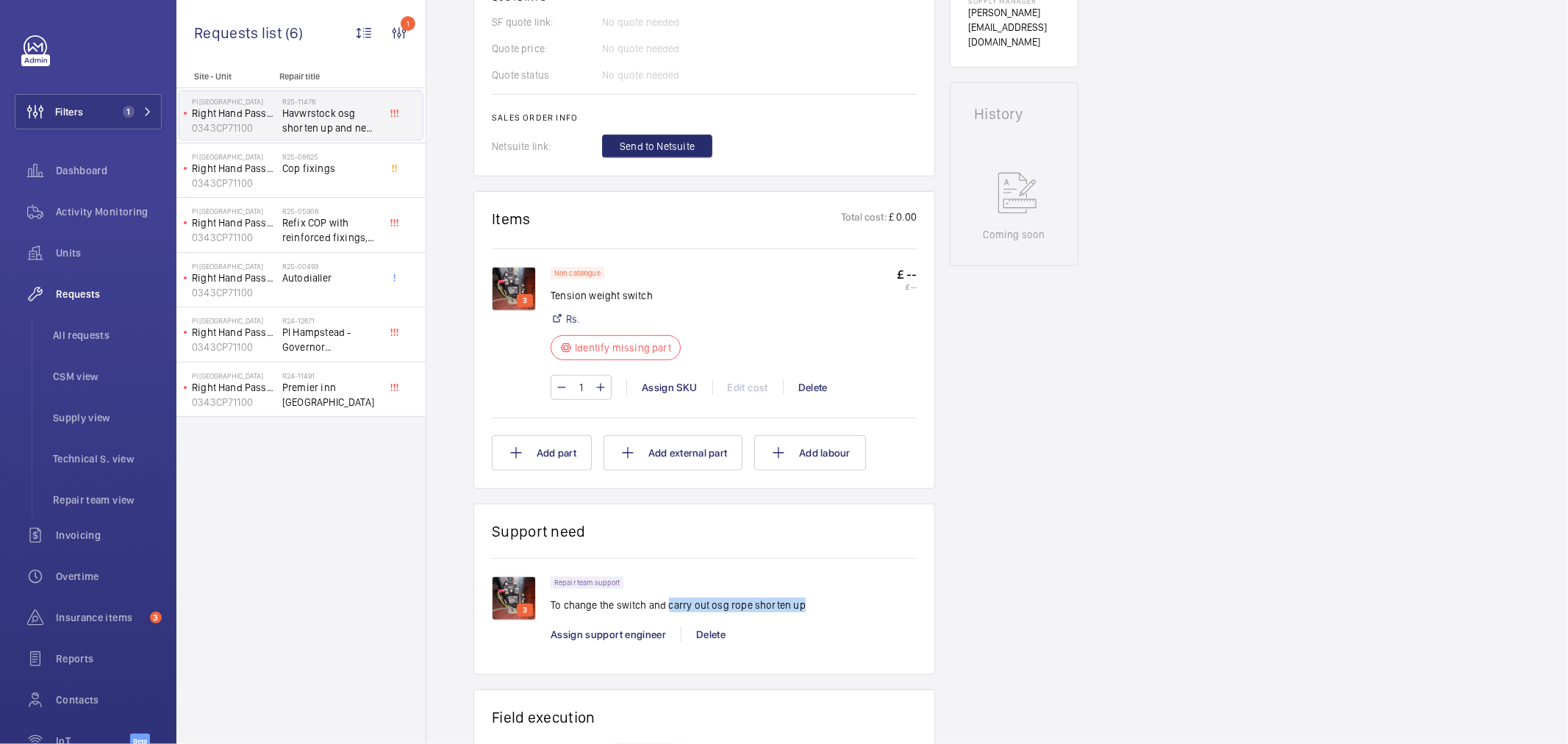
drag, startPoint x: 802, startPoint y: 603, endPoint x: 668, endPoint y: 603, distance: 134.0
click at [668, 603] on div "Repair team support To change the switch and carry out osg rope shorten up" at bounding box center [733, 598] width 366 height 45
copy p "carry out osg rope shorten up"
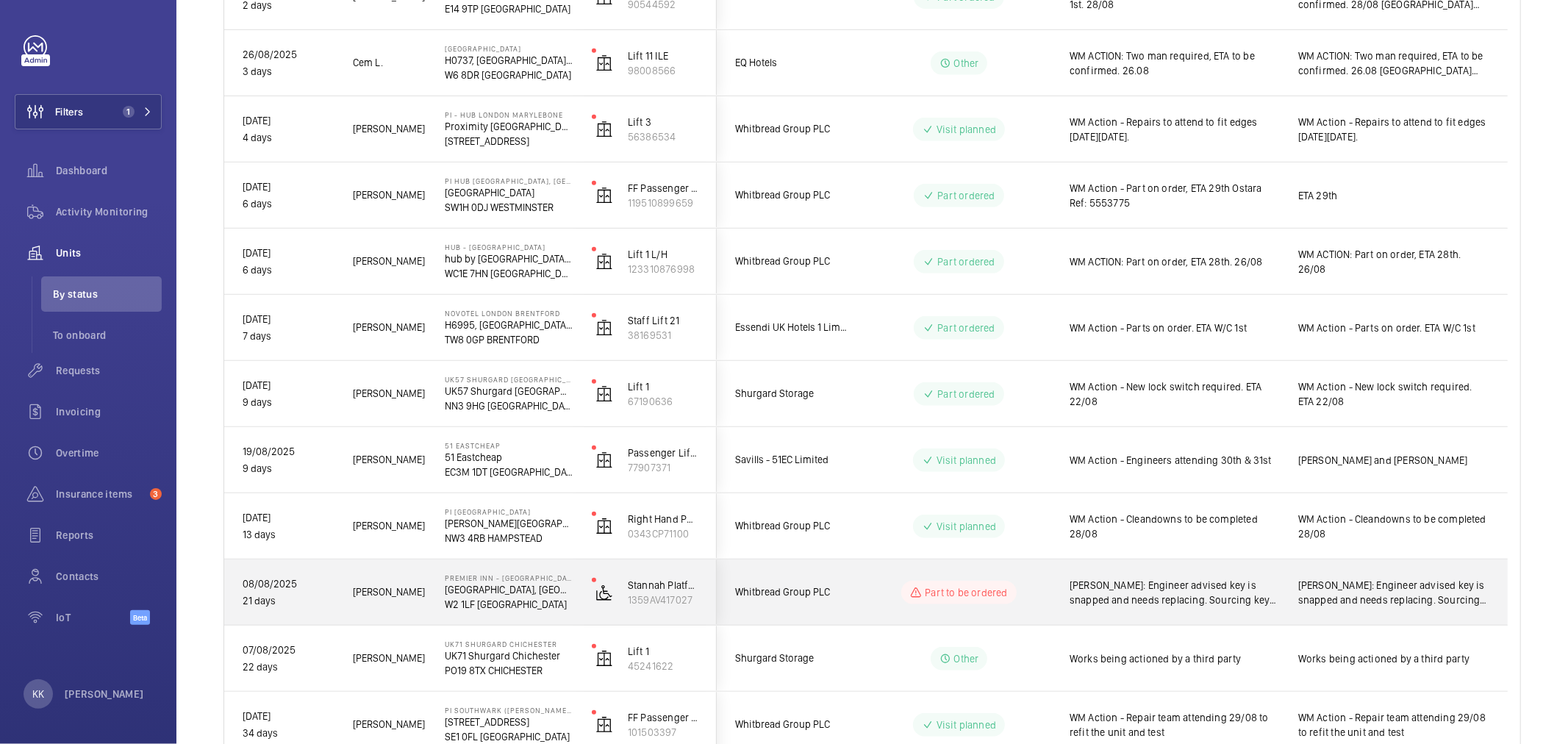
scroll to position [735, 0]
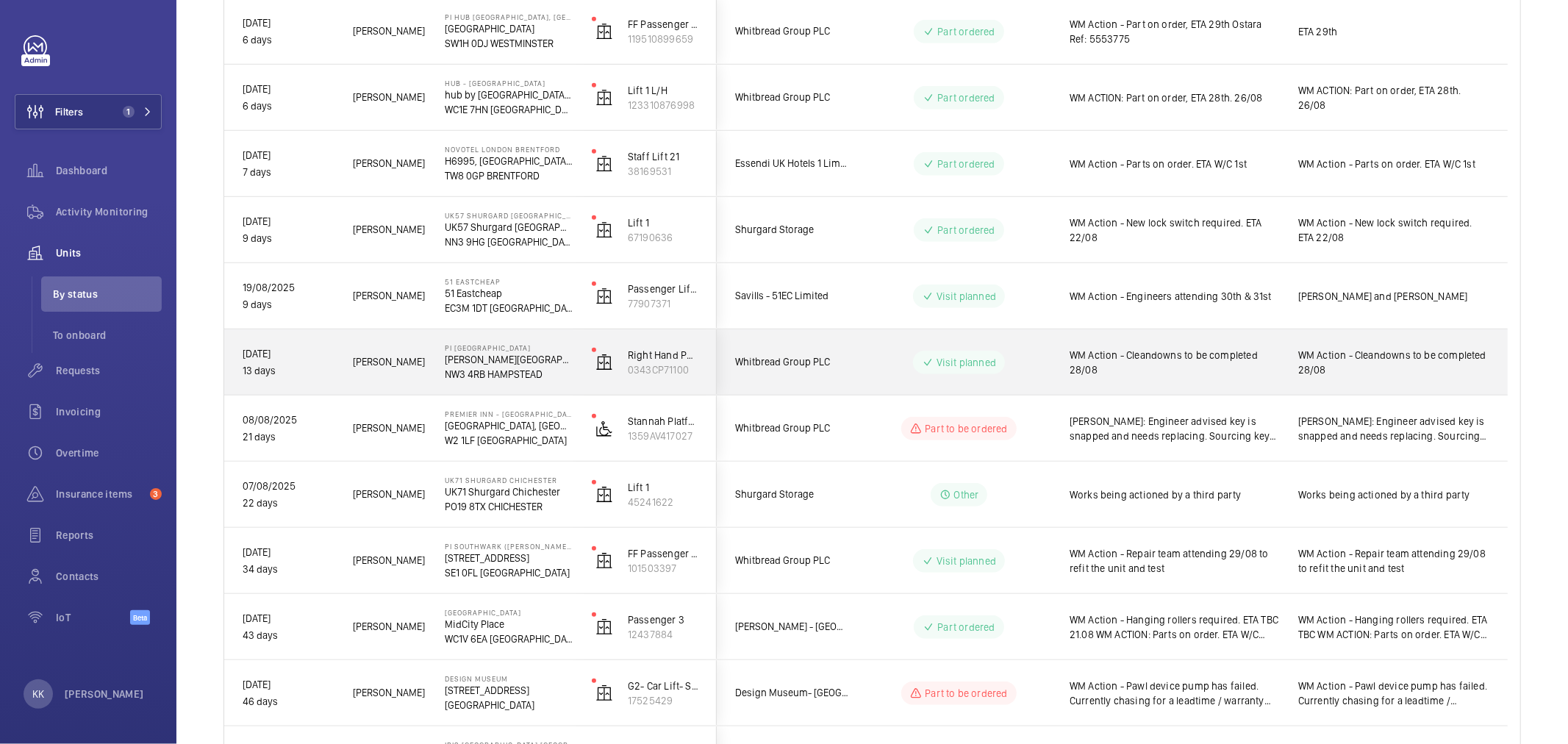
click at [1163, 357] on span "WM Action - Cleandowns to be completed 28/08" at bounding box center [1174, 362] width 209 height 30
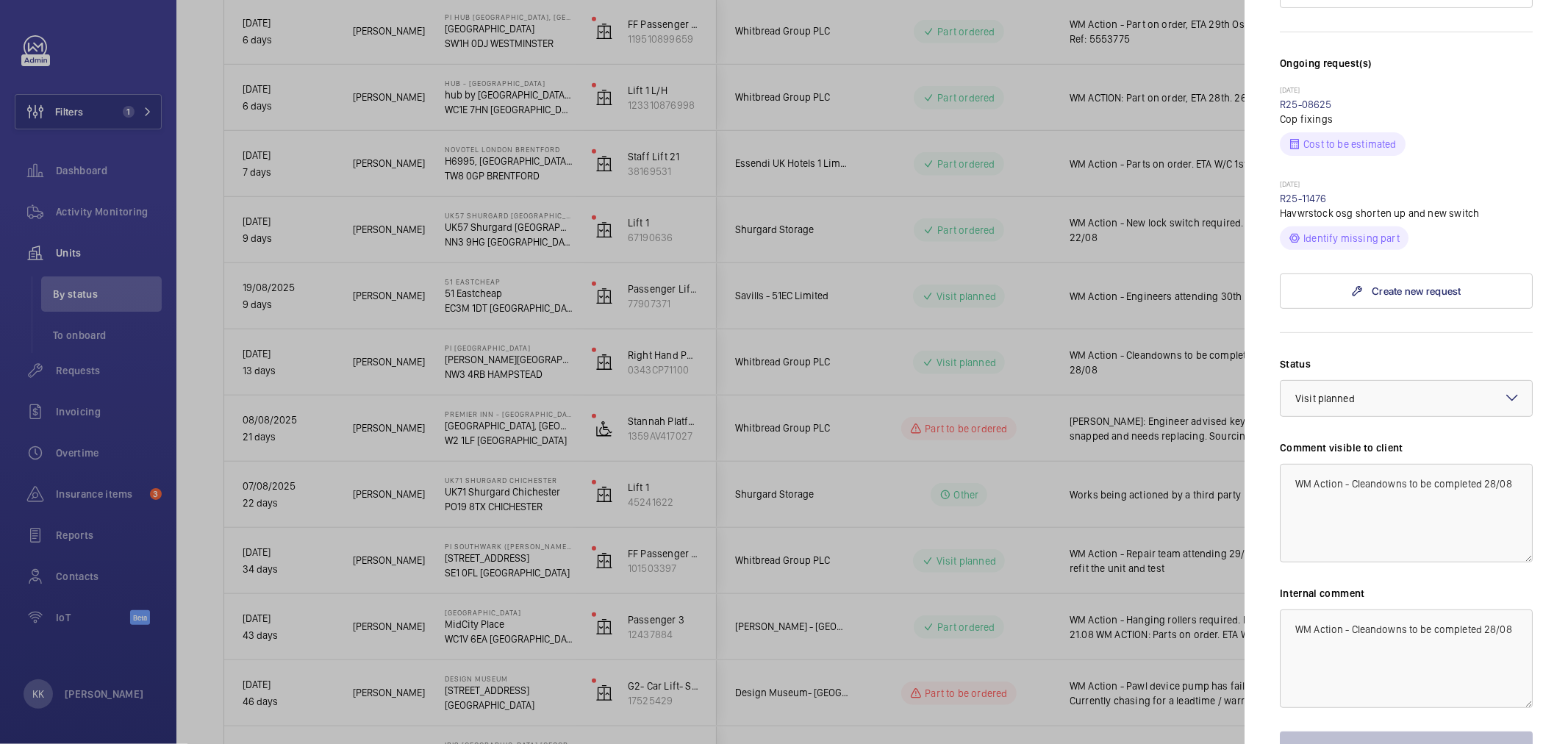
scroll to position [474, 0]
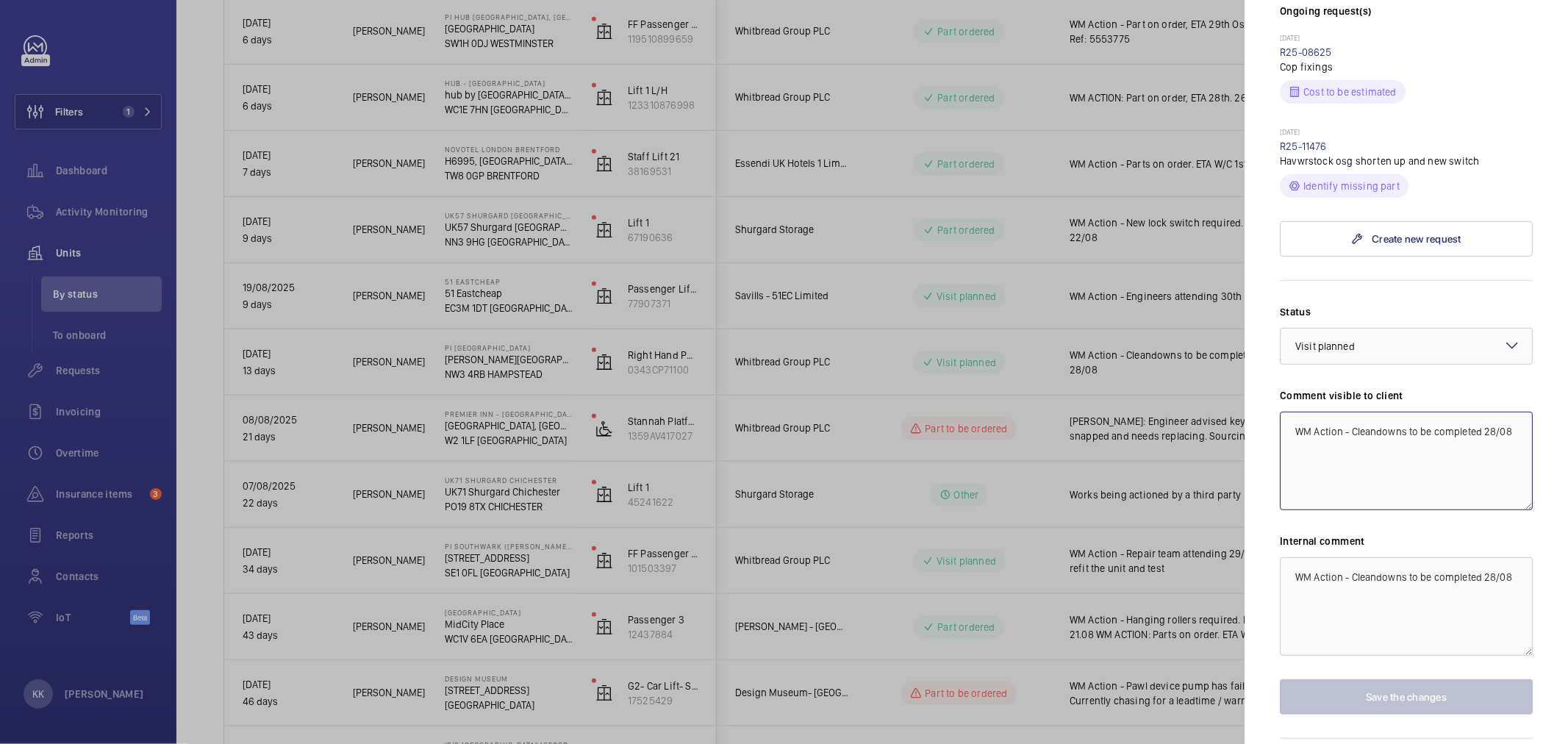
drag, startPoint x: 1351, startPoint y: 372, endPoint x: 1413, endPoint y: 437, distance: 89.8
click at [1412, 437] on textarea "WM Action - Cleandowns to be completed 28/08" at bounding box center [1407, 460] width 253 height 99
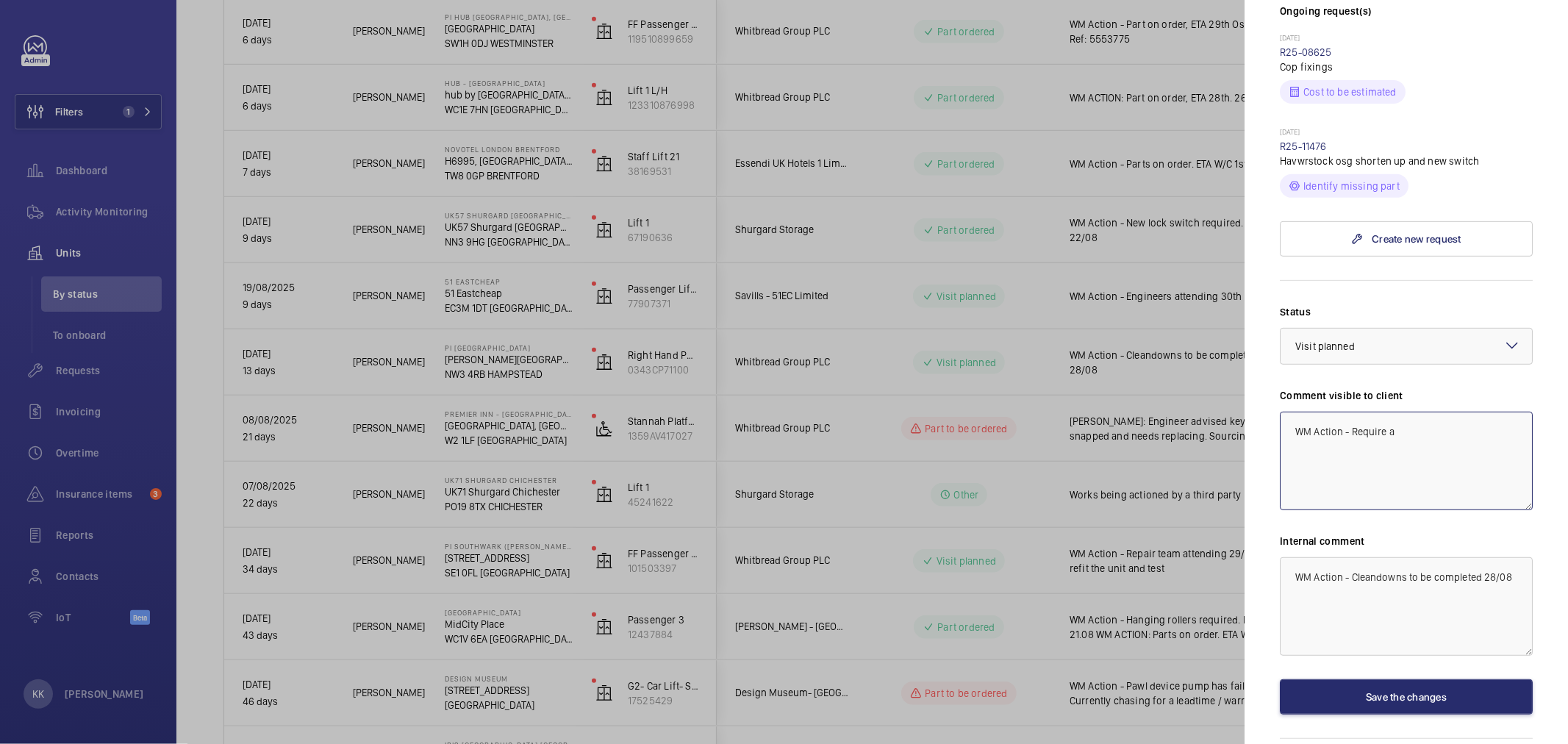
paste textarea "a new tension weight switch for the RH lift and also need to carry out an osg r…"
click at [1401, 411] on textarea "WM Action - Require a a new tension weight switch for the RH lift and also need…" at bounding box center [1407, 460] width 253 height 99
click at [1418, 411] on textarea "WM Action - Require a new tension weight switch for the RH lift and also need t…" at bounding box center [1407, 460] width 253 height 99
click at [1470, 411] on textarea "WM Action - Require a new tension weight switch for the RH lift and also need t…" at bounding box center [1407, 460] width 253 height 99
click at [1424, 411] on textarea "WM Action - Require a new tension weight switch for the RH lift and also need t…" at bounding box center [1407, 460] width 253 height 99
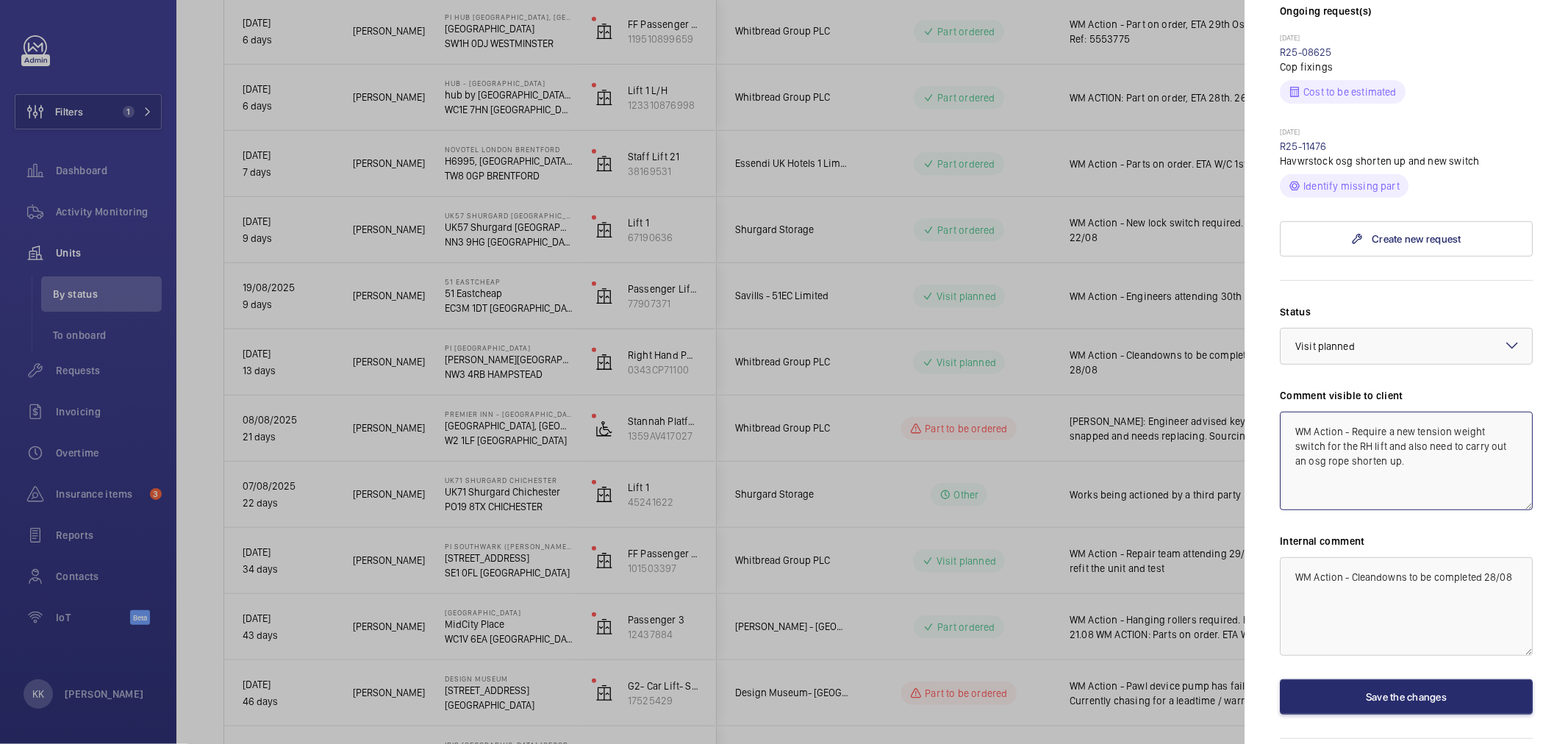
drag, startPoint x: 1388, startPoint y: 386, endPoint x: 1329, endPoint y: 387, distance: 59.0
click at [1329, 411] on textarea "WM Action - Require a new tension weight switch for the RH lift and also need t…" at bounding box center [1407, 460] width 253 height 99
click at [1370, 411] on textarea "WM Action - Require a new tension weight switch and also need to carry out an o…" at bounding box center [1407, 460] width 253 height 99
type textarea "WM Action - Require a new tension weight switch and also need to carry out an o…"
drag, startPoint x: 1309, startPoint y: 534, endPoint x: 1266, endPoint y: 495, distance: 58.1
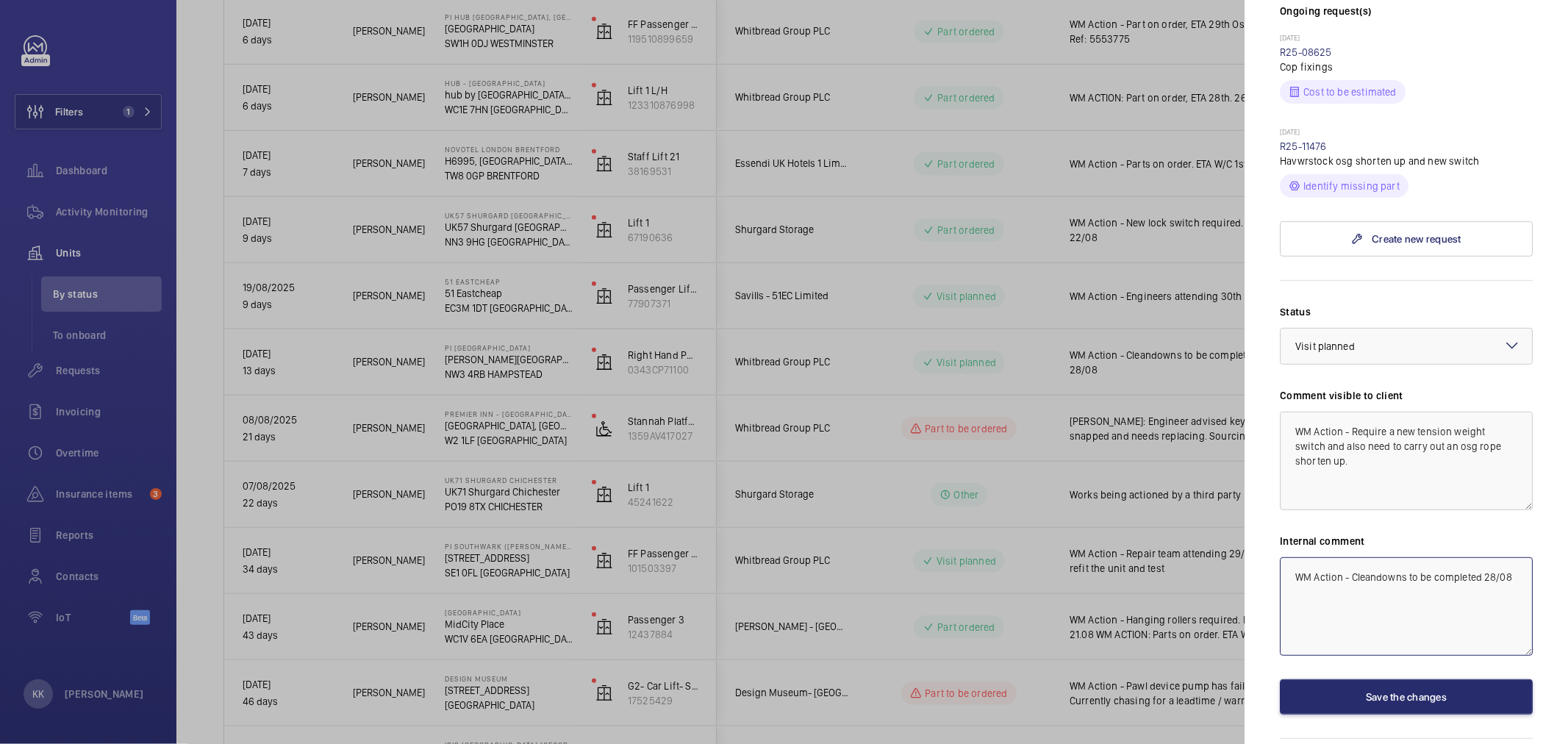
click at [1266, 495] on mat-sidenav "Stopped unit PI [GEOGRAPHIC_DATA][PERSON_NAME][PERSON_NAME] 4RB HAMPSTEAD Whitb…" at bounding box center [1406, 372] width 324 height 744
click at [1429, 419] on textarea "WM Action - Require a new tension weight switch and also need to carry out an o…" at bounding box center [1407, 460] width 253 height 99
click at [1351, 340] on span "Visit planned" at bounding box center [1324, 346] width 60 height 12
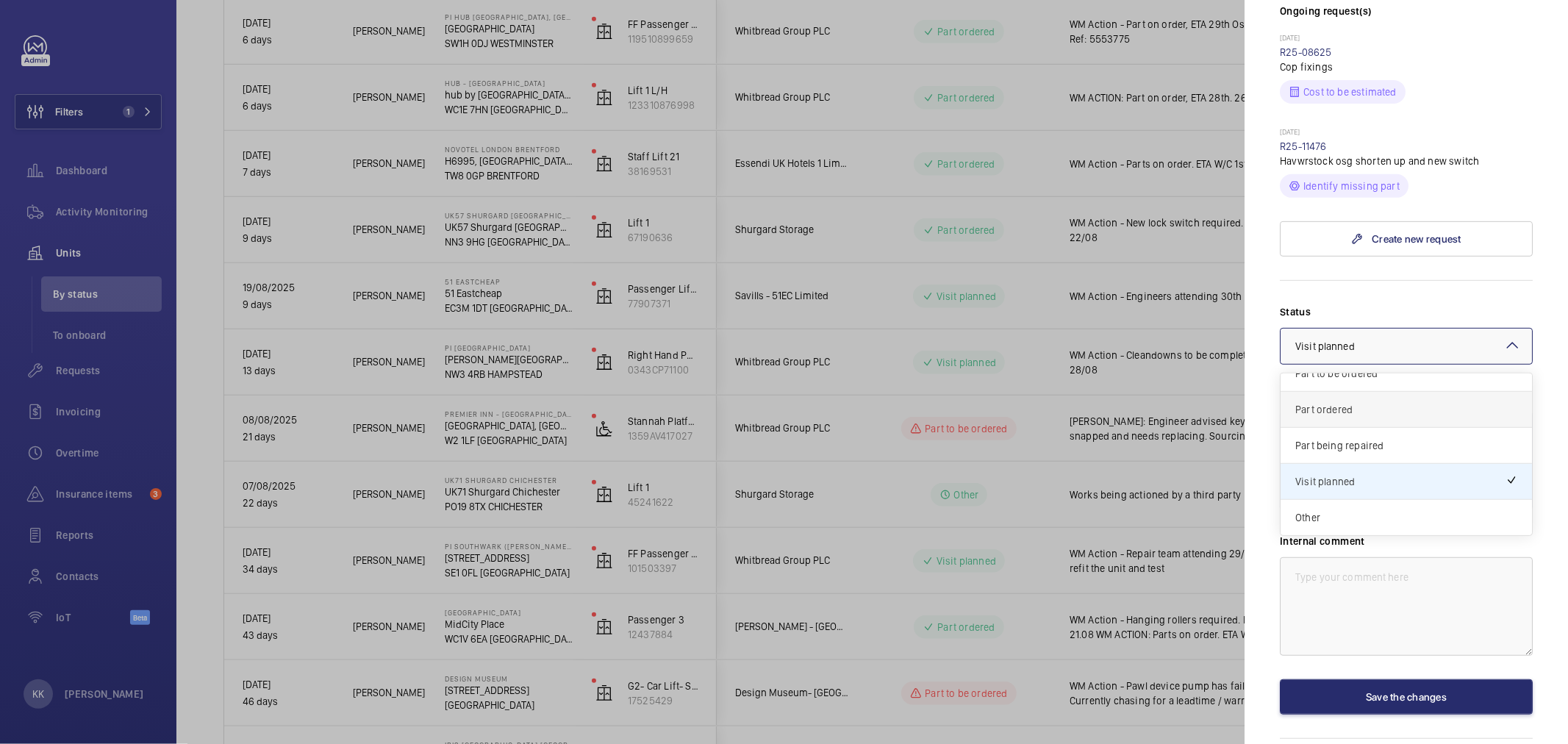
scroll to position [45, 0]
click at [1374, 447] on span "Part to be ordered" at bounding box center [1406, 455] width 222 height 15
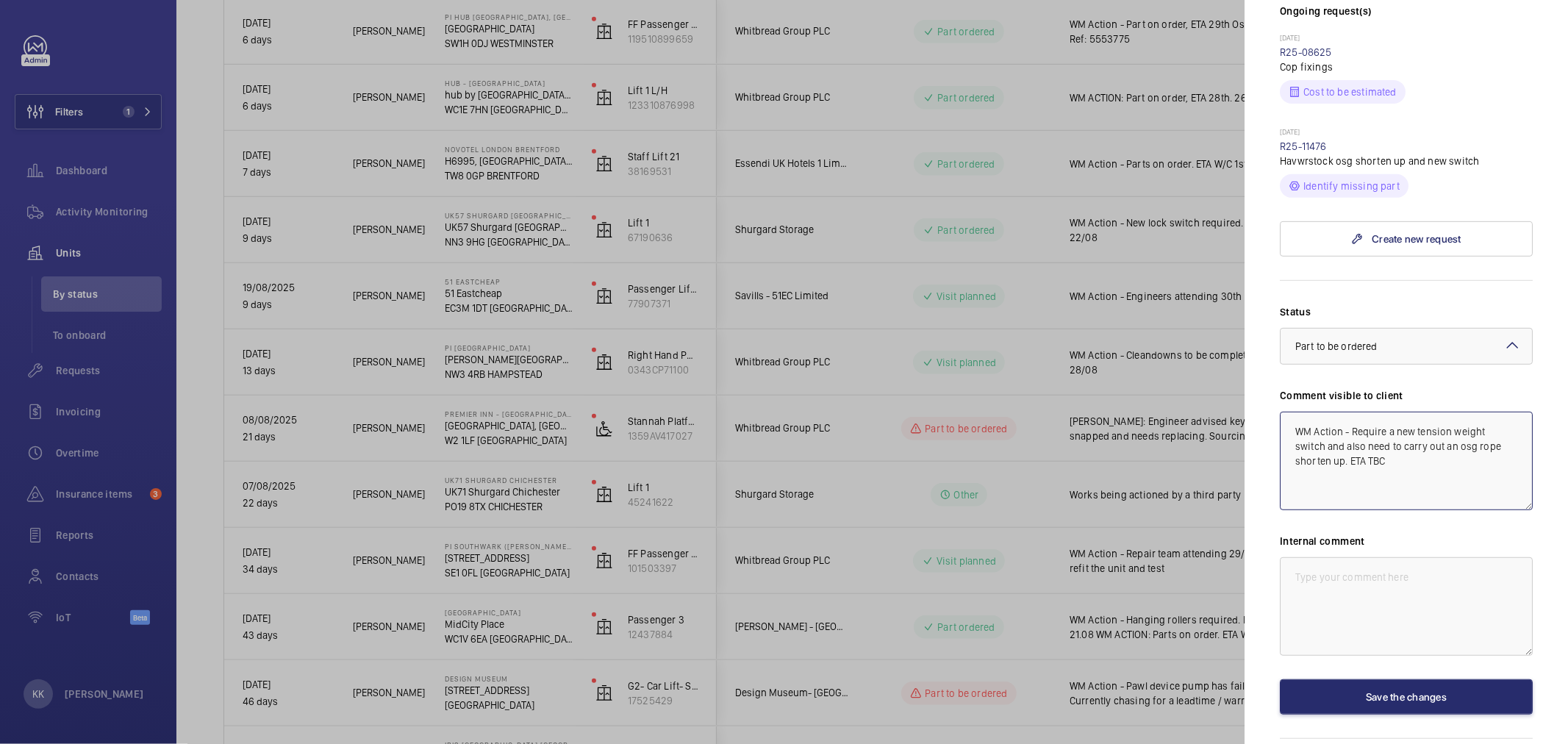
drag, startPoint x: 1445, startPoint y: 419, endPoint x: 1208, endPoint y: 342, distance: 249.2
click at [1209, 342] on mat-sidenav-container "Filters 1 Dashboard Activity Monitoring Units By status To onboard Requests Inv…" at bounding box center [784, 372] width 1568 height 744
type textarea "WM Action - Require a new tension weight switch and also need to carry out an o…"
click at [1363, 557] on textarea at bounding box center [1407, 606] width 253 height 99
paste textarea "WM Action - Require a new tension weight switch and also need to carry out an o…"
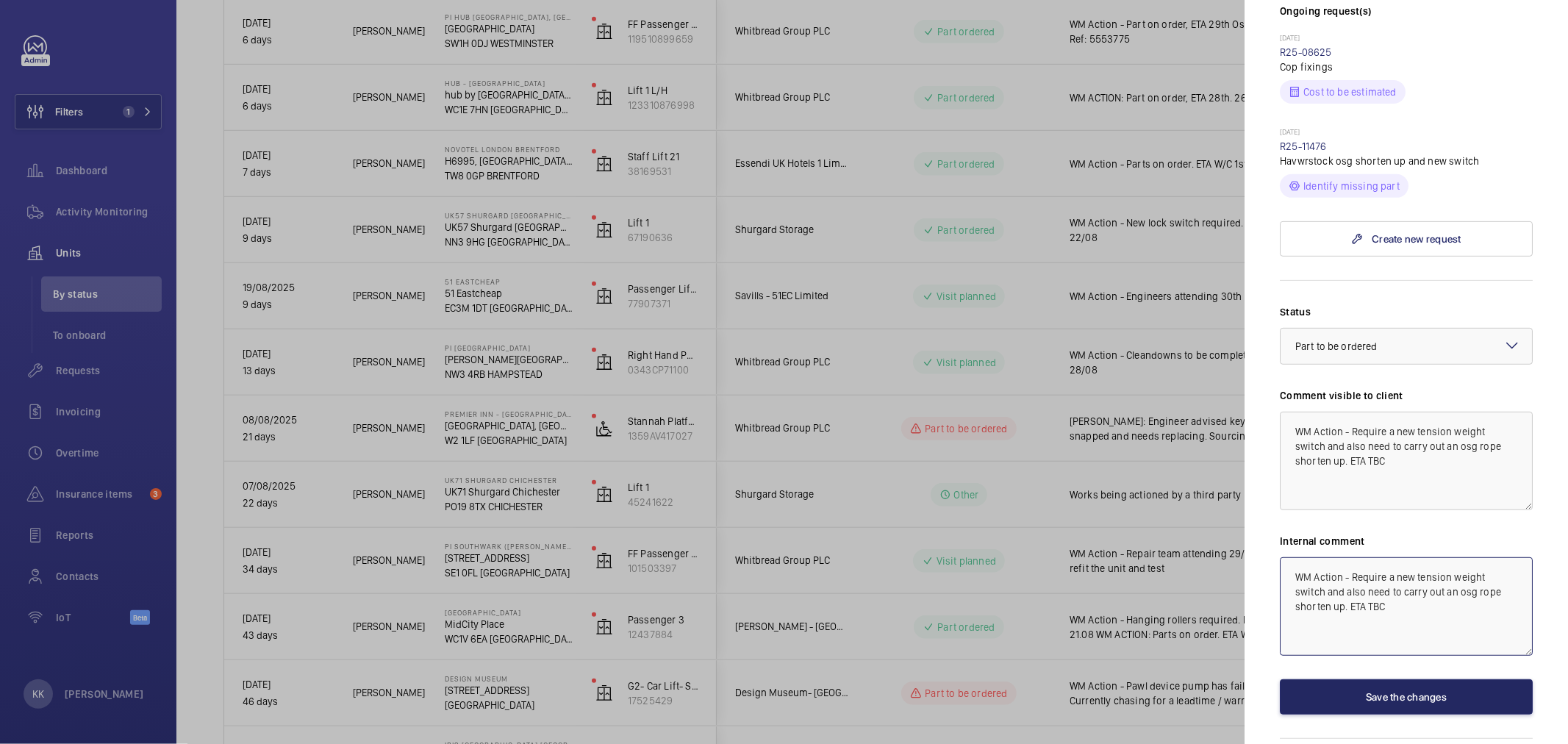
type textarea "WM Action - Require a new tension weight switch and also need to carry out an o…"
click at [1386, 679] on button "Save the changes" at bounding box center [1407, 696] width 253 height 35
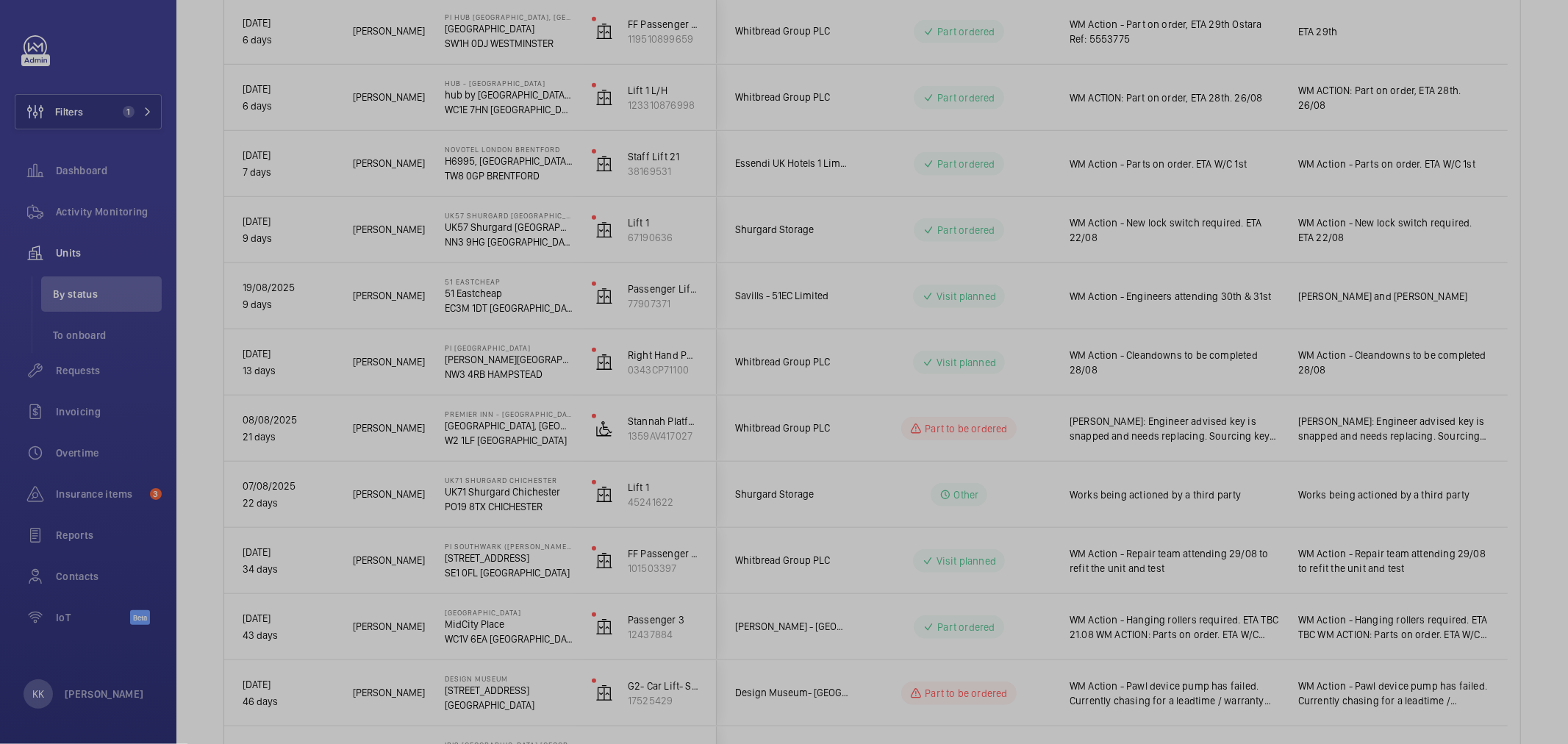
scroll to position [0, 0]
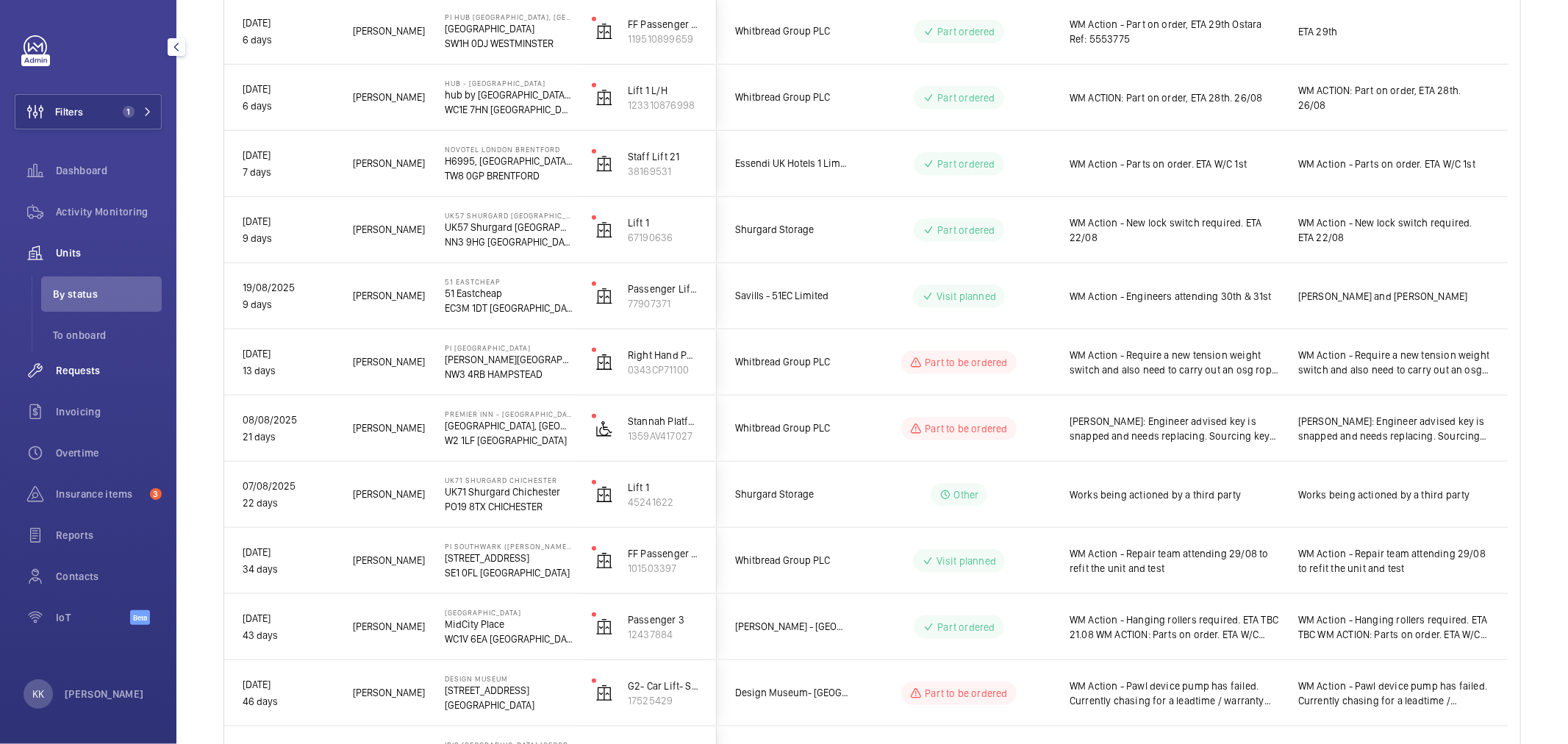
click at [77, 376] on span "Requests" at bounding box center [109, 371] width 106 height 15
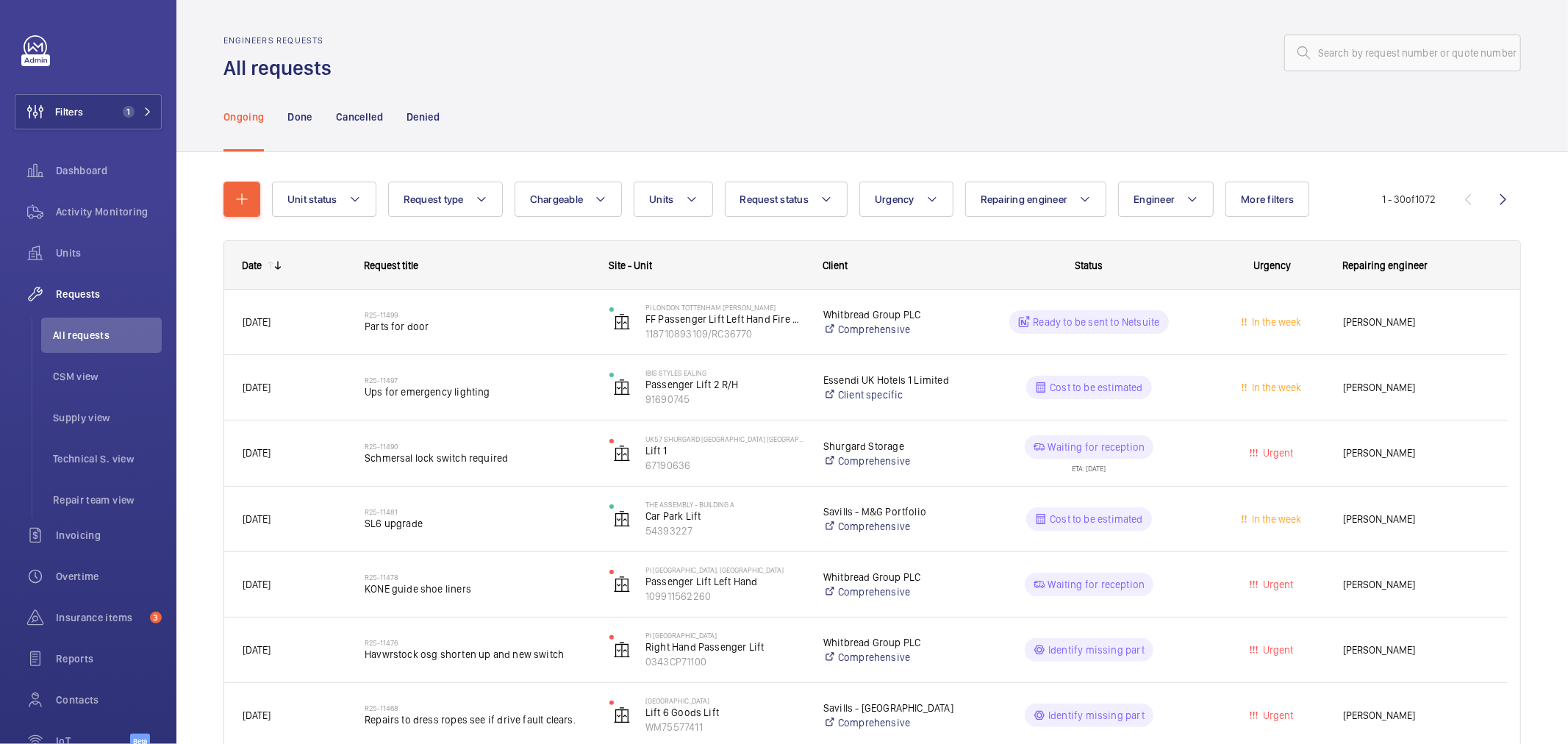
click at [1341, 132] on div "Ongoing Done Cancelled Denied" at bounding box center [872, 116] width 1298 height 70
click at [641, 202] on button "Units" at bounding box center [672, 199] width 78 height 35
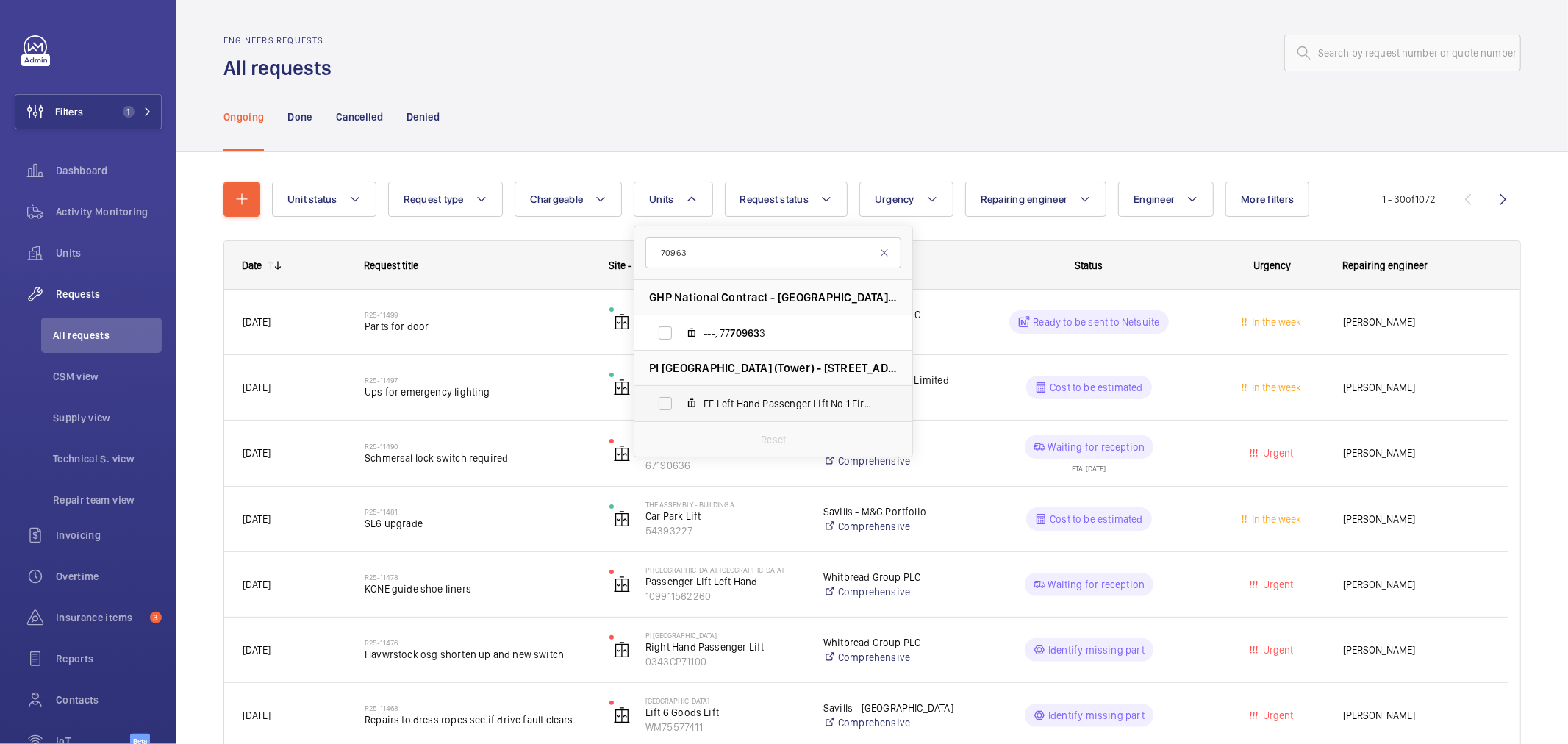
type input "70963"
click at [819, 395] on label "FF Left Hand Passenger Lift No 1 Fire Fighting, 1076EQ6315/CP 70963" at bounding box center [762, 403] width 255 height 35
click at [680, 395] on input "FF Left Hand Passenger Lift No 1 Fire Fighting, 1076EQ6315/CP 70963" at bounding box center [665, 404] width 30 height 30
checkbox input "true"
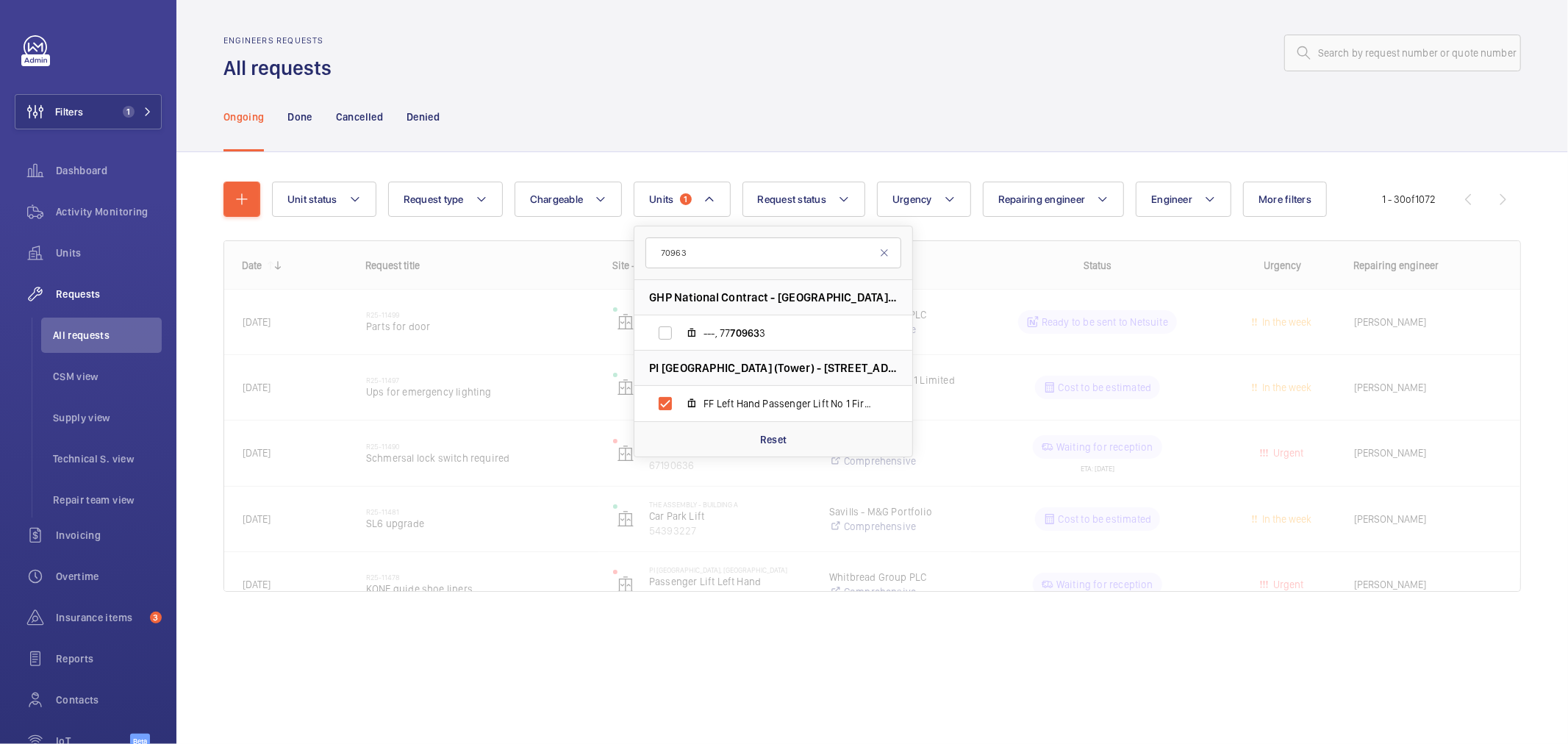
click at [813, 136] on div "Ongoing Done Cancelled Denied" at bounding box center [872, 116] width 1298 height 70
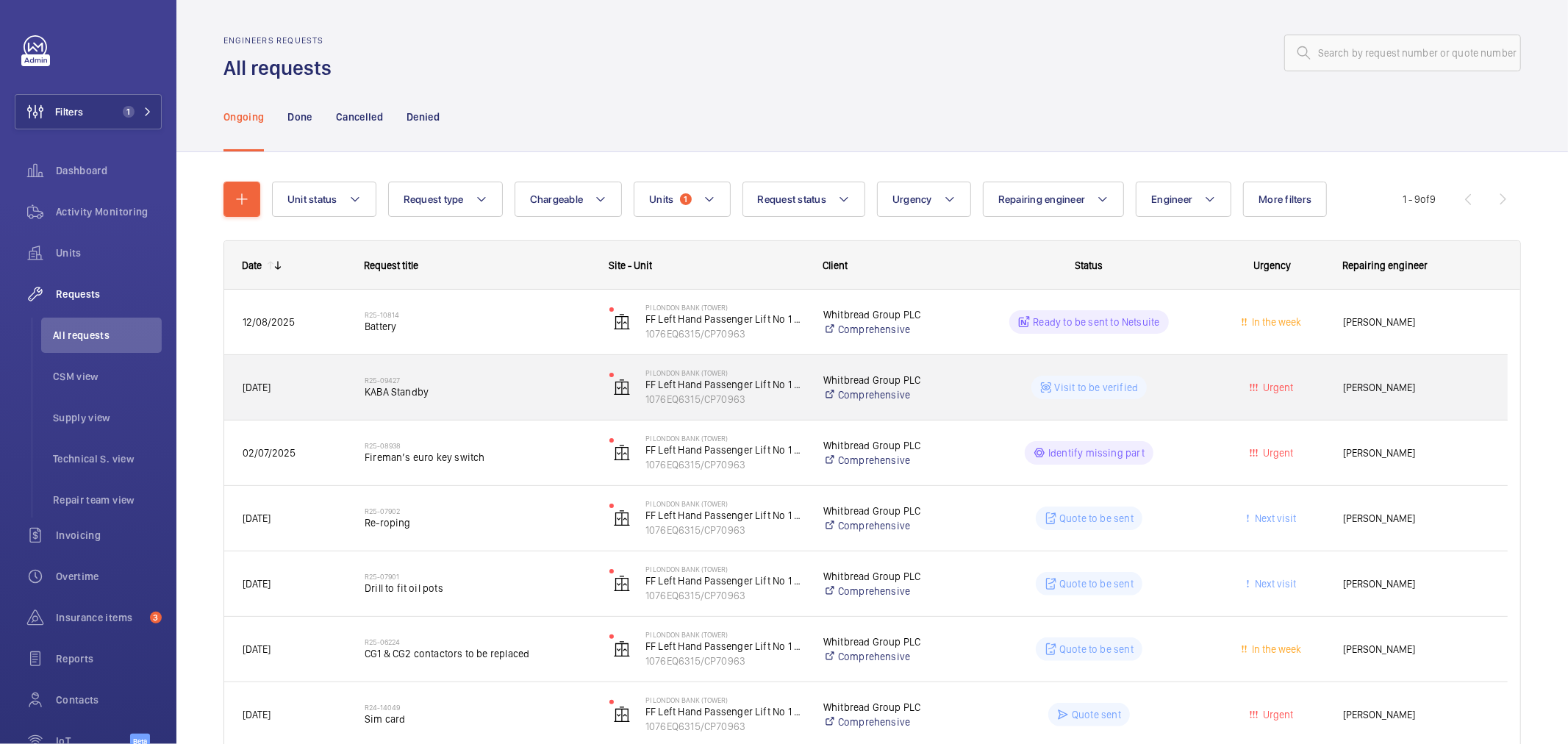
scroll to position [81, 0]
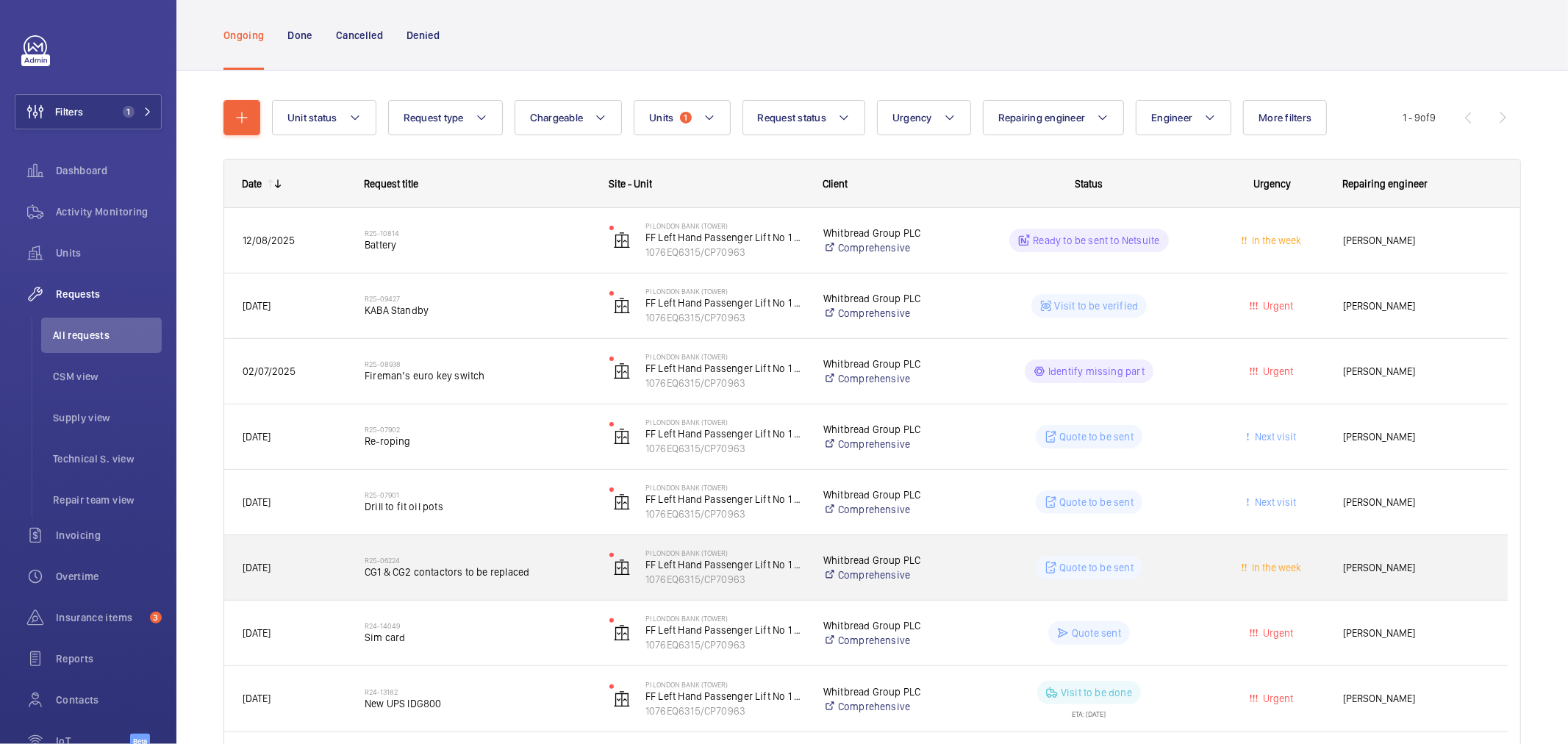
click at [537, 570] on span "CG1 & CG2 contactors to be replaced" at bounding box center [477, 572] width 226 height 15
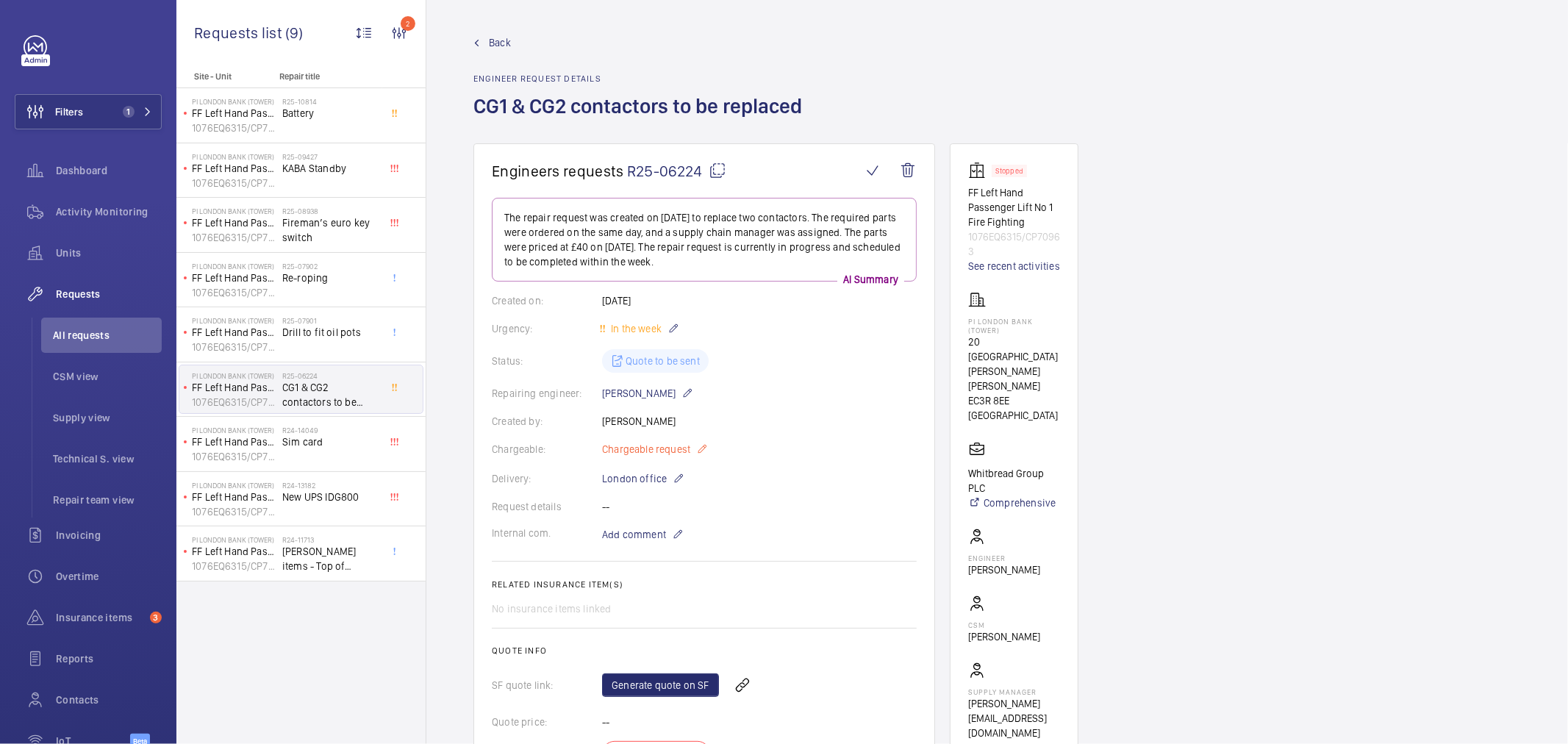
click at [656, 455] on span "Chargeable request" at bounding box center [647, 449] width 89 height 15
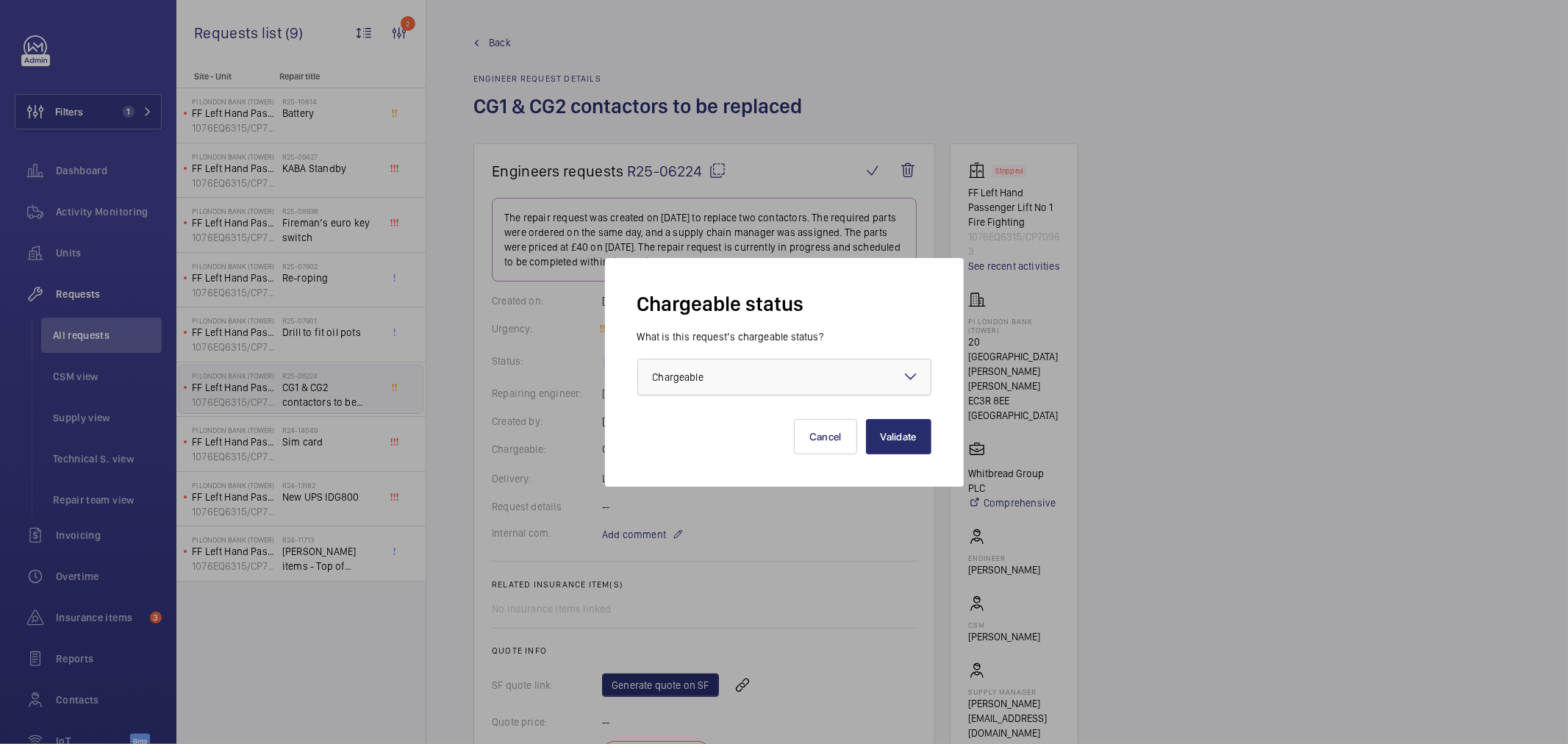
click at [685, 379] on span "Chargeable" at bounding box center [678, 376] width 51 height 12
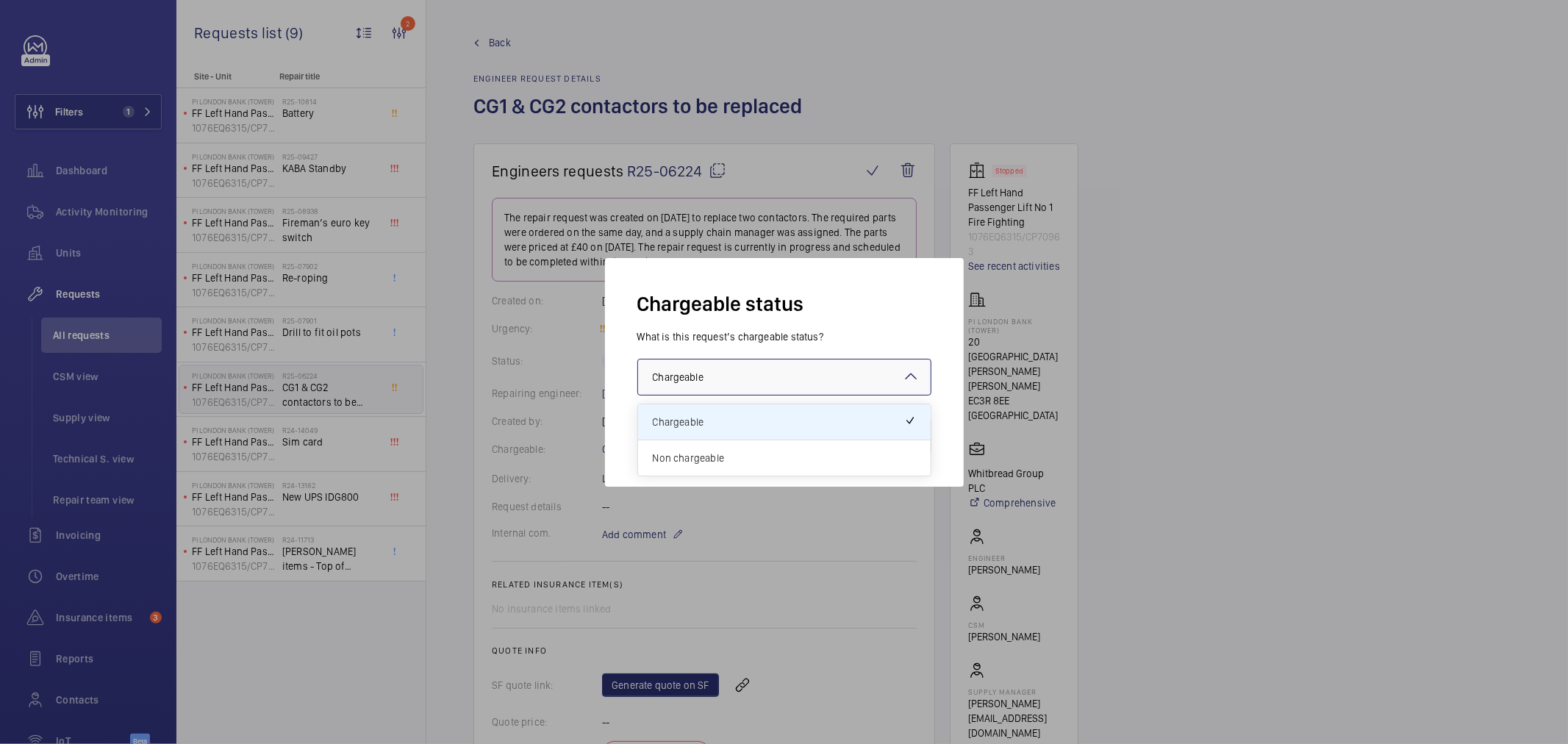
click at [699, 461] on span "Non chargeable" at bounding box center [784, 458] width 263 height 15
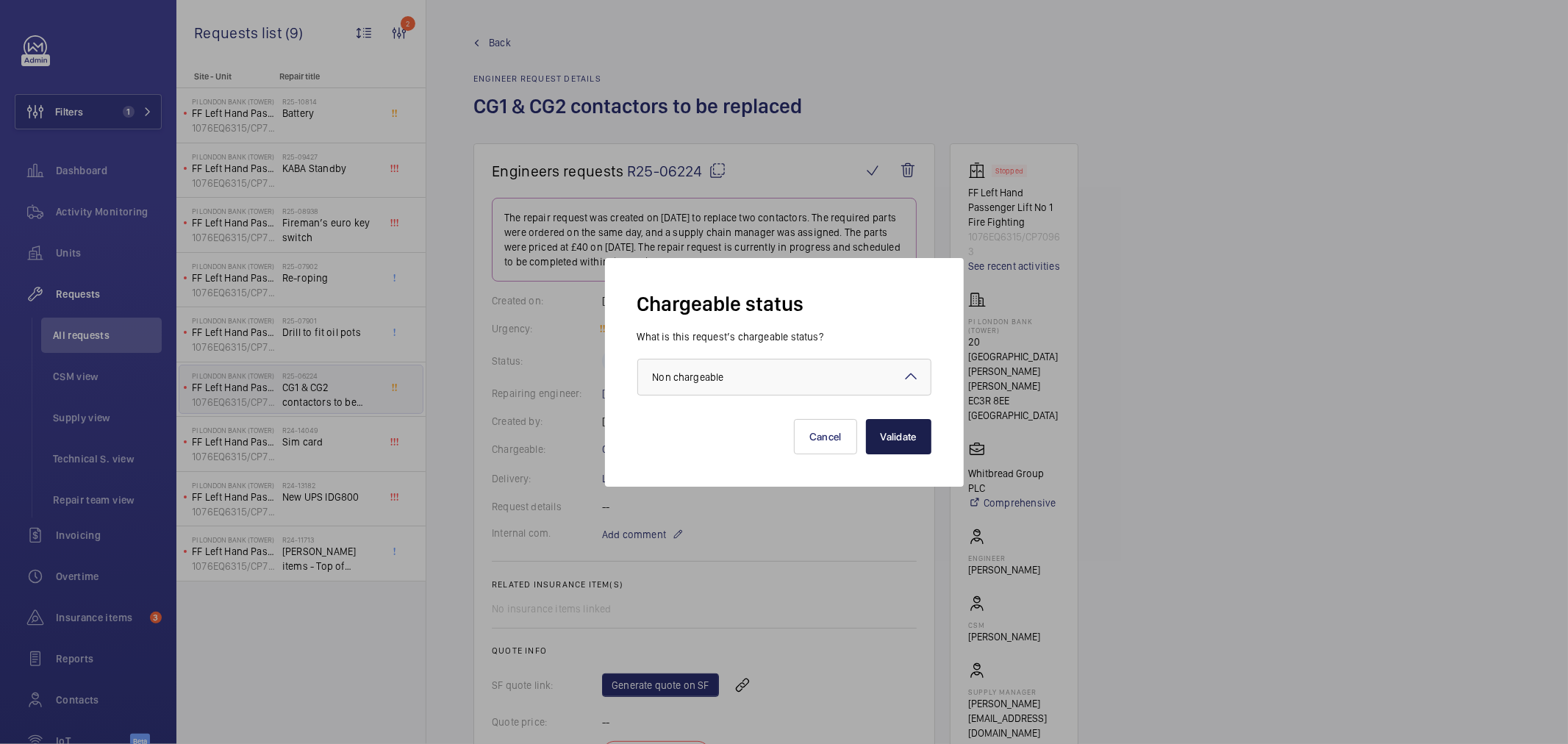
click at [917, 429] on button "Validate" at bounding box center [898, 436] width 65 height 35
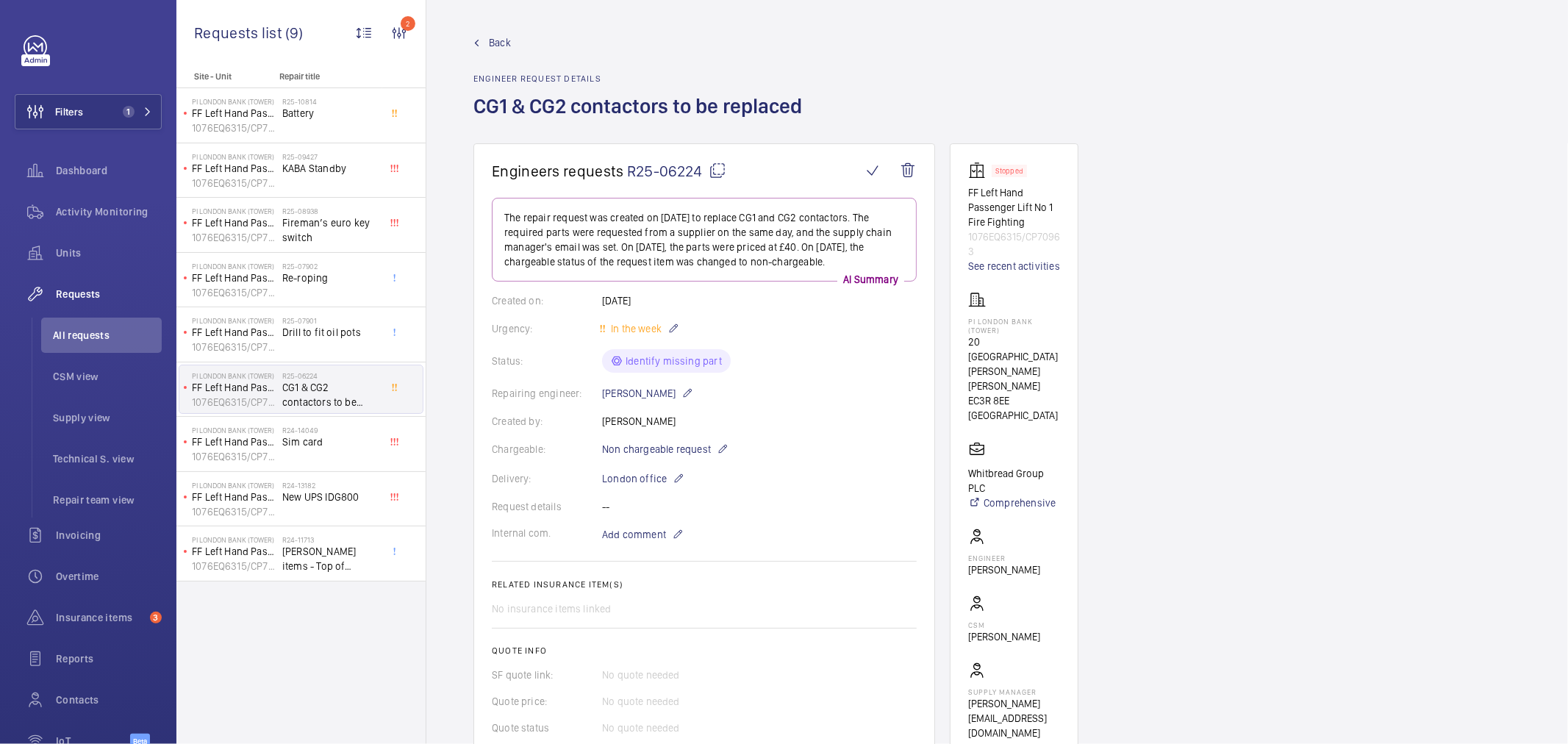
click at [636, 172] on span "R25-06224" at bounding box center [677, 171] width 100 height 18
click at [77, 253] on span "Units" at bounding box center [109, 253] width 106 height 15
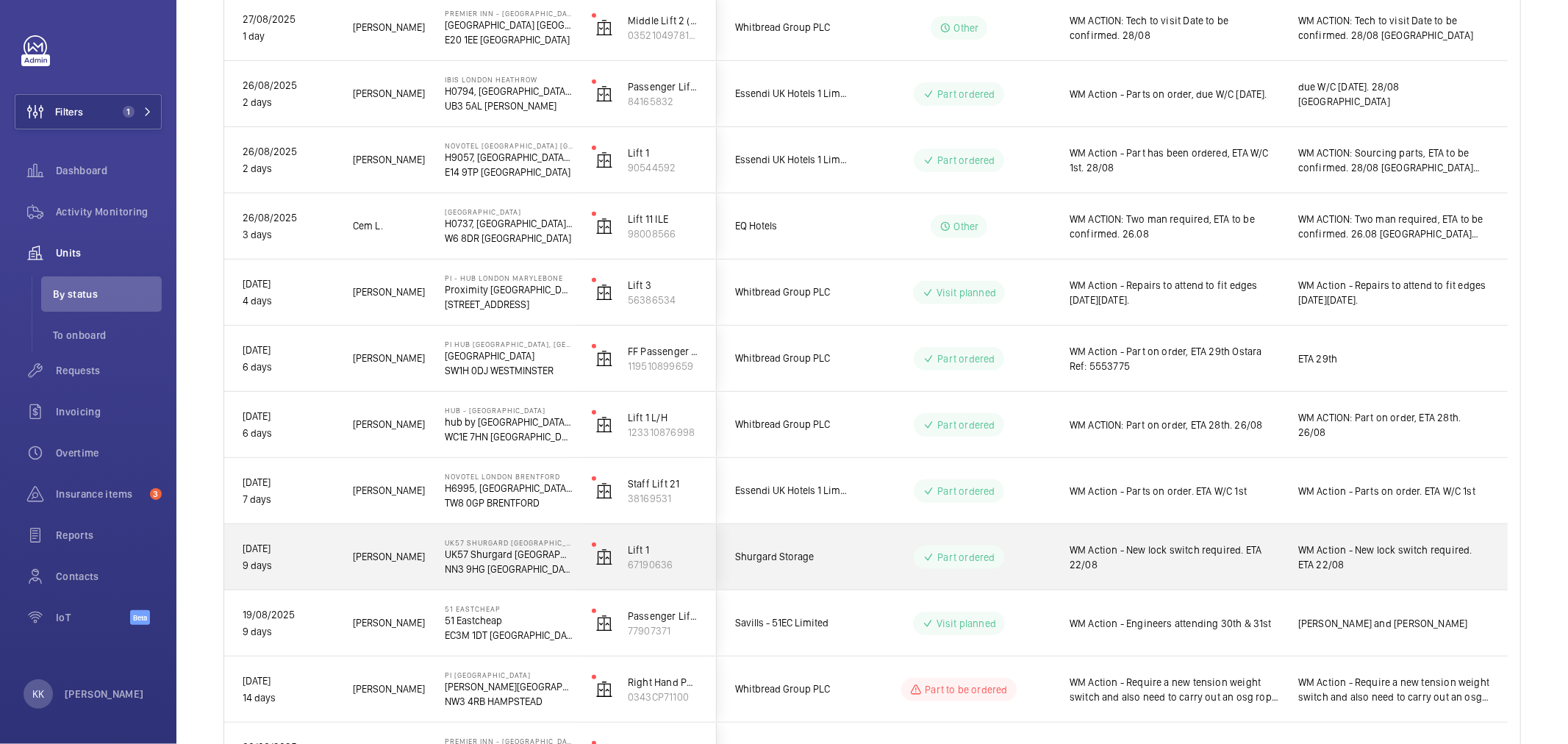
scroll to position [855, 0]
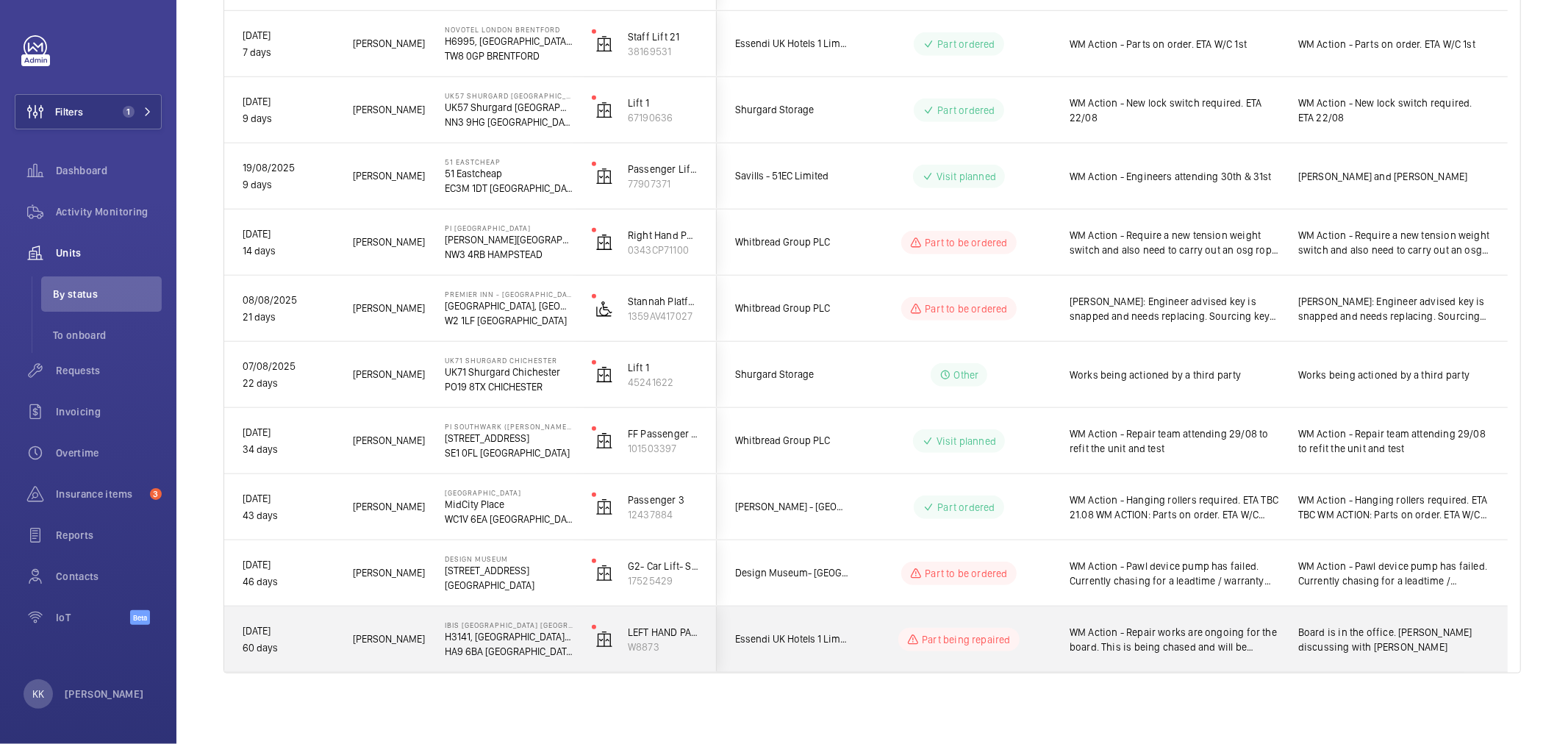
click at [1168, 640] on span "WM Action - Repair works are ongoing for the board. This is being chased and wi…" at bounding box center [1174, 639] width 209 height 30
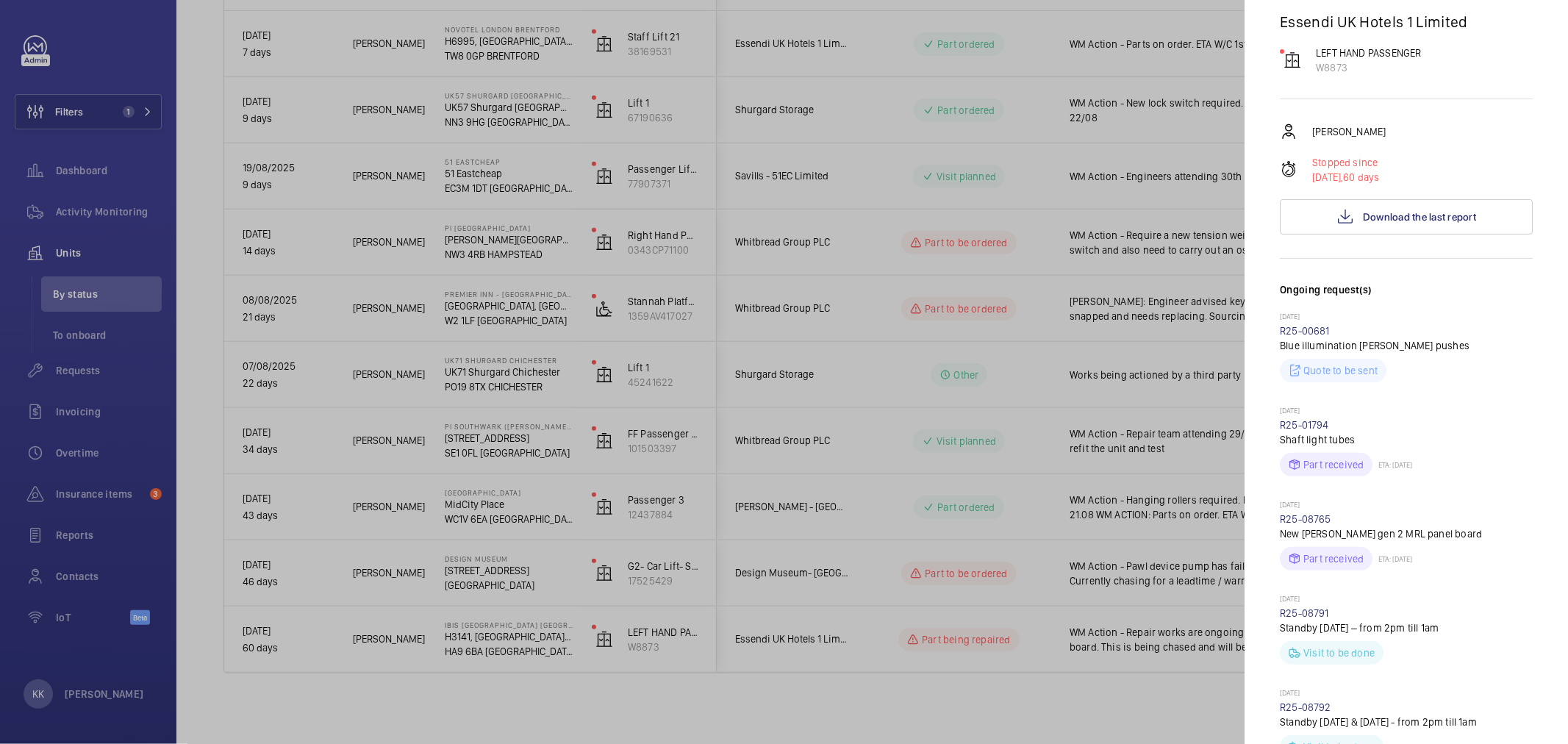
scroll to position [244, 0]
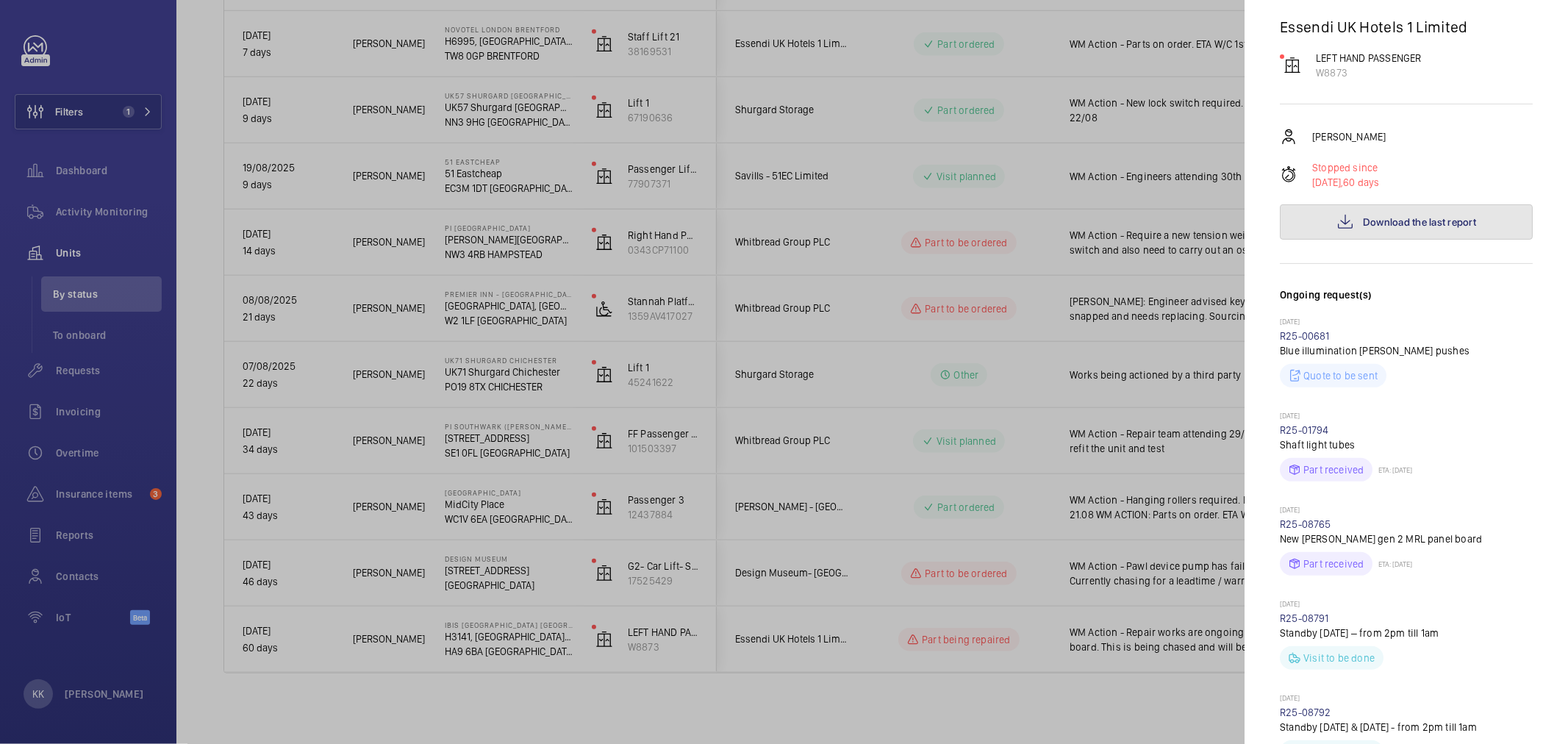
click at [1373, 216] on span "Download the last report" at bounding box center [1420, 221] width 113 height 12
click at [203, 113] on div at bounding box center [784, 372] width 1568 height 744
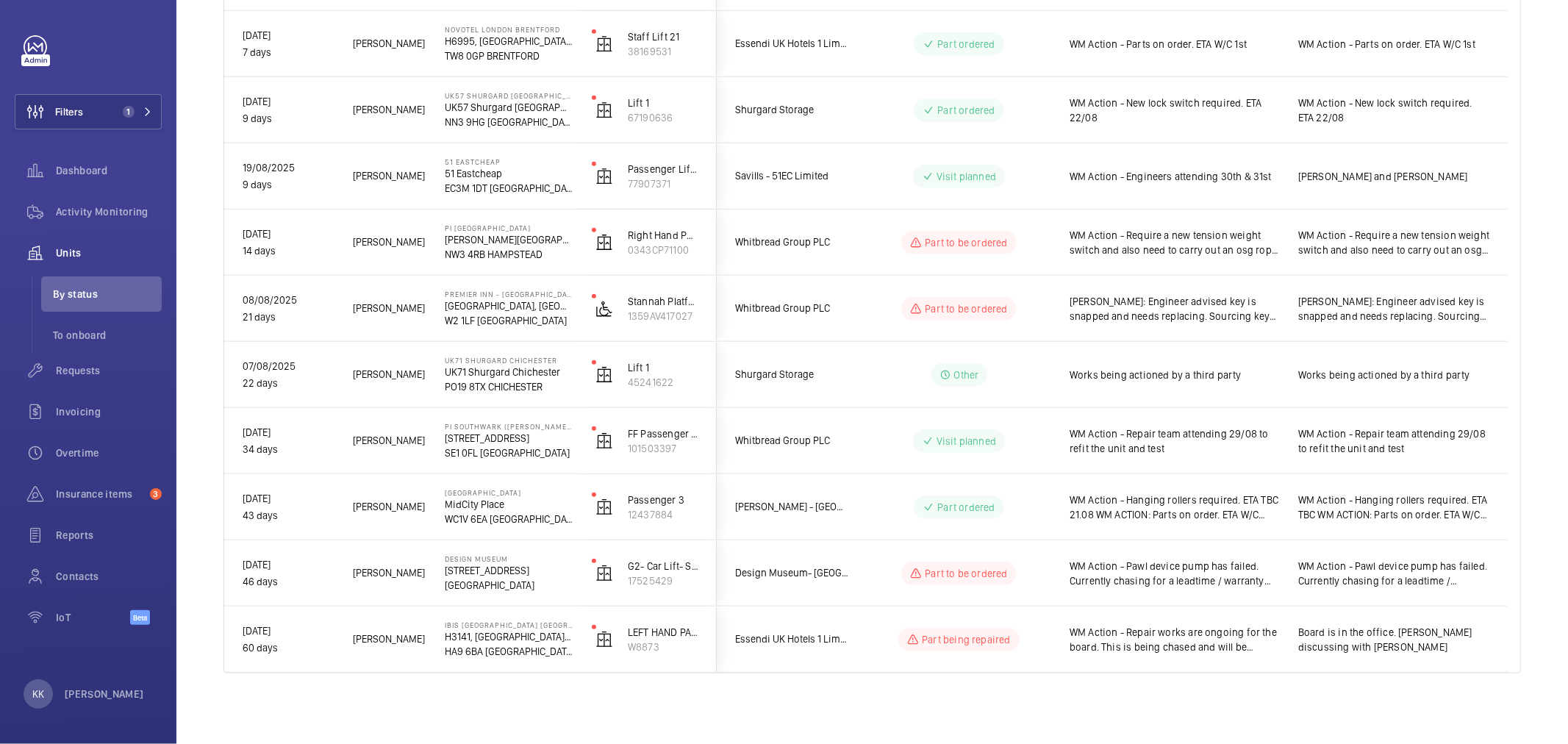
scroll to position [0, 0]
click at [68, 92] on div "Filters 1 Dashboard Activity Monitoring Units By status To onboard Requests Inv…" at bounding box center [88, 337] width 147 height 606
click at [128, 100] on button "Filters 1" at bounding box center [88, 112] width 147 height 35
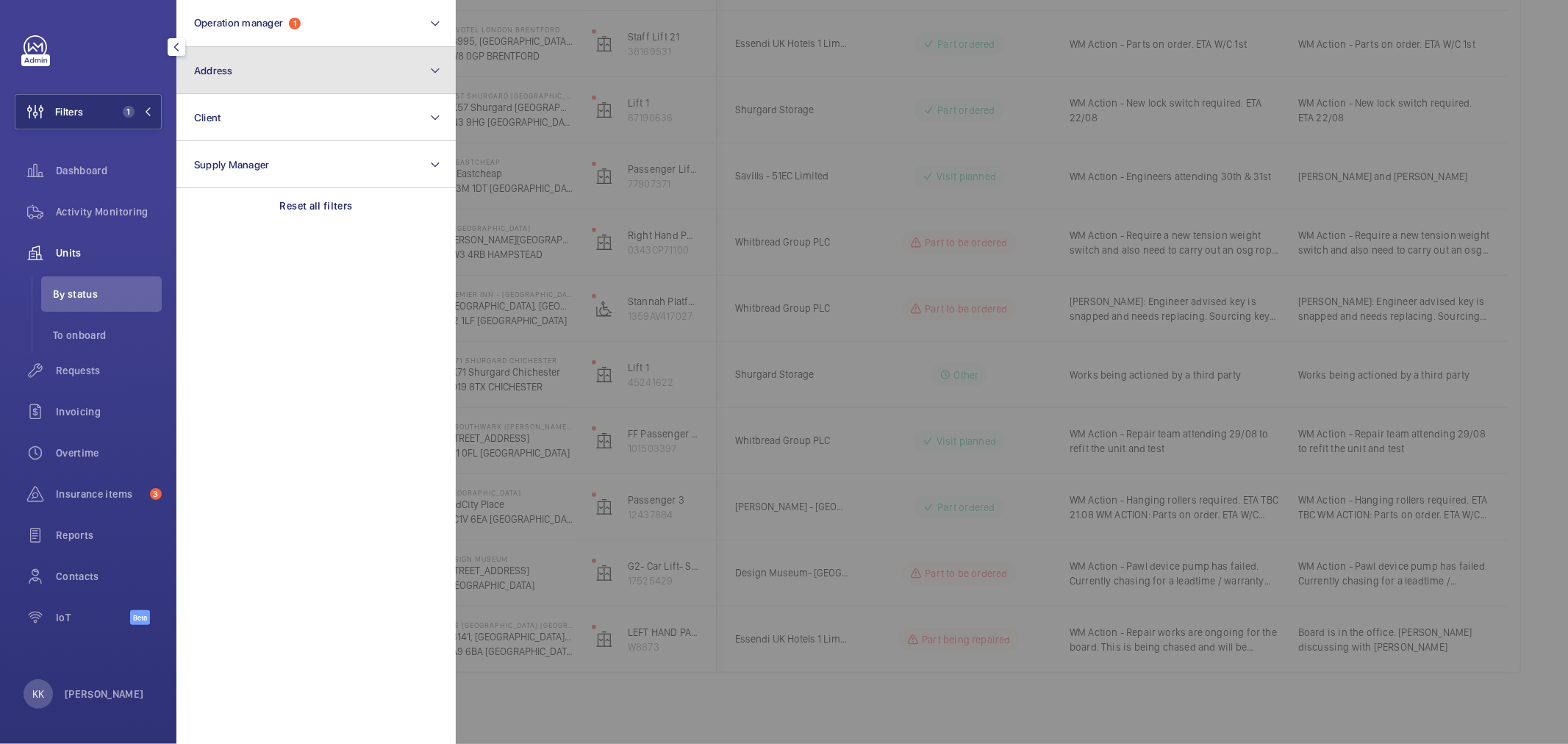
click at [279, 50] on button "Address" at bounding box center [315, 70] width 279 height 47
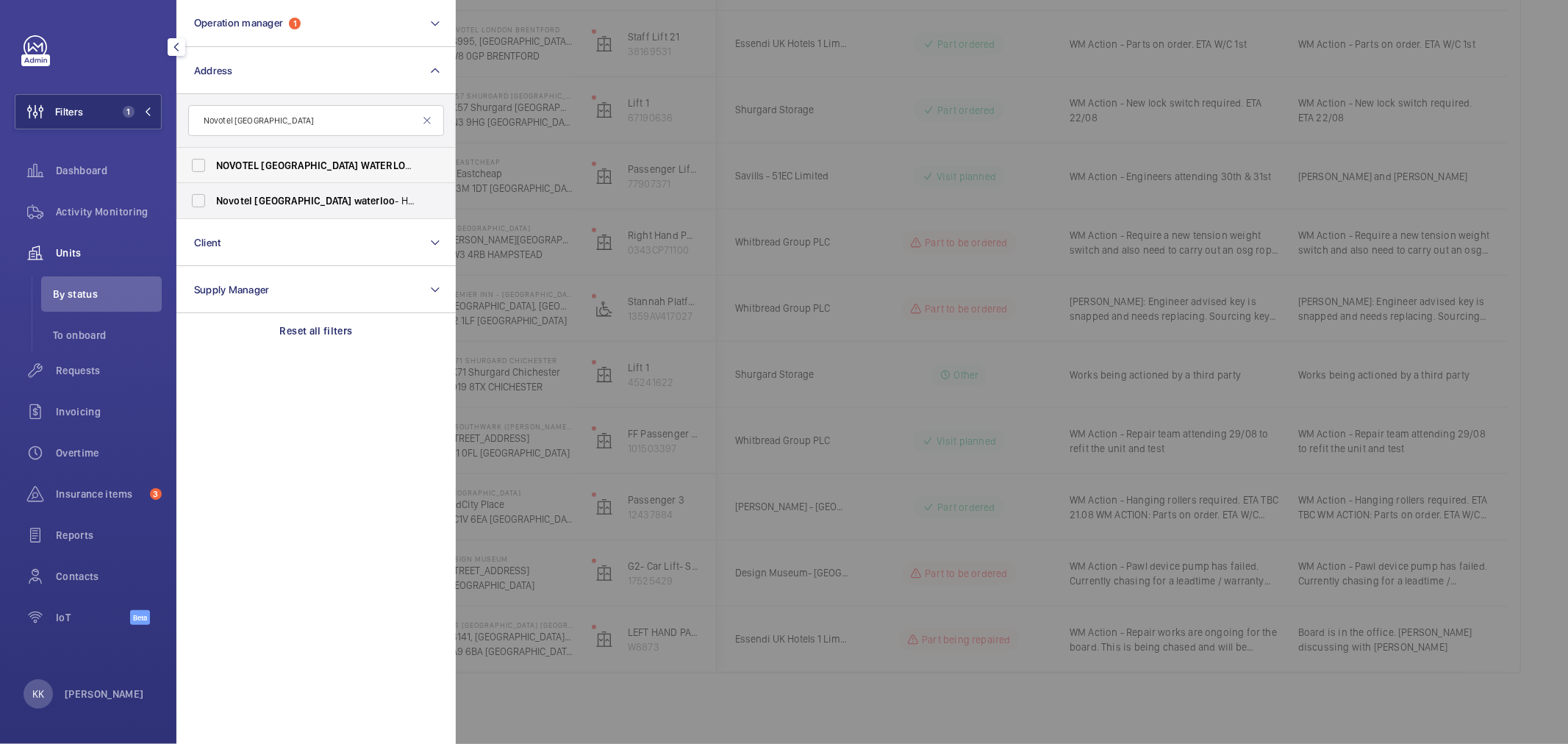
type input "Novotel [GEOGRAPHIC_DATA]"
click at [361, 162] on span "WATERLOO" at bounding box center [386, 165] width 51 height 12
click at [213, 162] on input "NOVOTEL [GEOGRAPHIC_DATA] - H1785, [GEOGRAPHIC_DATA] , [STREET_ADDRESS][PERSON_…" at bounding box center [198, 165] width 30 height 30
checkbox input "true"
click at [585, 111] on div at bounding box center [1240, 372] width 1568 height 744
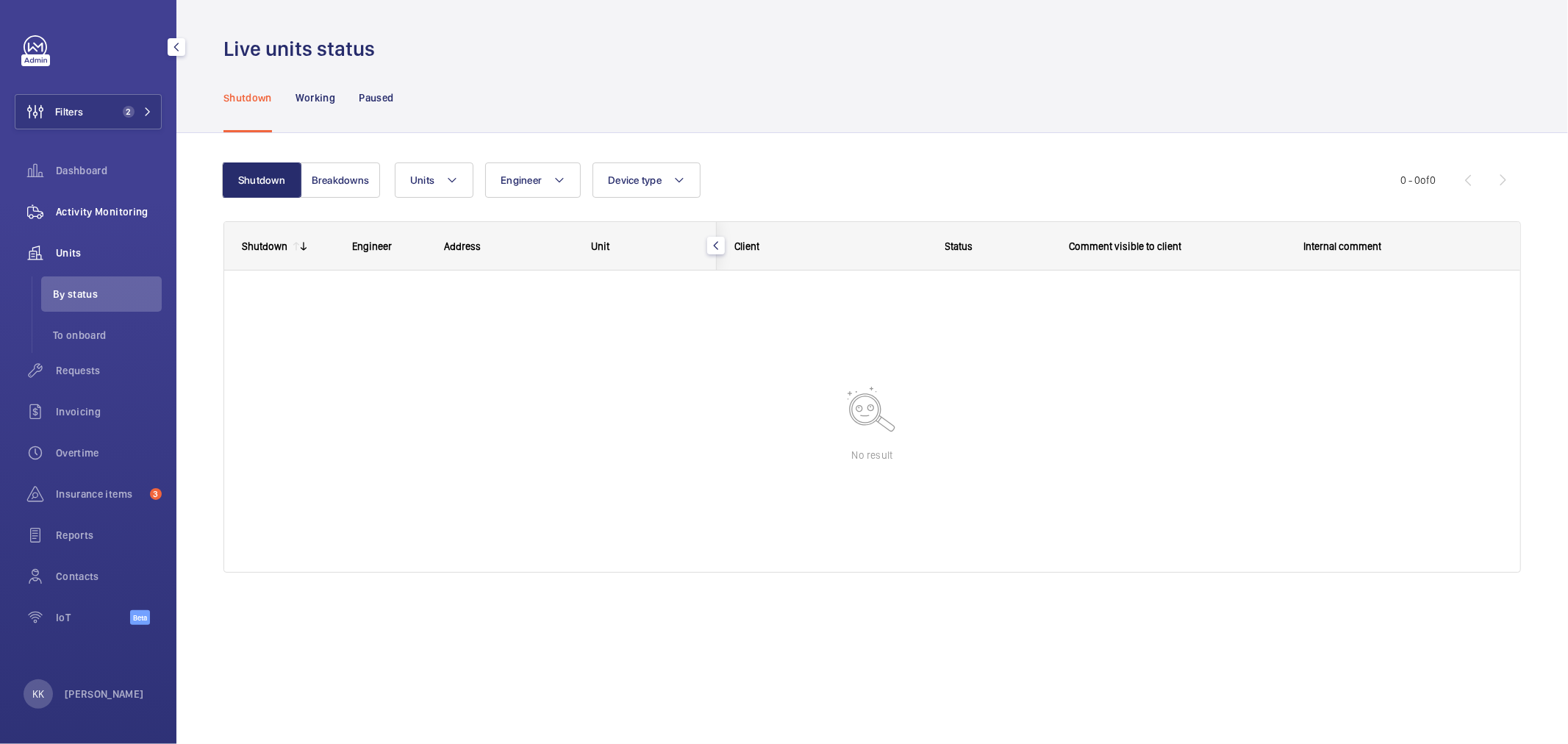
click at [89, 205] on span "Activity Monitoring" at bounding box center [109, 212] width 106 height 15
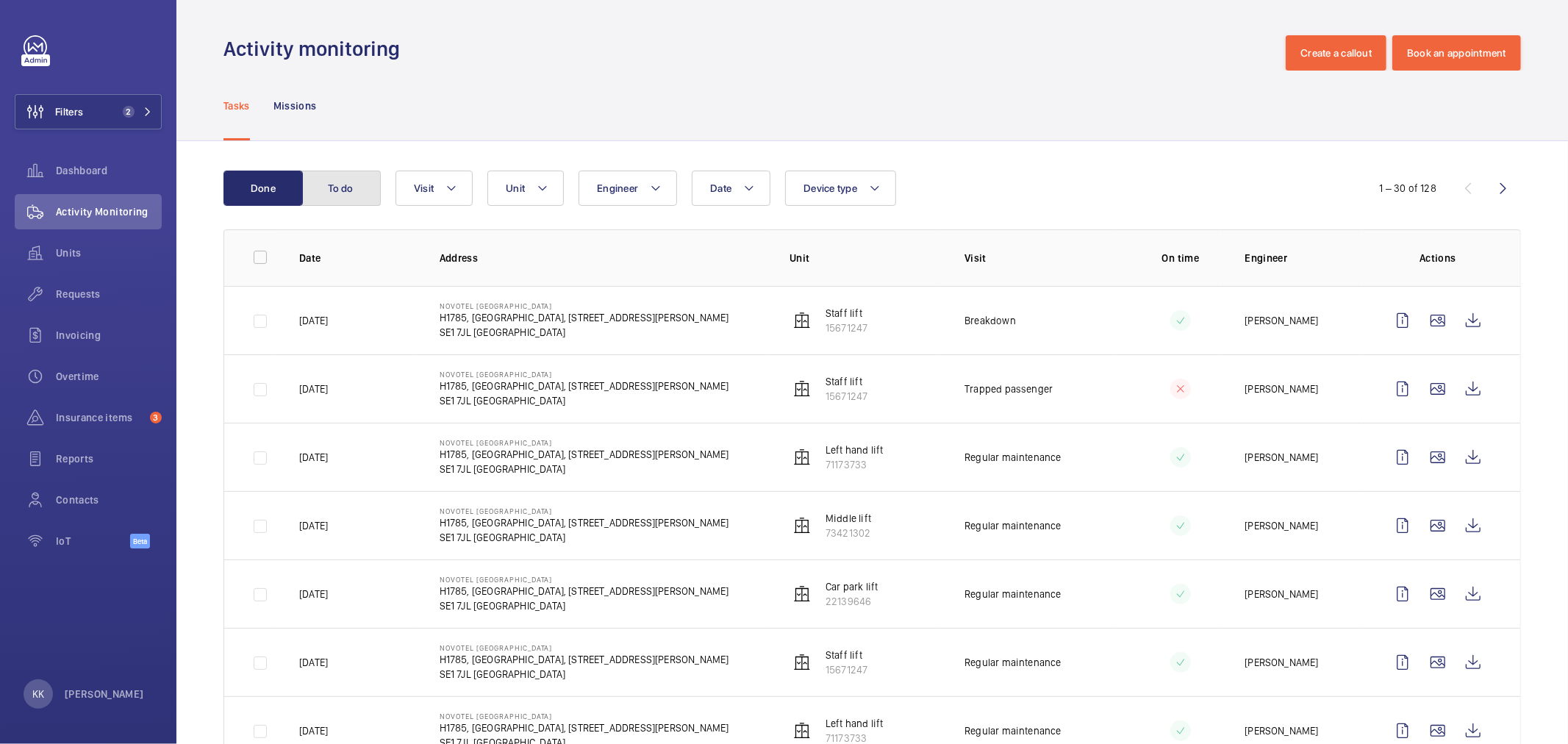
click at [307, 187] on button "To do" at bounding box center [341, 188] width 79 height 35
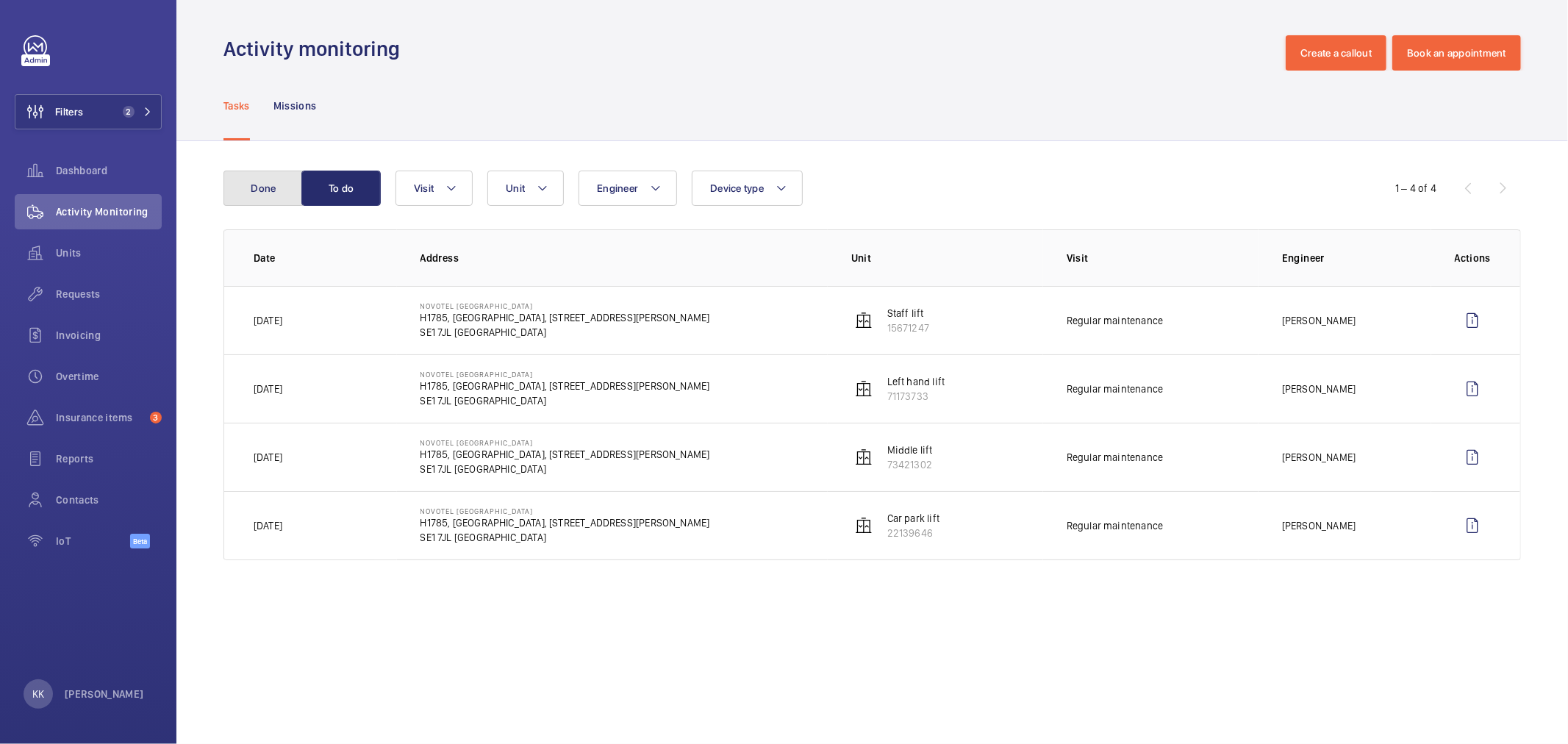
click at [231, 192] on button "Done" at bounding box center [263, 188] width 79 height 35
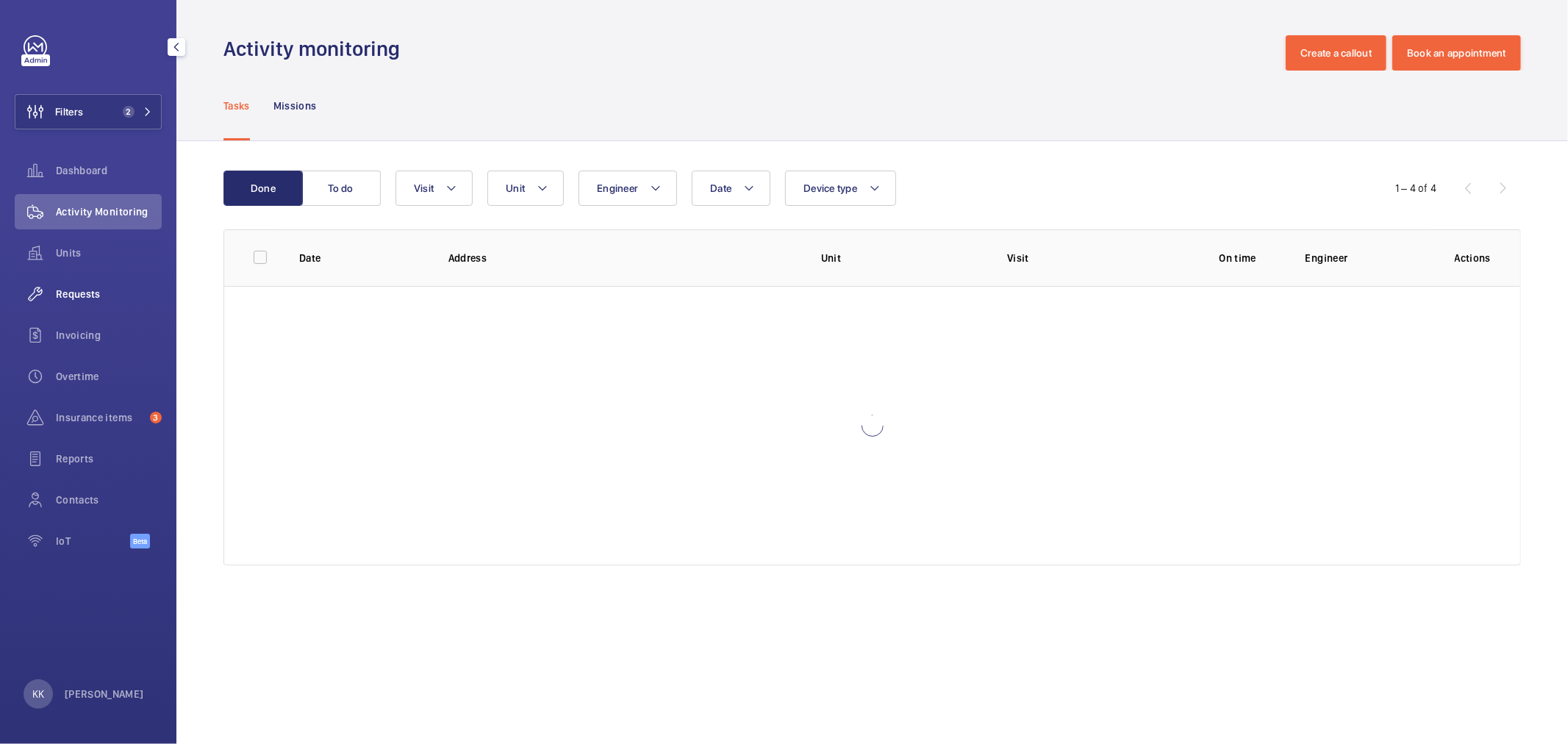
click at [111, 282] on div "Requests" at bounding box center [88, 294] width 147 height 35
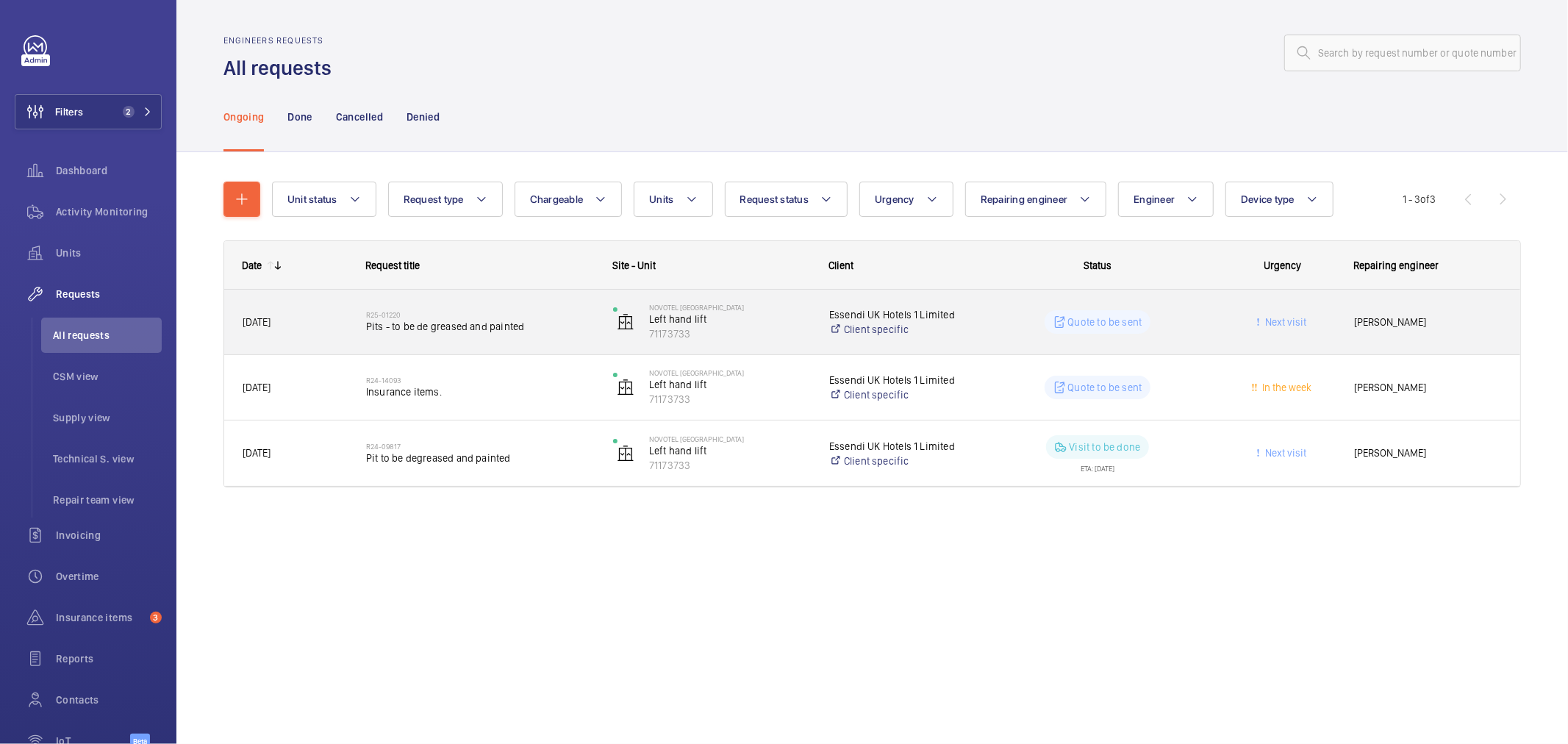
click at [519, 316] on h2 "R25-01220" at bounding box center [480, 314] width 228 height 9
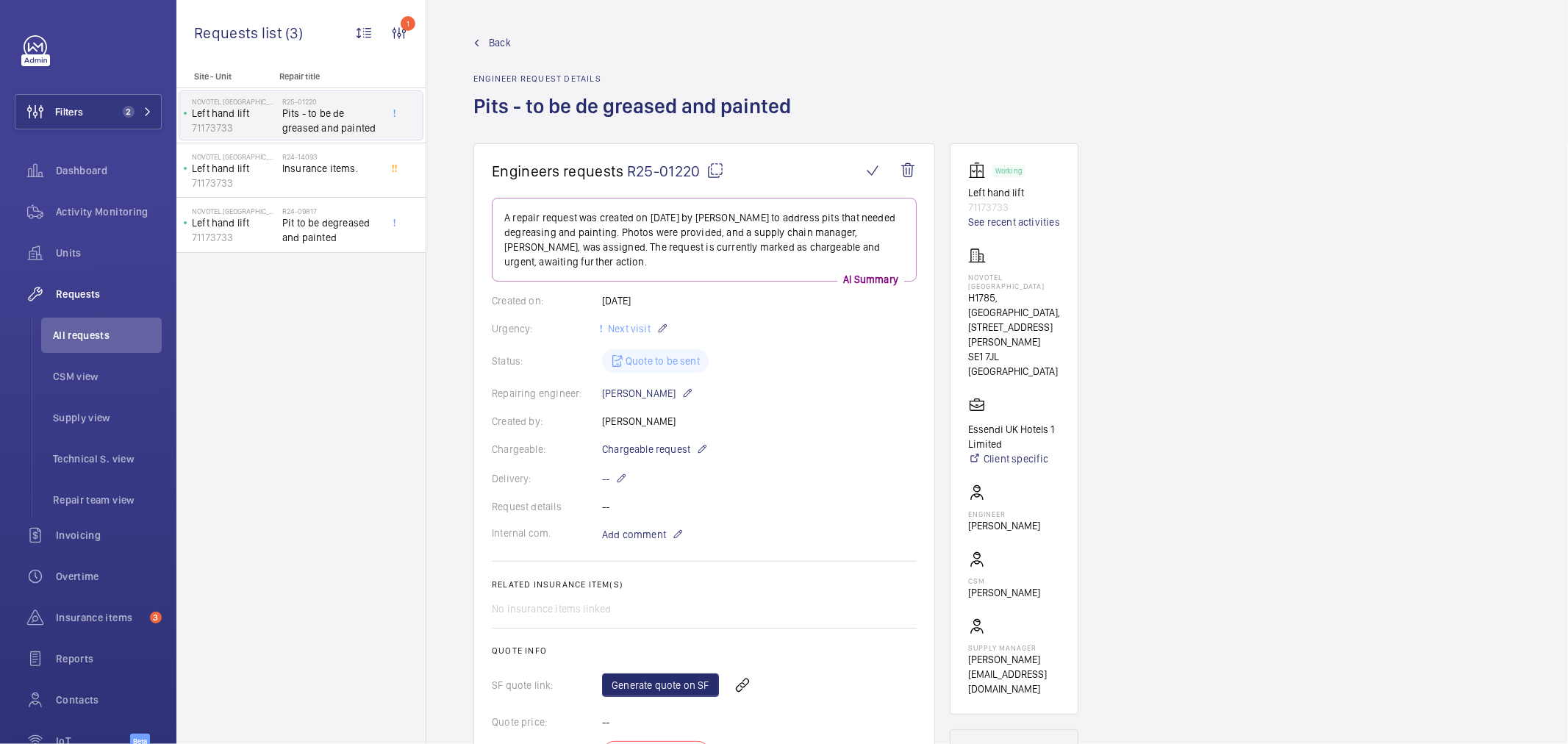
scroll to position [81, 0]
